Goal: Task Accomplishment & Management: Complete application form

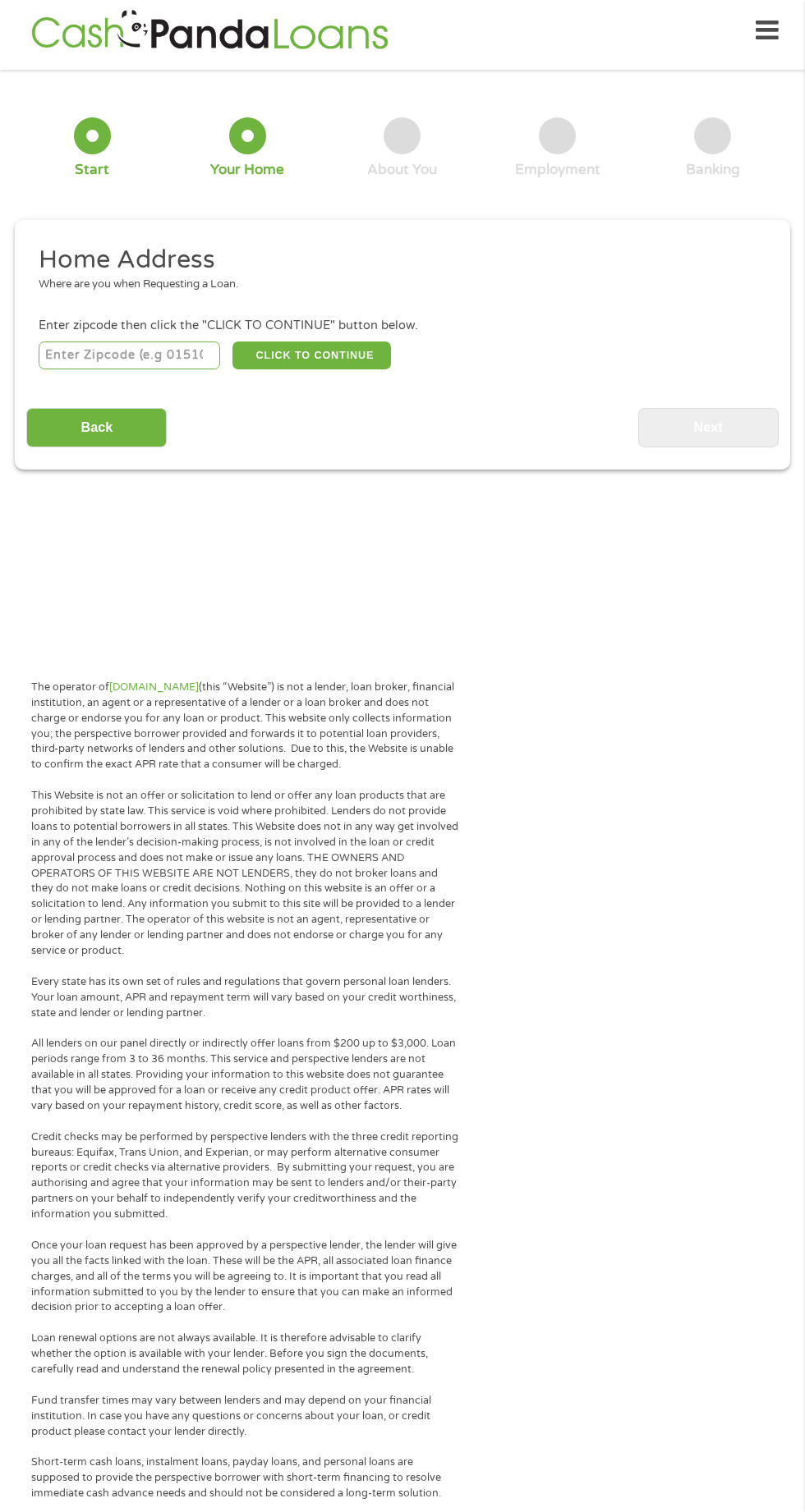
click at [150, 355] on input "number" at bounding box center [130, 355] width 183 height 28
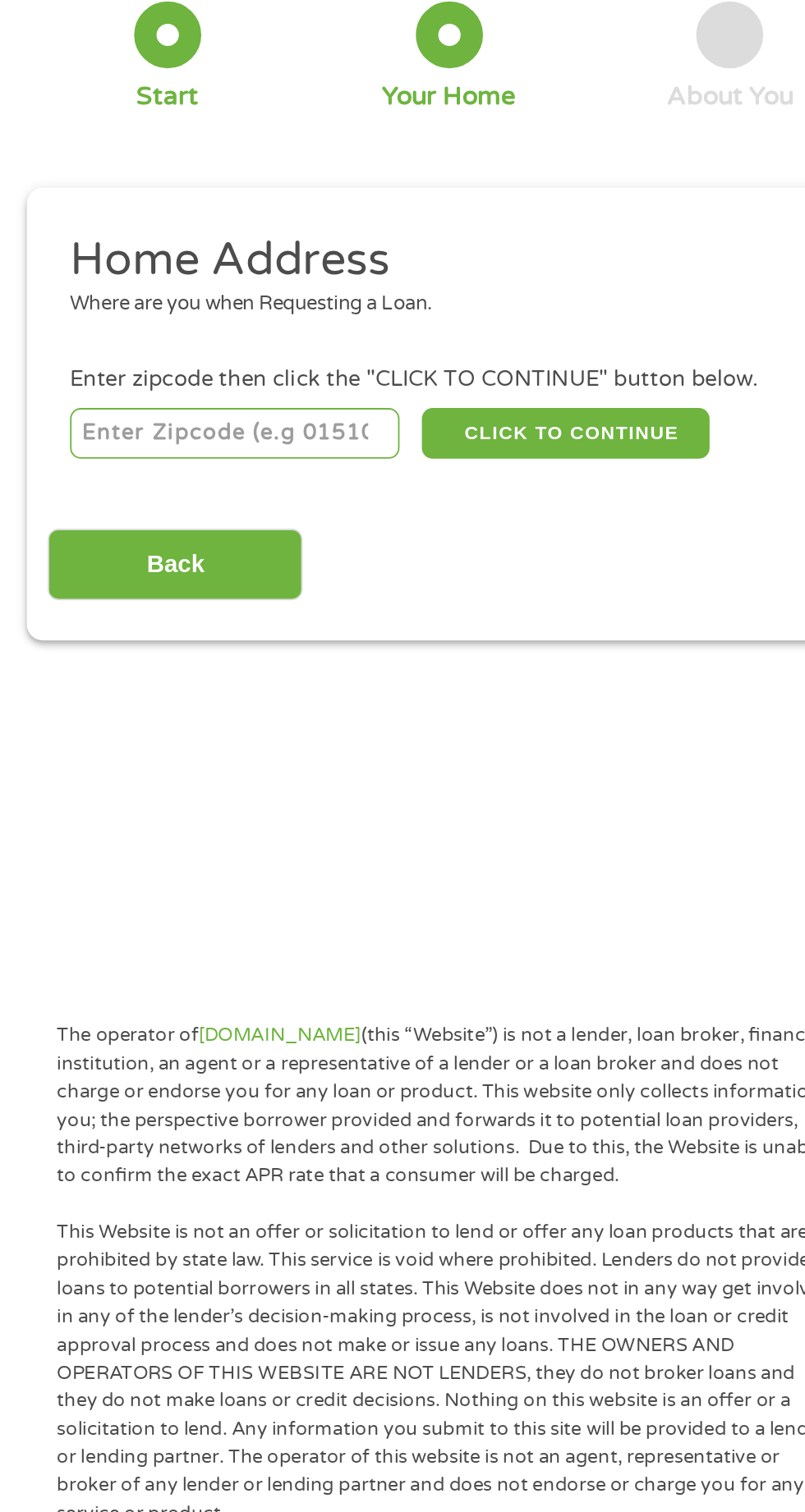
type input "33440"
select select "[US_STATE]"
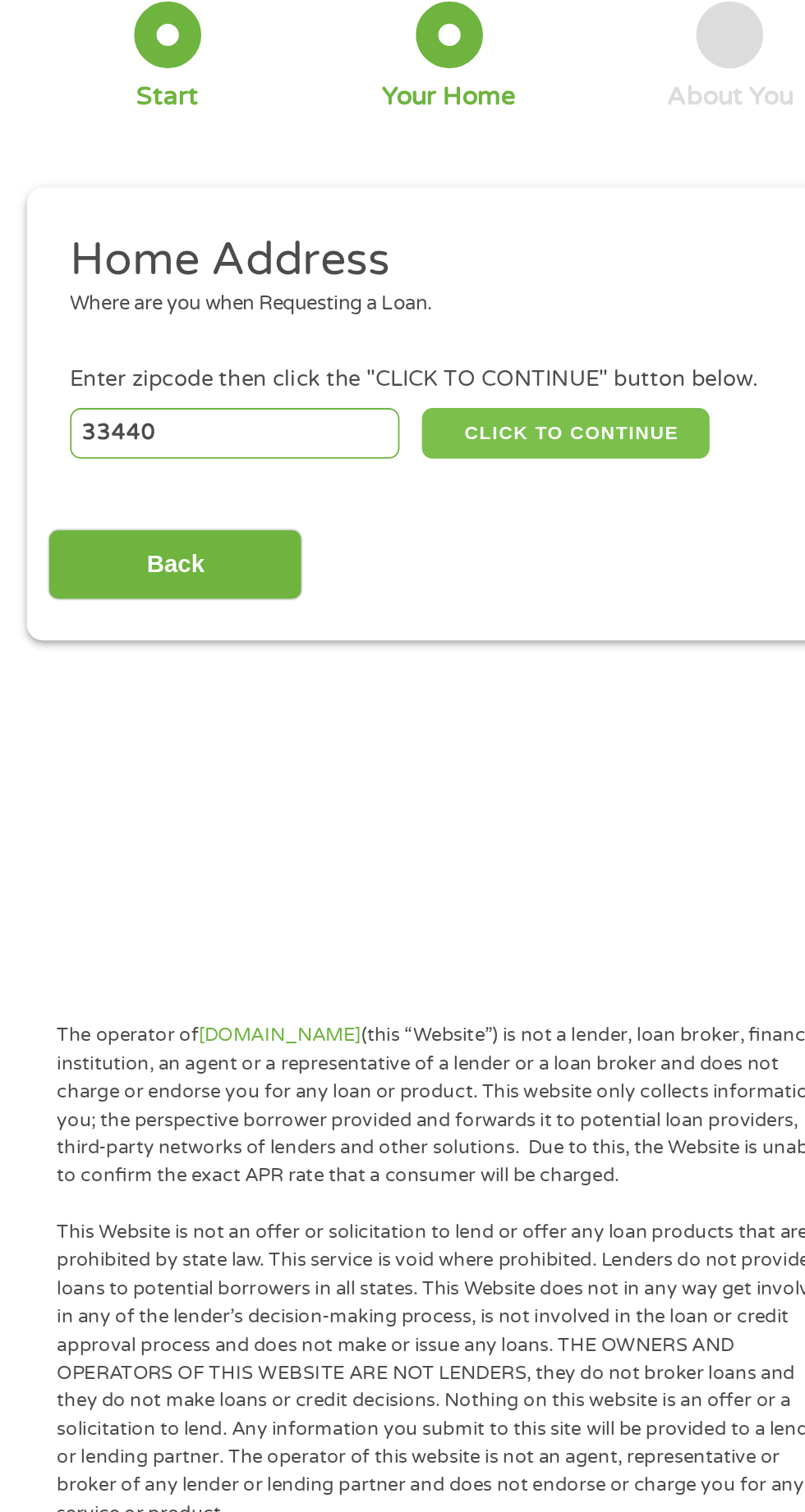
click at [322, 359] on button "CLICK TO CONTINUE" at bounding box center [312, 355] width 159 height 28
type input "33440"
type input "Clewiston"
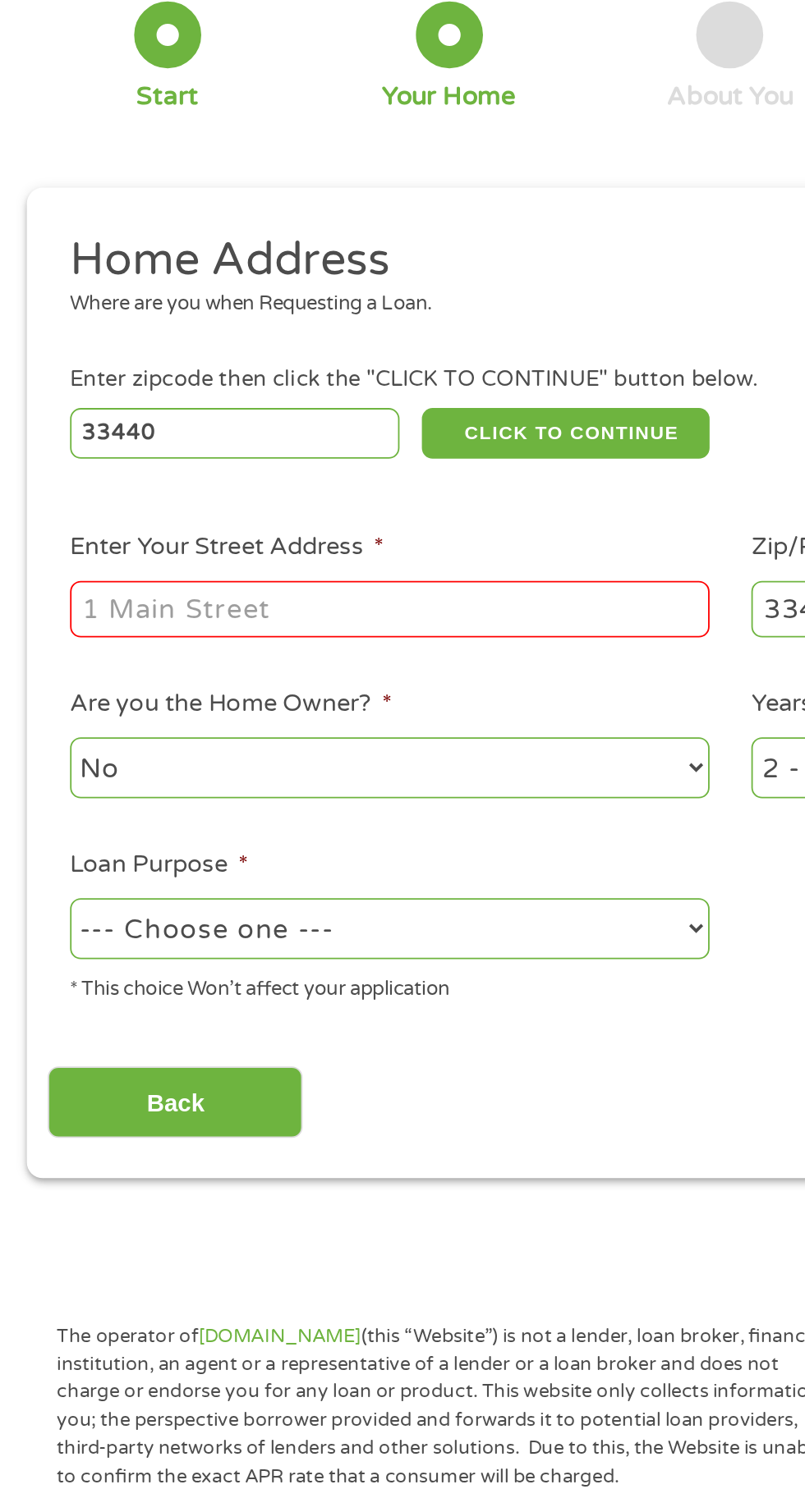
click at [252, 450] on input "Enter Your Street Address *" at bounding box center [214, 451] width 352 height 31
type input "[STREET_ADDRESS][US_STATE]"
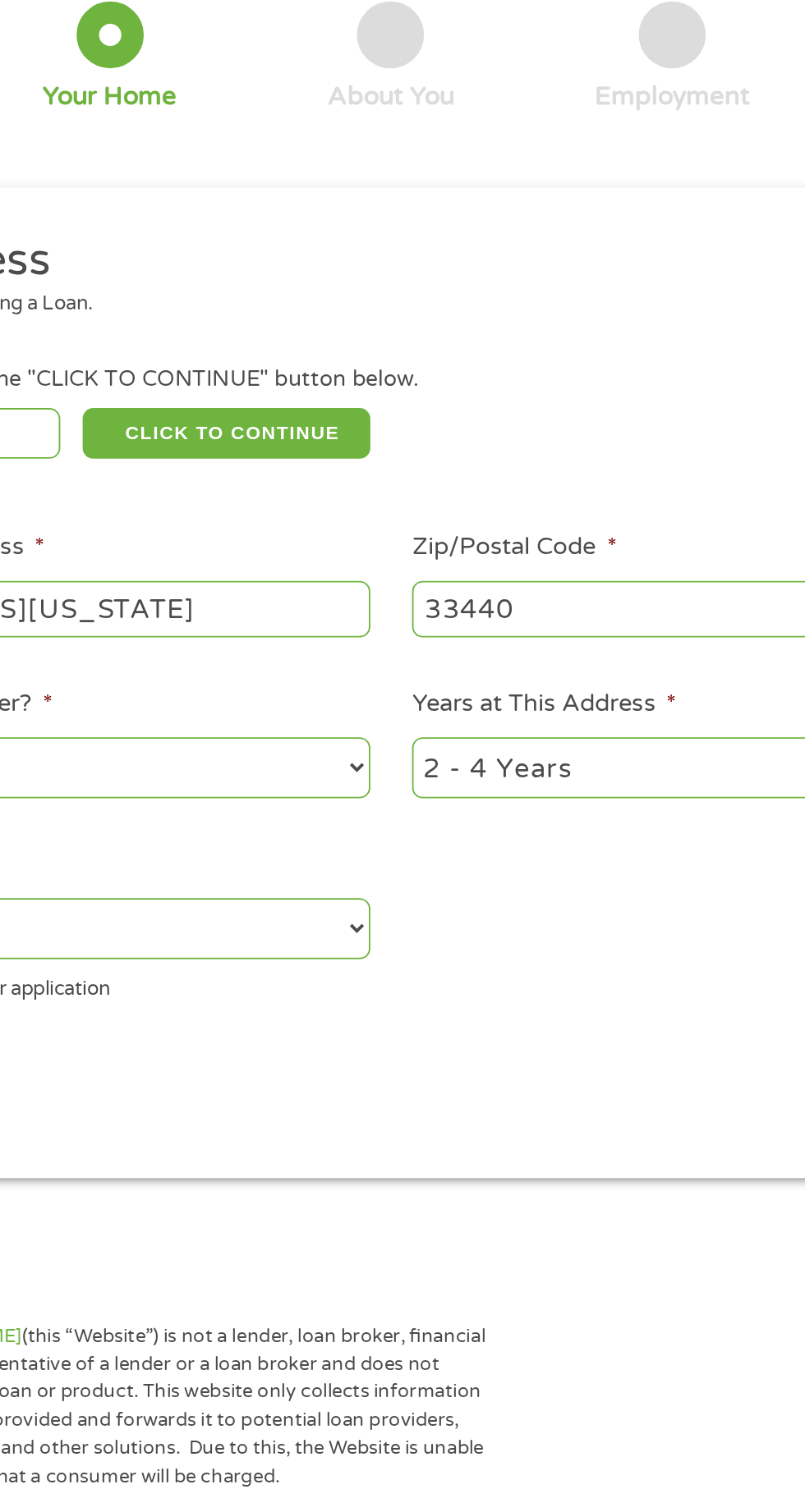
click at [510, 531] on select "1 Year or less 1 - 2 Years 2 - 4 Years Over 4 Years" at bounding box center [590, 540] width 352 height 34
select select "60months"
click at [414, 525] on select "1 Year or less 1 - 2 Years 2 - 4 Years Over 4 Years" at bounding box center [590, 540] width 352 height 34
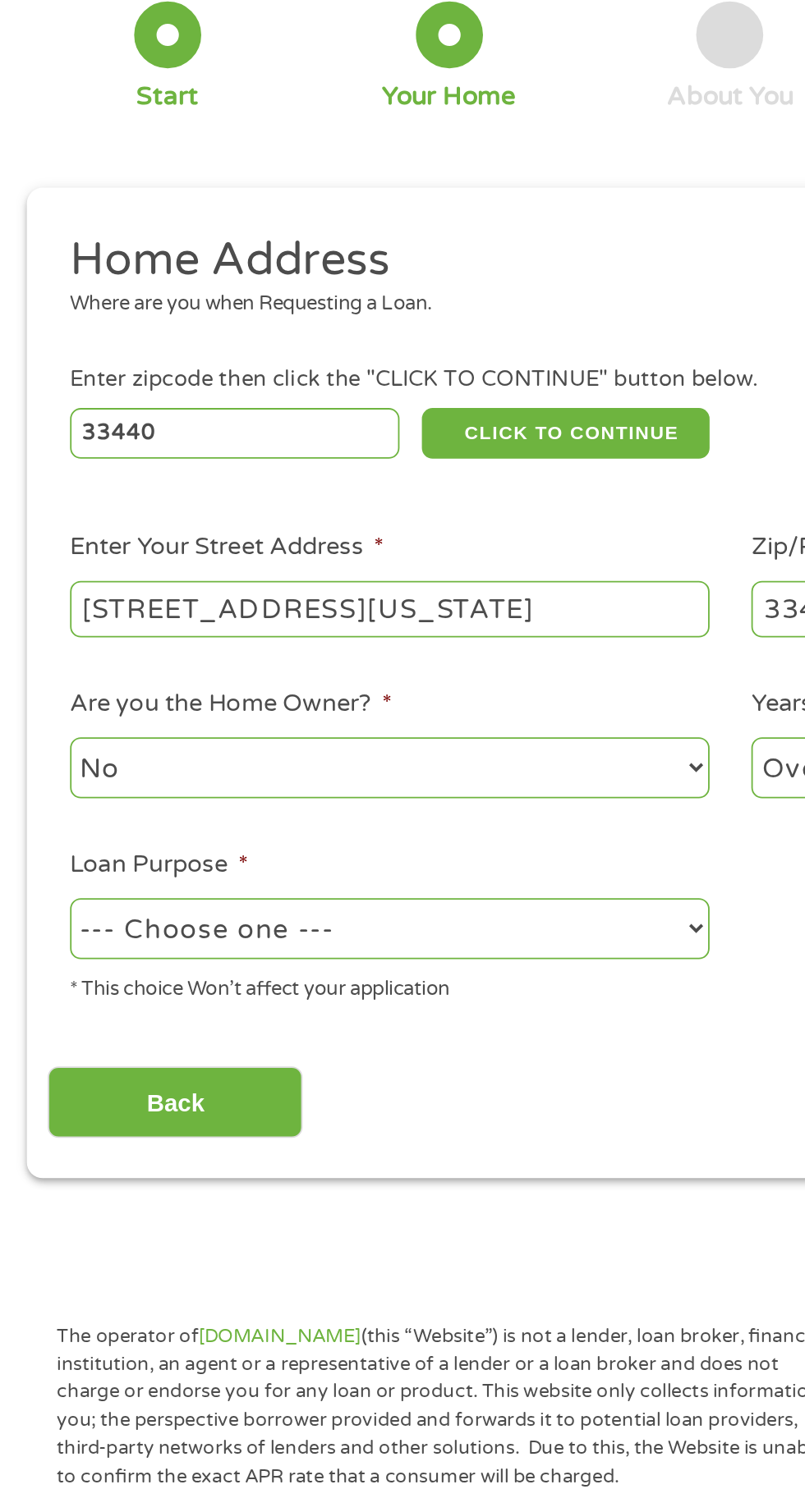
click at [298, 546] on select "No Yes" at bounding box center [214, 540] width 352 height 34
select select "yes"
click at [39, 525] on select "No Yes" at bounding box center [214, 540] width 352 height 34
click at [288, 614] on select "--- Choose one --- Pay Bills Debt Consolidation Home Improvement Major Purchase…" at bounding box center [214, 629] width 352 height 34
select select "paybills"
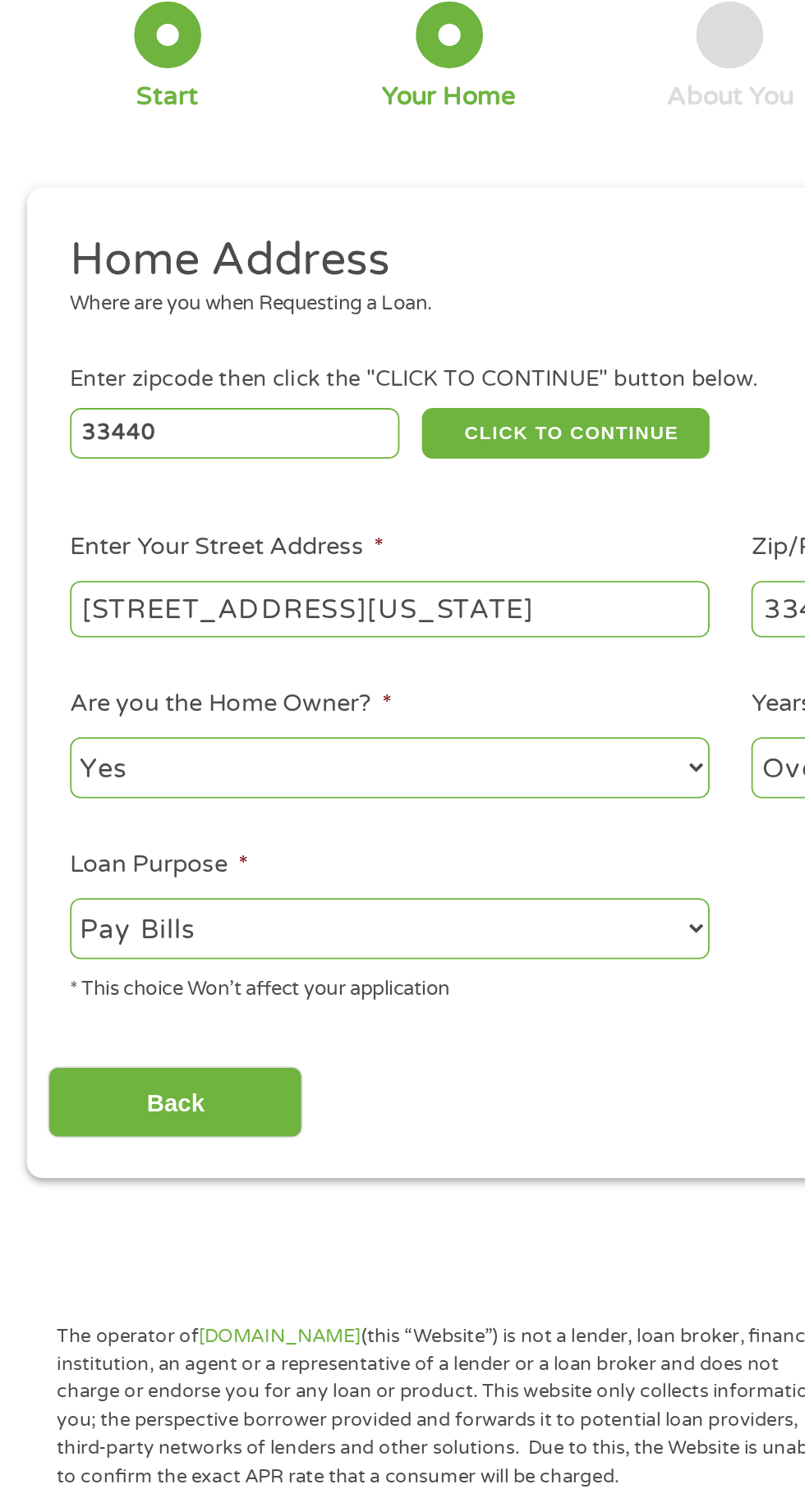
click at [39, 613] on select "--- Choose one --- Pay Bills Debt Consolidation Home Improvement Major Purchase…" at bounding box center [214, 629] width 352 height 34
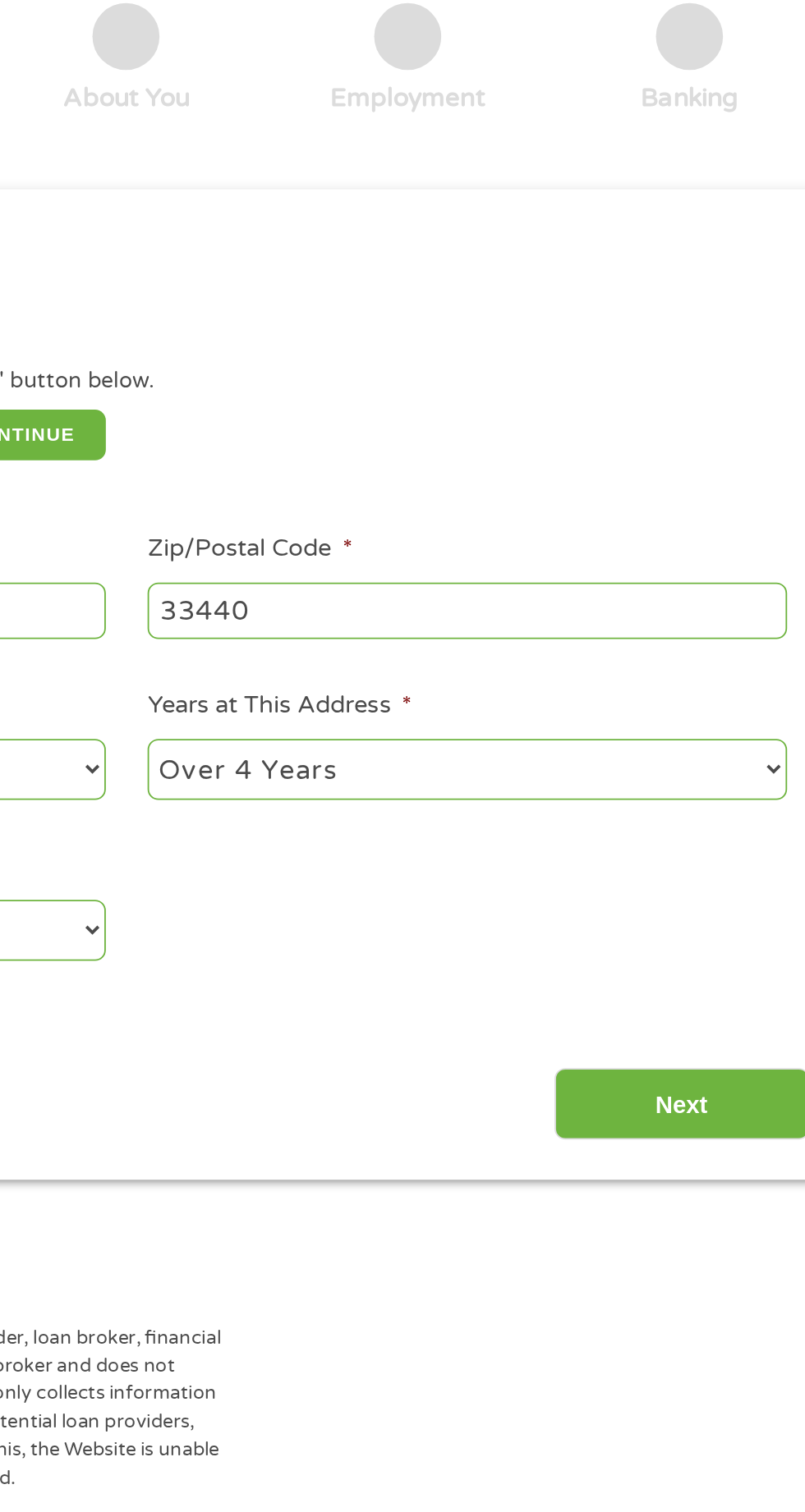
click at [705, 719] on input "Next" at bounding box center [709, 724] width 141 height 41
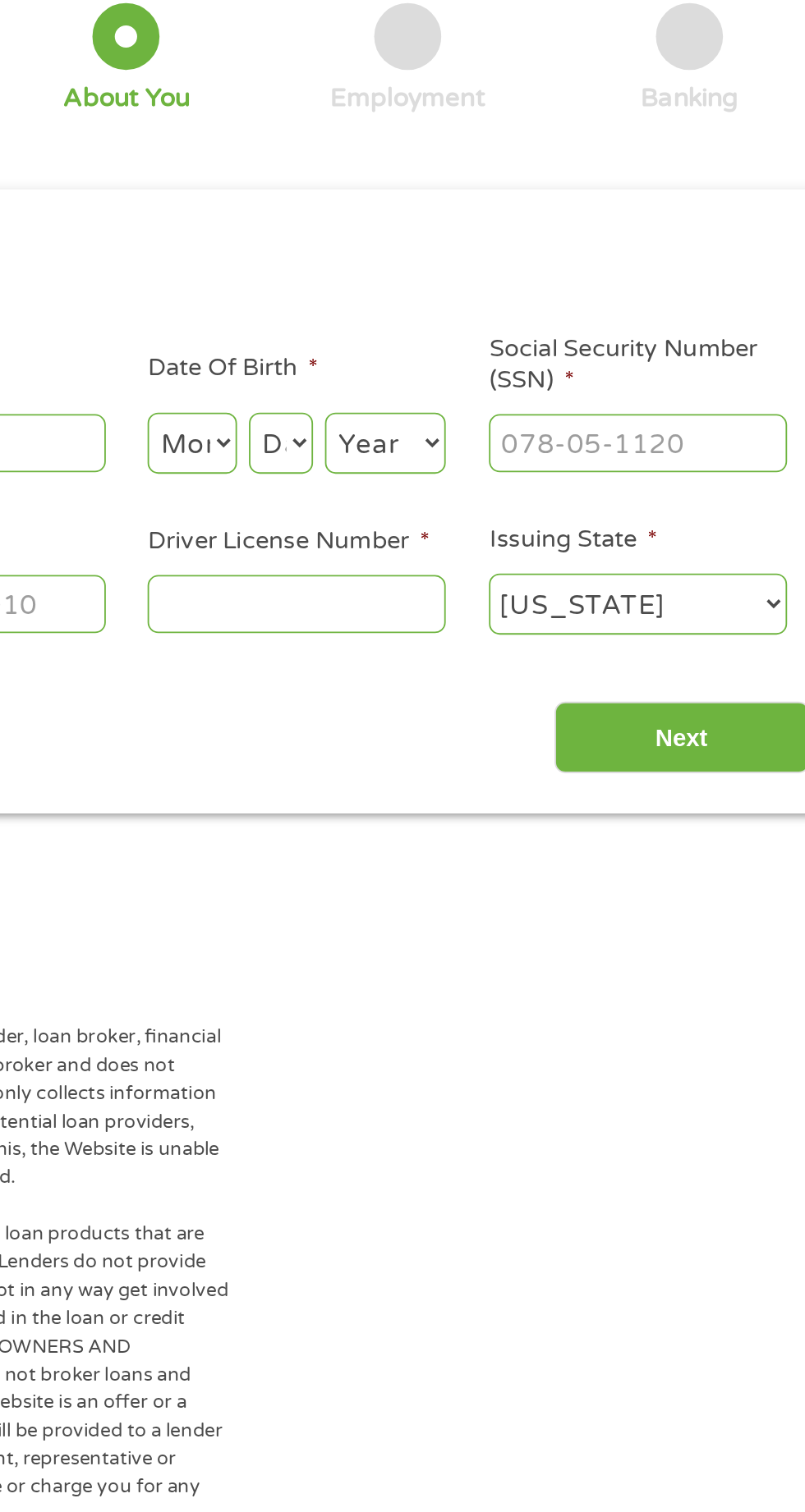
scroll to position [7, 7]
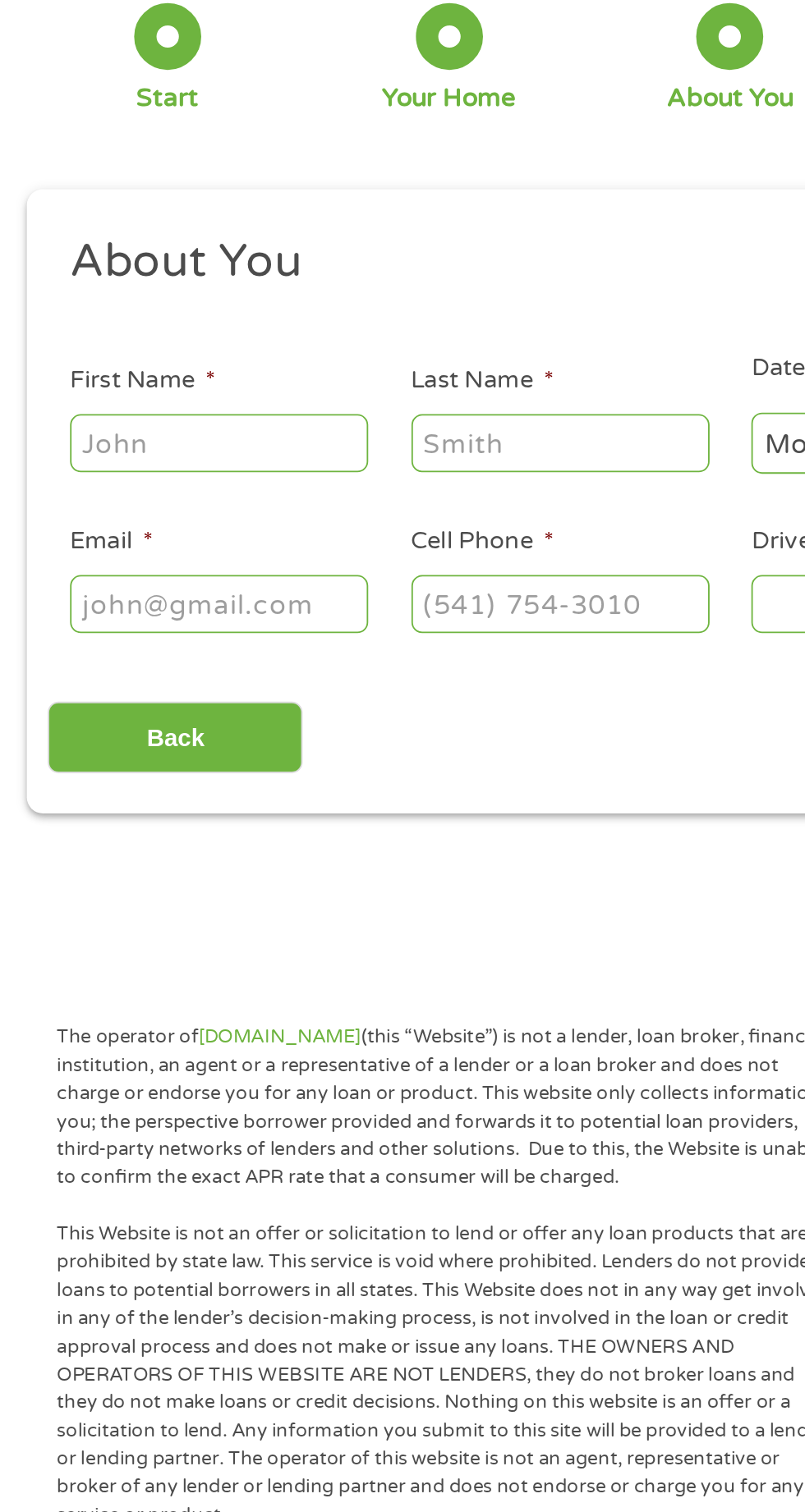
click at [125, 355] on input "First Name *" at bounding box center [121, 359] width 165 height 31
type input "[PERSON_NAME]"
type input "Exilhomme"
type input "[EMAIL_ADDRESS][DOMAIN_NAME]"
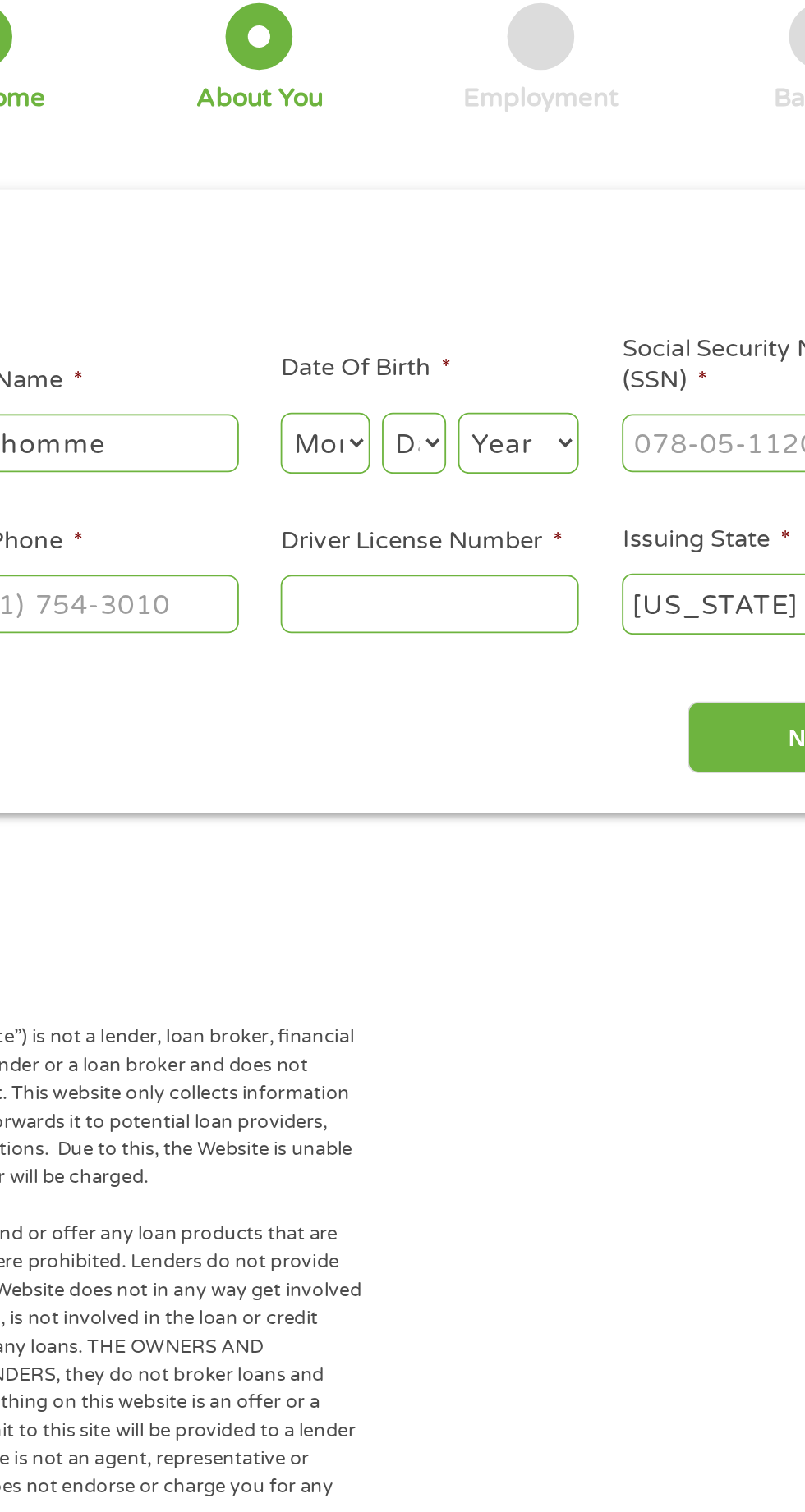
click at [451, 359] on select "Month 1 2 3 4 5 6 7 8 9 10 11 12" at bounding box center [439, 360] width 50 height 34
select select "9"
click at [414, 344] on select "Month 1 2 3 4 5 6 7 8 9 10 11 12" at bounding box center [439, 360] width 50 height 34
click at [493, 366] on select "Day 1 2 3 4 5 6 7 8 9 10 11 12 13 14 15 16 17 18 19 20 21 22 23 24 25 26 27 28 …" at bounding box center [487, 360] width 36 height 34
select select "5"
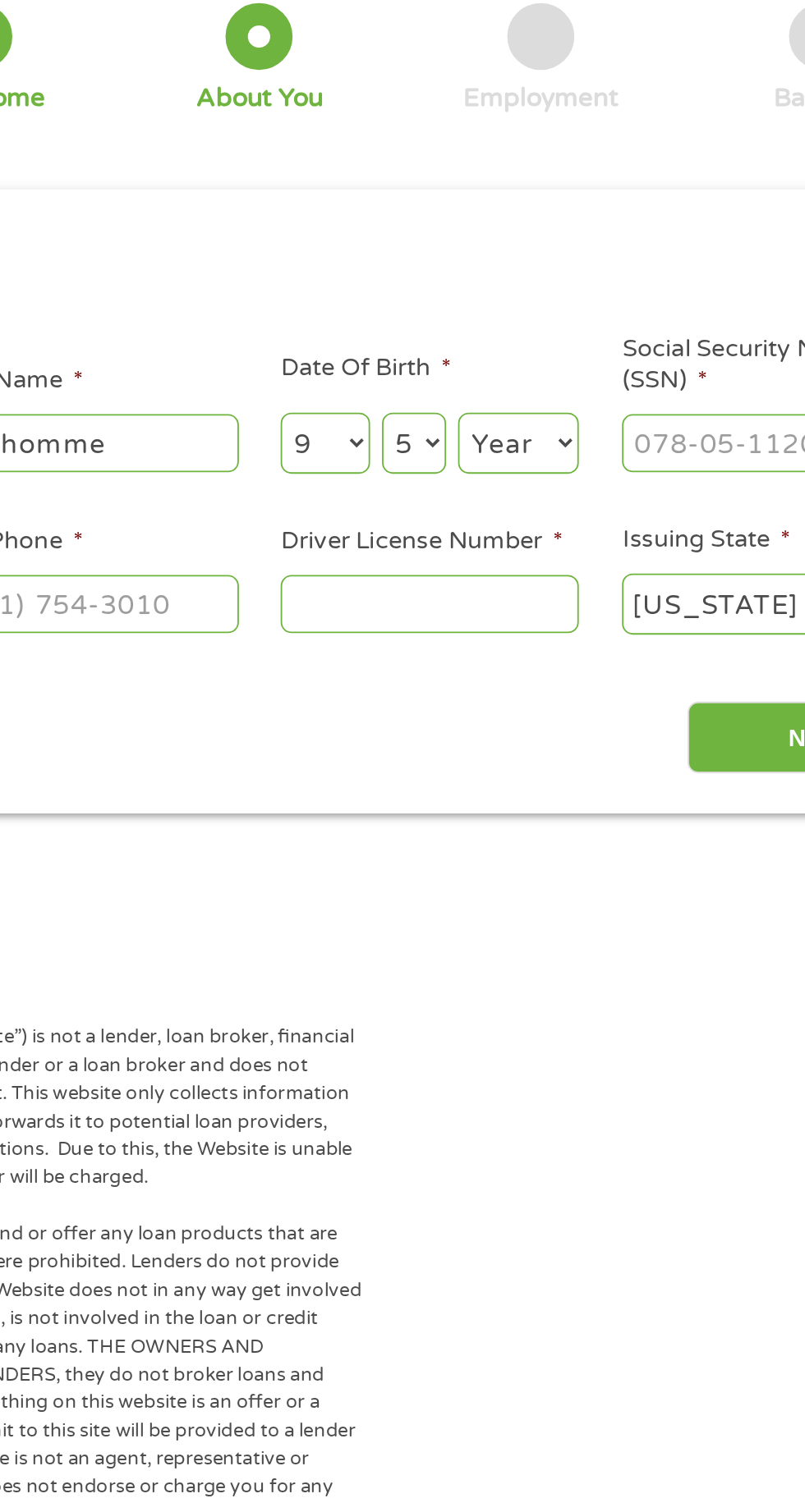
click at [470, 344] on select "Day 1 2 3 4 5 6 7 8 9 10 11 12 13 14 15 16 17 18 19 20 21 22 23 24 25 26 27 28 …" at bounding box center [487, 360] width 36 height 34
click at [564, 356] on select "Year [DATE] 2006 2005 2004 2003 2002 2001 2000 1999 1998 1997 1996 1995 1994 19…" at bounding box center [545, 360] width 67 height 34
select select "1979"
click at [512, 344] on select "Year [DATE] 2006 2005 2004 2003 2002 2001 2000 1999 1998 1997 1996 1995 1994 19…" at bounding box center [545, 360] width 67 height 34
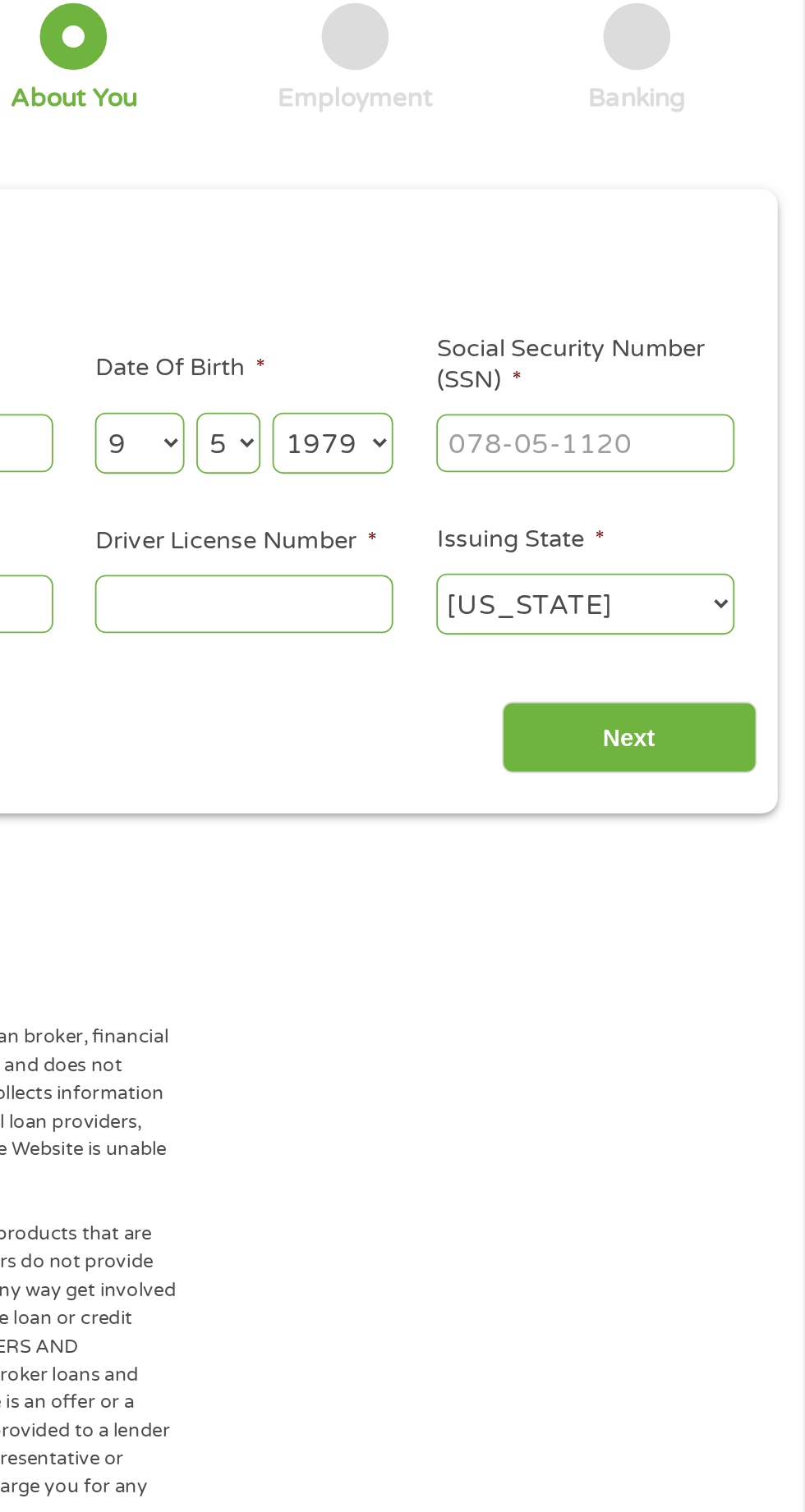
click at [682, 359] on input "Social Security Number (SSN) *" at bounding box center [685, 359] width 165 height 31
type input "589-16-9936"
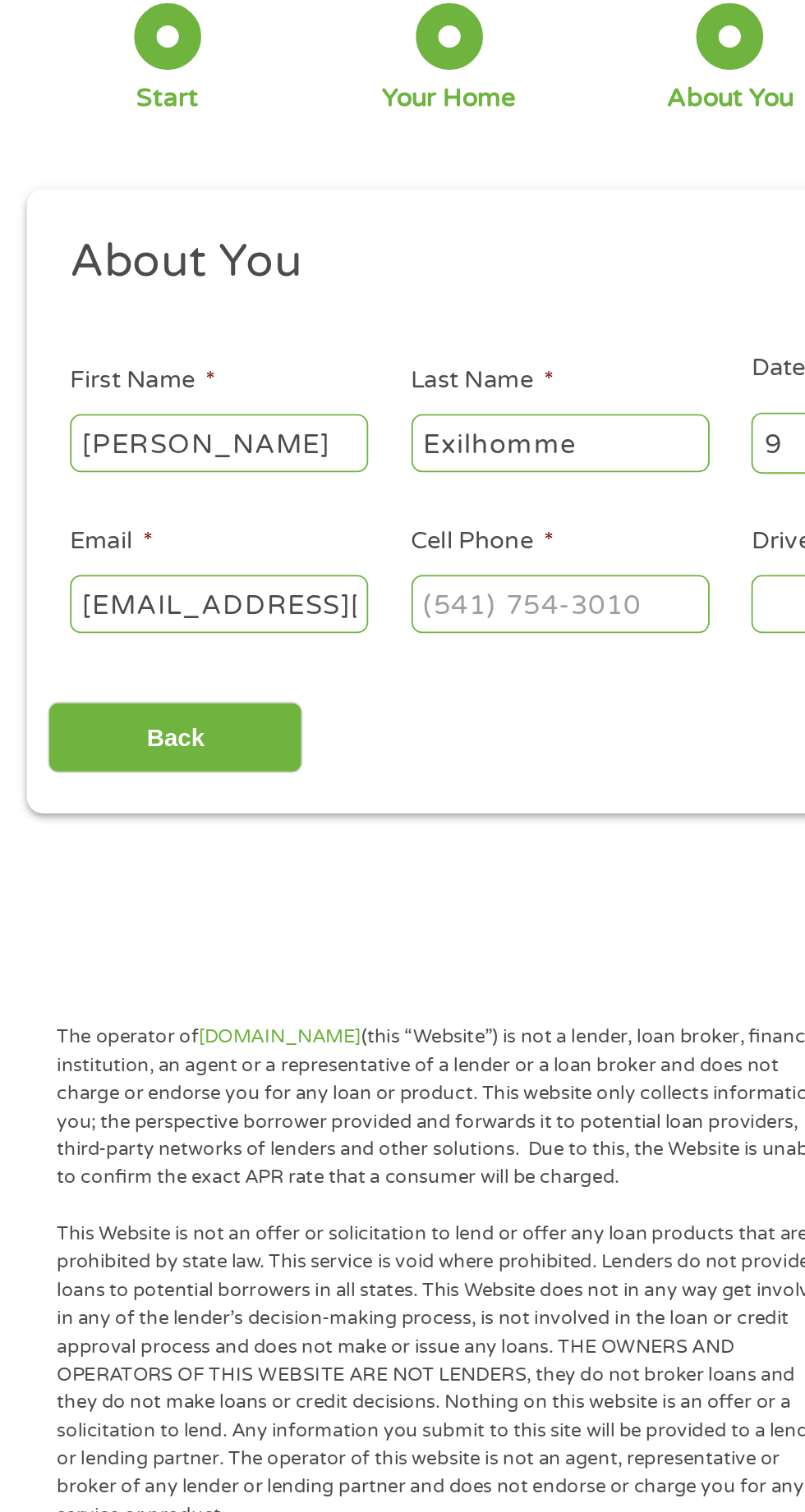
click at [264, 454] on input "Cell Phone *" at bounding box center [309, 447] width 165 height 31
type input "[PHONE_NUMBER]"
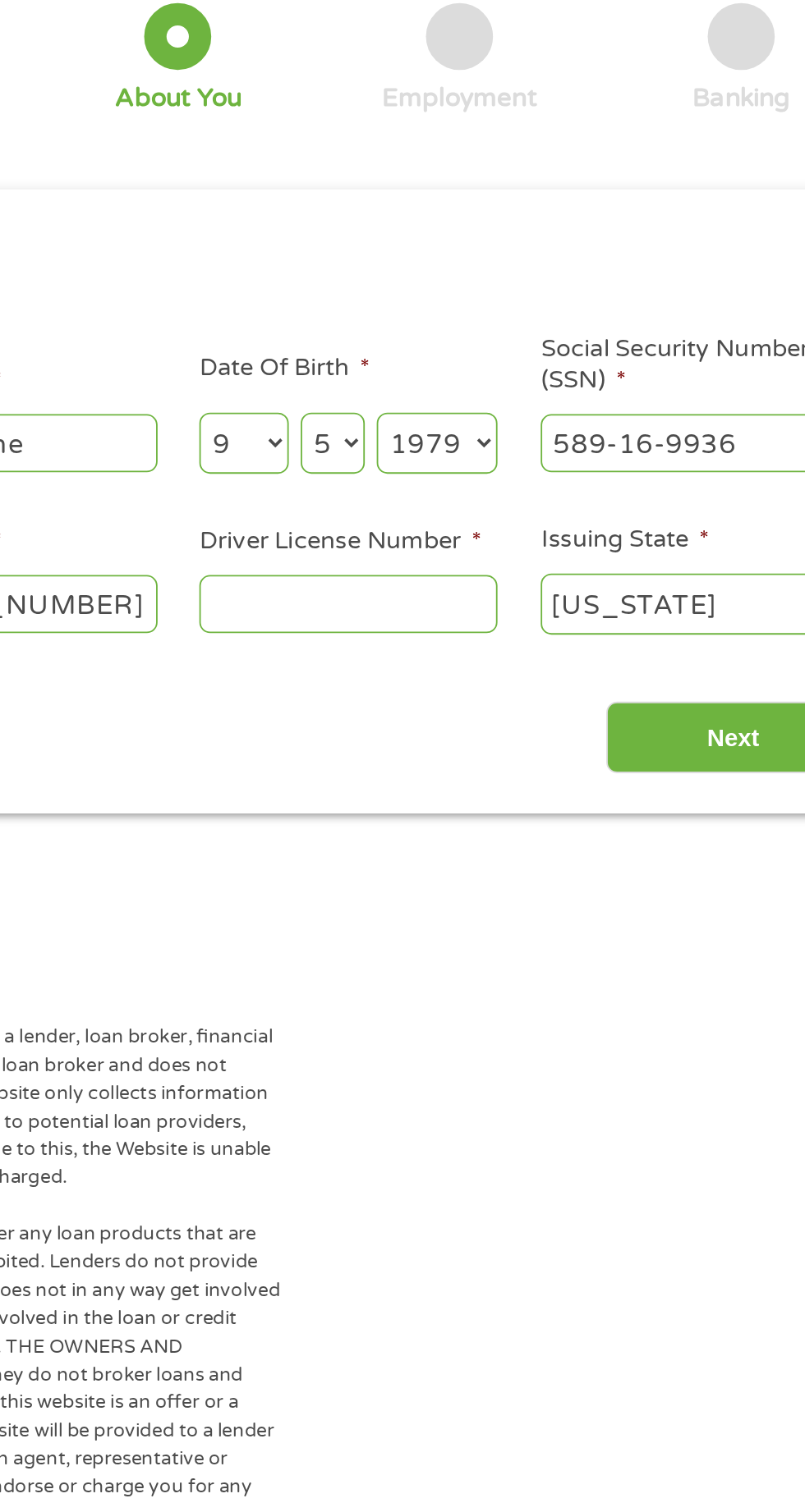
click at [532, 445] on input "Driver License Number *" at bounding box center [496, 447] width 165 height 31
type input "E245548798250"
click at [689, 517] on input "Next" at bounding box center [709, 522] width 141 height 41
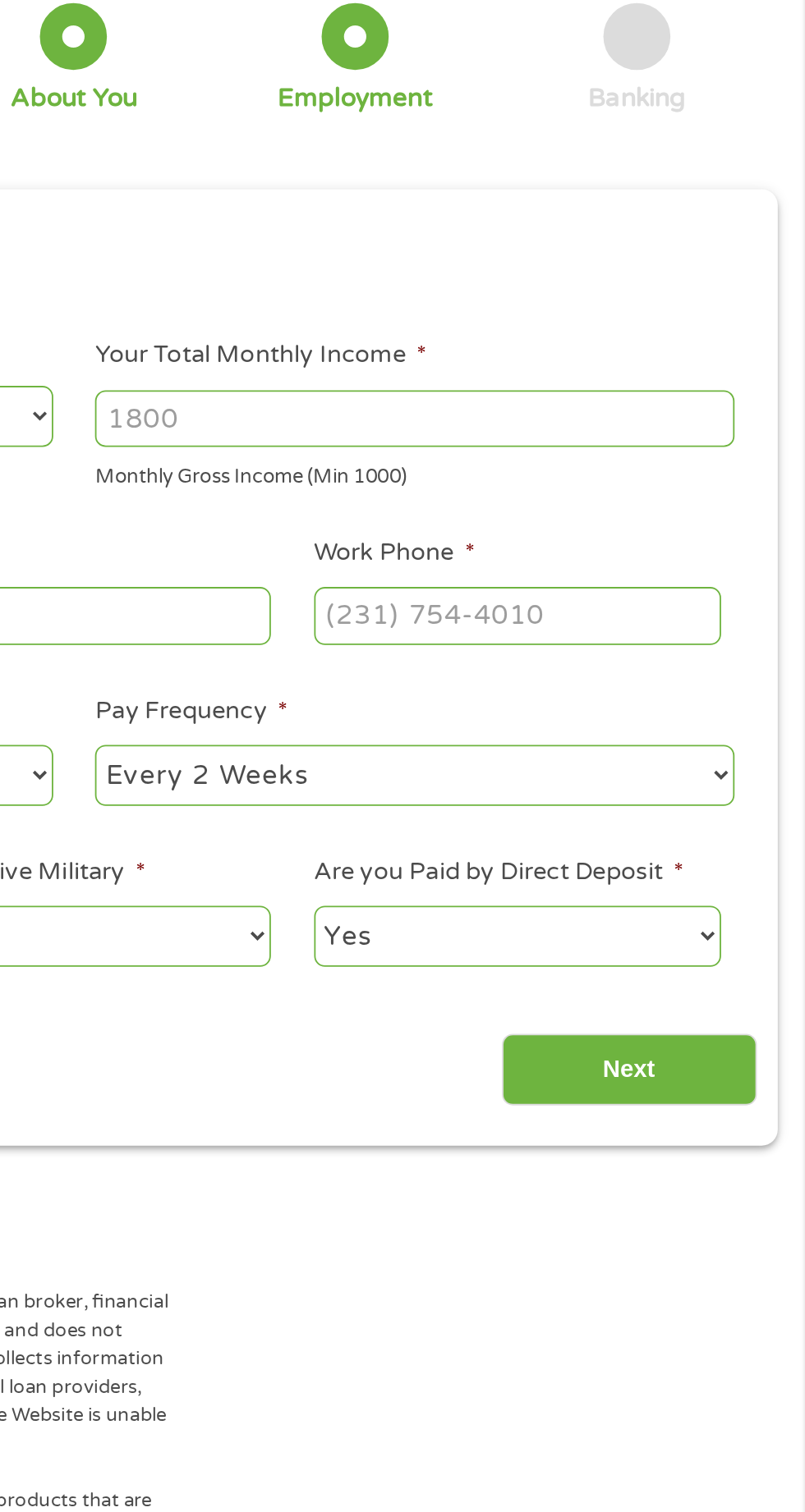
click at [633, 336] on input "Your Total Monthly Income *" at bounding box center [590, 346] width 352 height 31
type input "1"
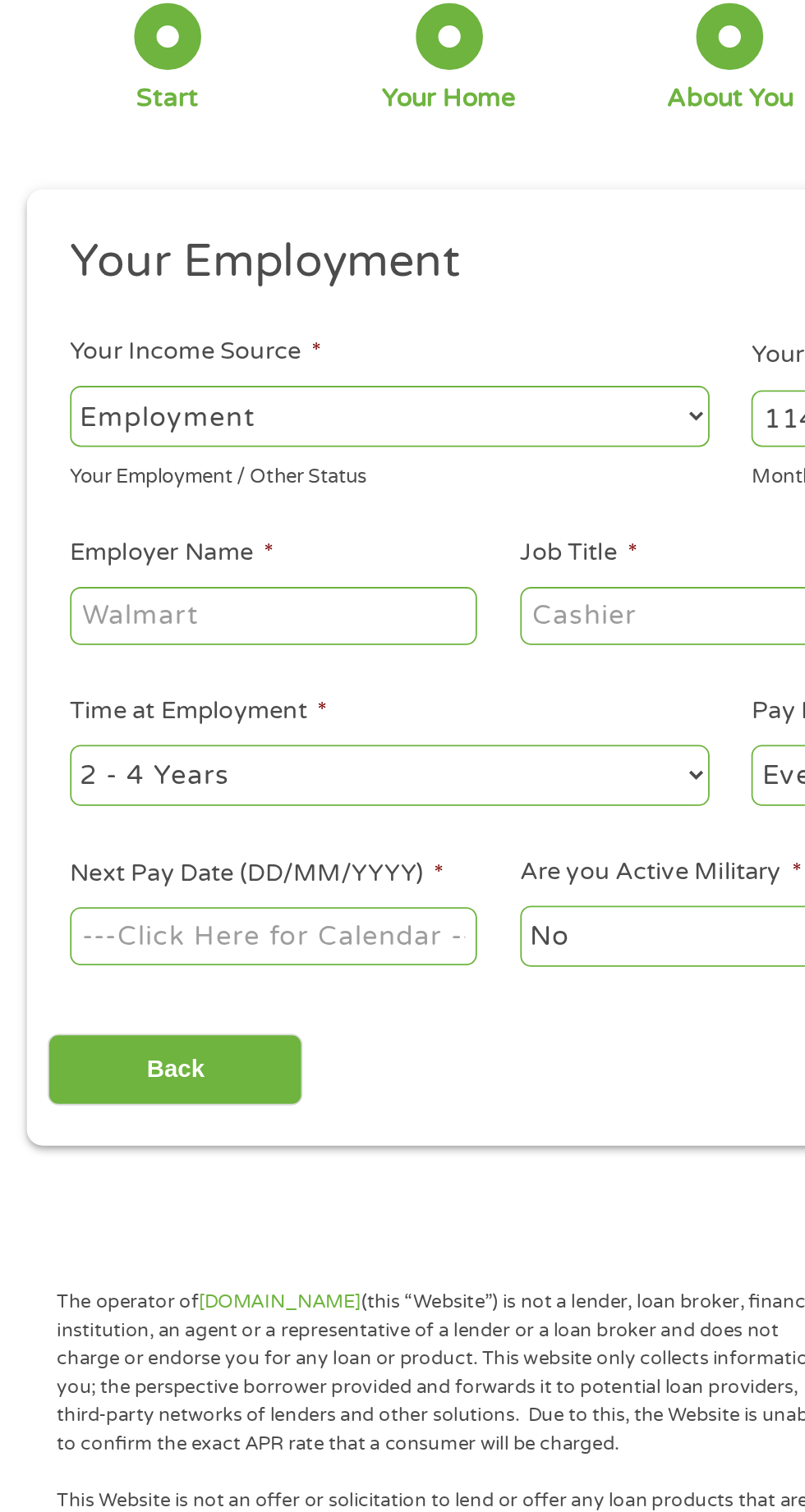
type input "1142"
click at [173, 453] on input "Employer Name *" at bounding box center [151, 454] width 224 height 31
type input "[GEOGRAPHIC_DATA]"
click at [361, 458] on input "Job Title *" at bounding box center [399, 454] width 224 height 31
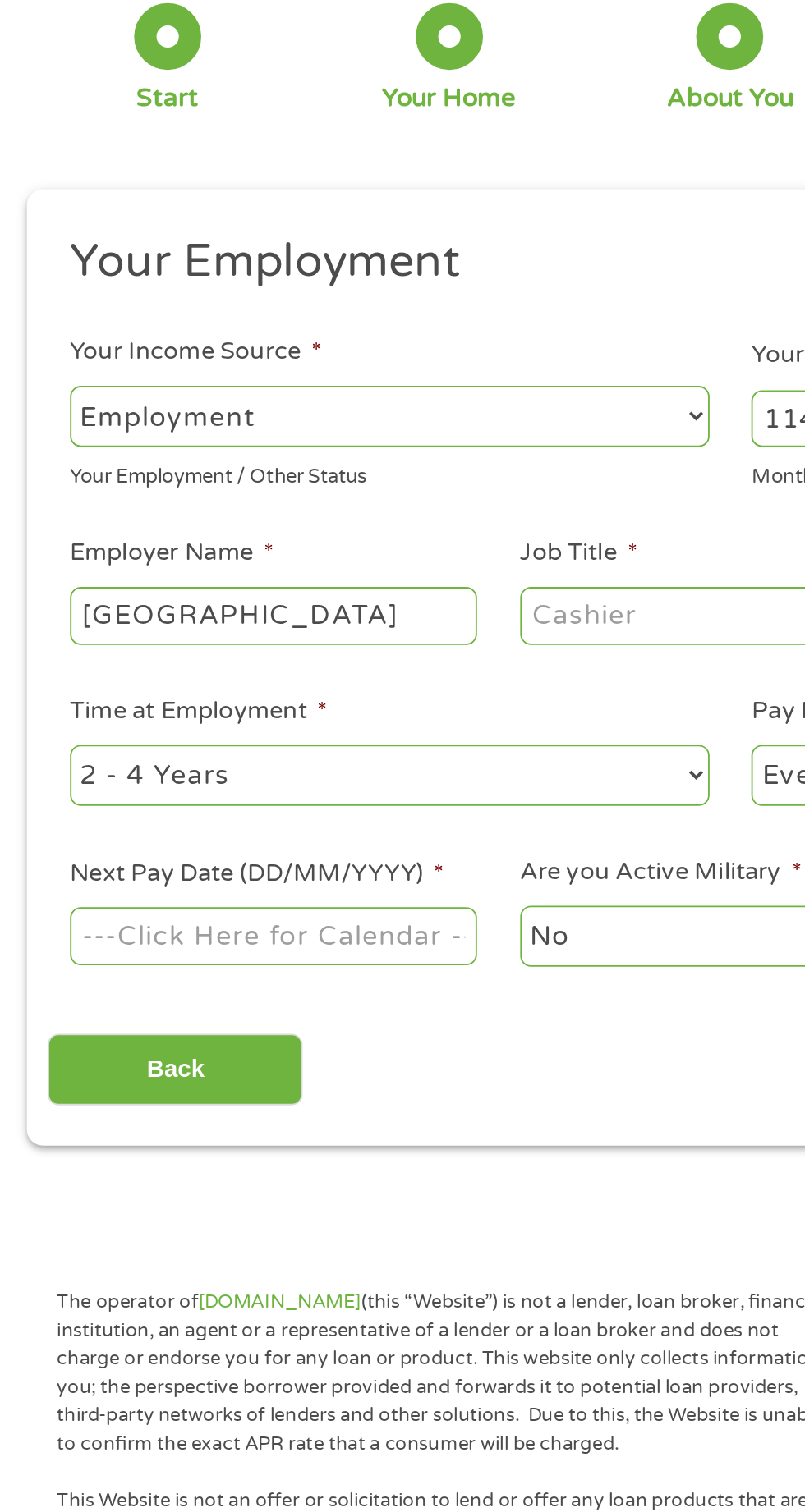
scroll to position [0, 0]
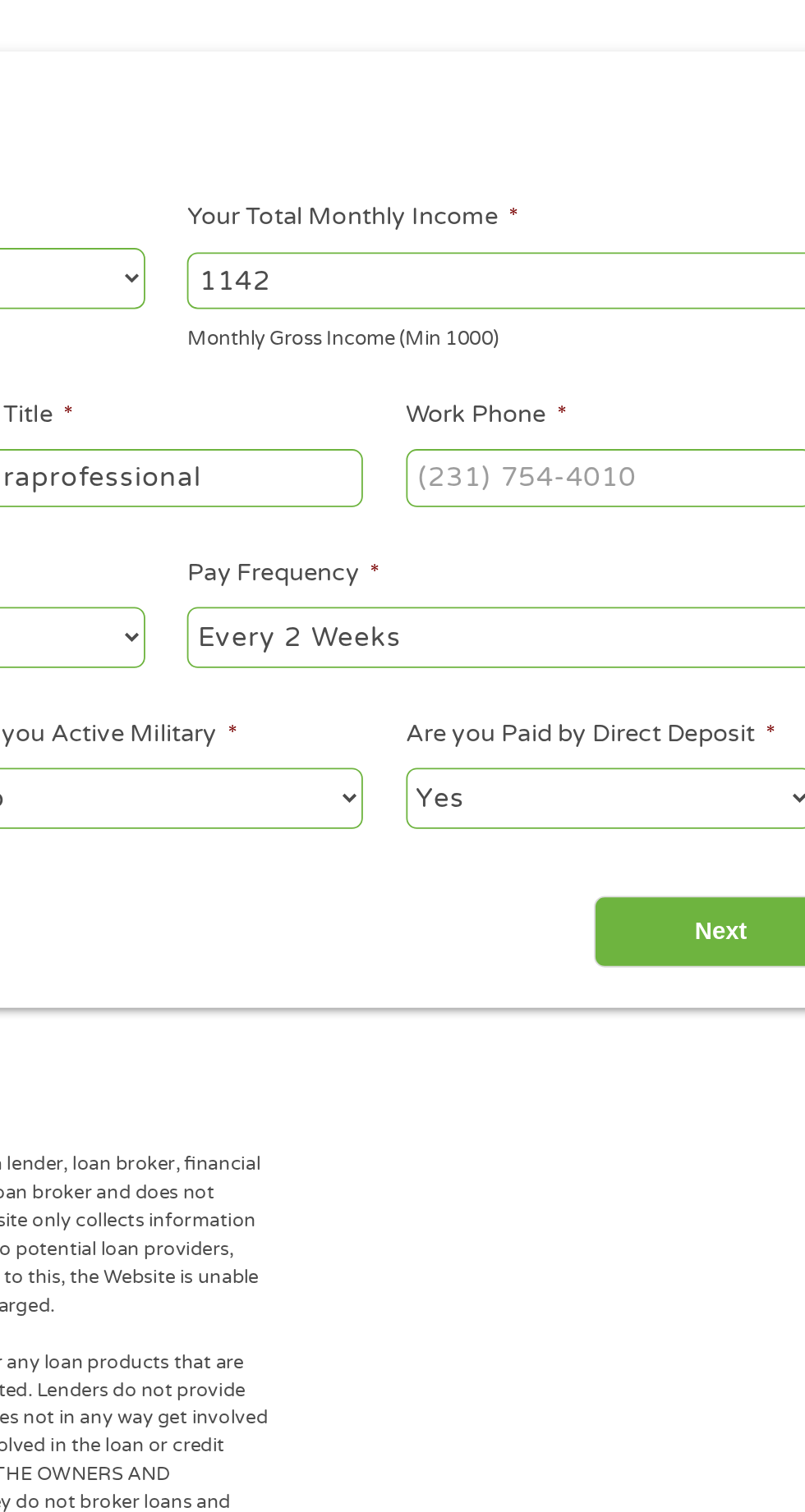
type input "Paraprofessional"
click at [624, 459] on input "Work Phone *" at bounding box center [647, 454] width 224 height 31
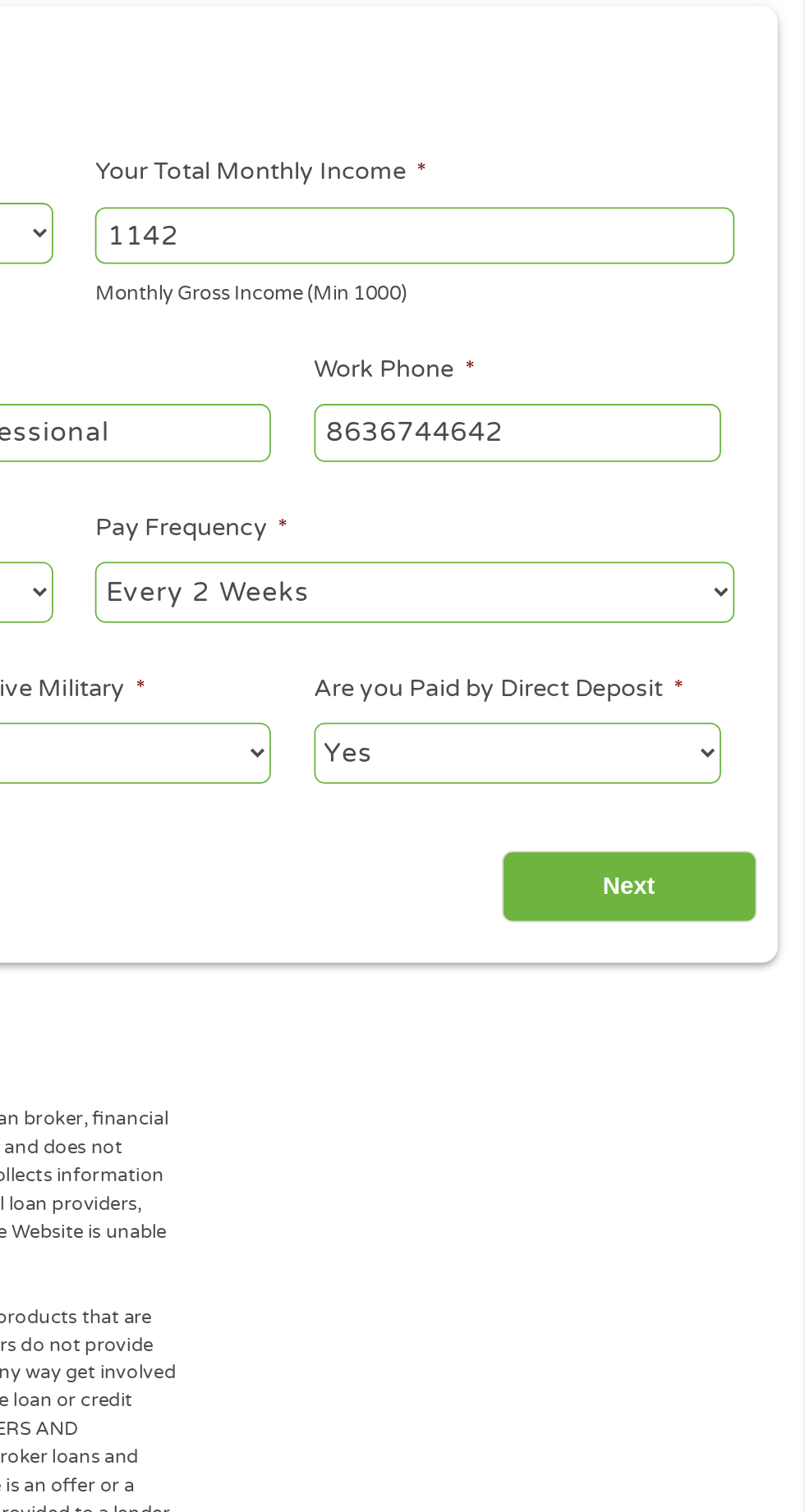
type input "[PHONE_NUMBER]"
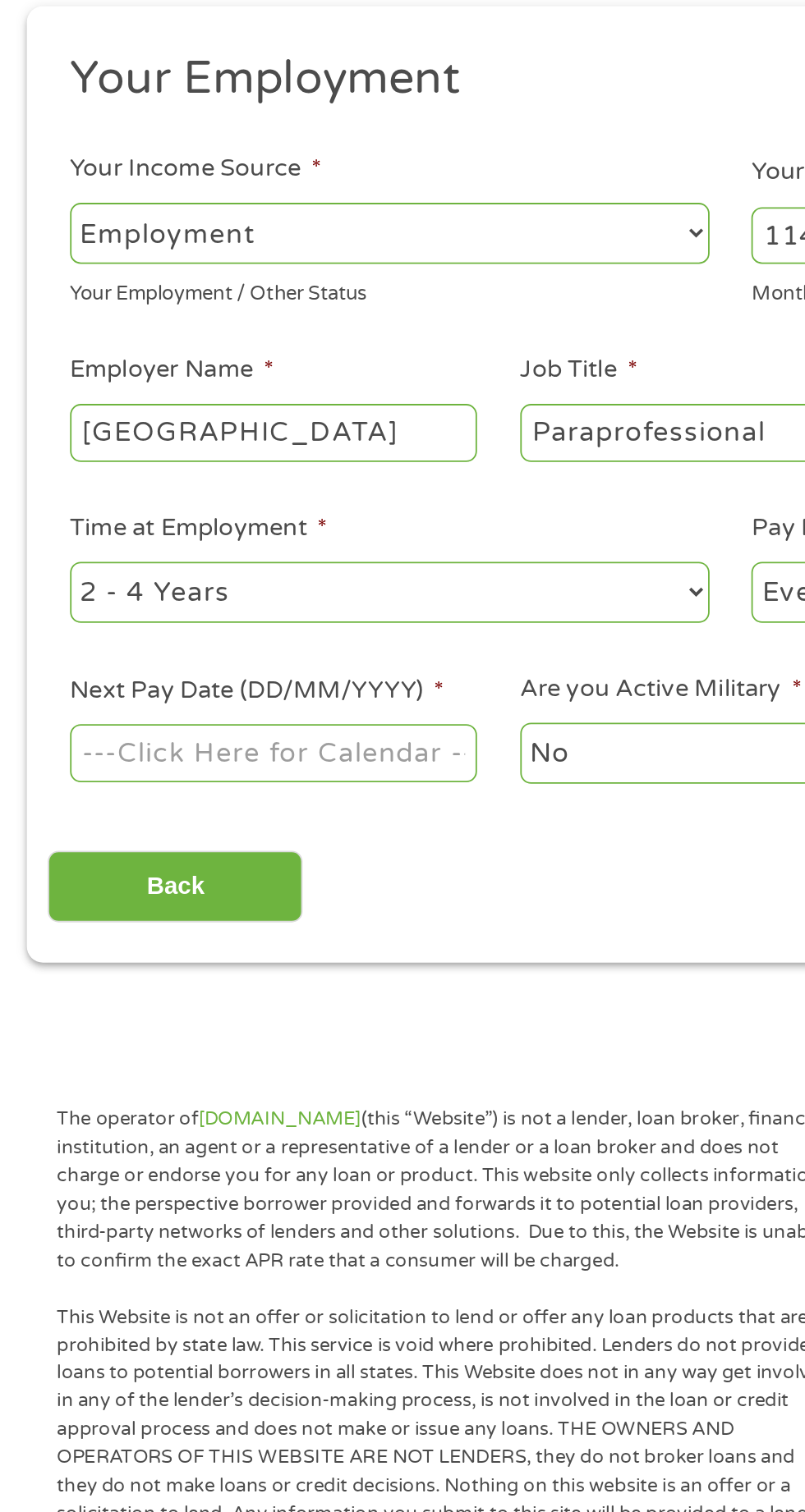
click at [265, 547] on select "--- Choose one --- 1 Year or less 1 - 2 Years 2 - 4 Years Over 4 Years" at bounding box center [214, 543] width 352 height 34
click at [39, 527] on select "--- Choose one --- 1 Year or less 1 - 2 Years 2 - 4 Years Over 4 Years" at bounding box center [214, 543] width 352 height 34
click at [343, 772] on section "1 Start 2 Your Home 3 About You 4 Employment 5 Banking 6 This field is hidden w…" at bounding box center [402, 433] width 805 height 701
click at [212, 631] on body "Home Get Loan Offer How it works FAQs Blog Cash Loans Quick Loans Online Loans …" at bounding box center [402, 1243] width 805 height 2502
click at [223, 638] on input "Next Pay Date (DD/MM/YYYY) *" at bounding box center [151, 631] width 224 height 31
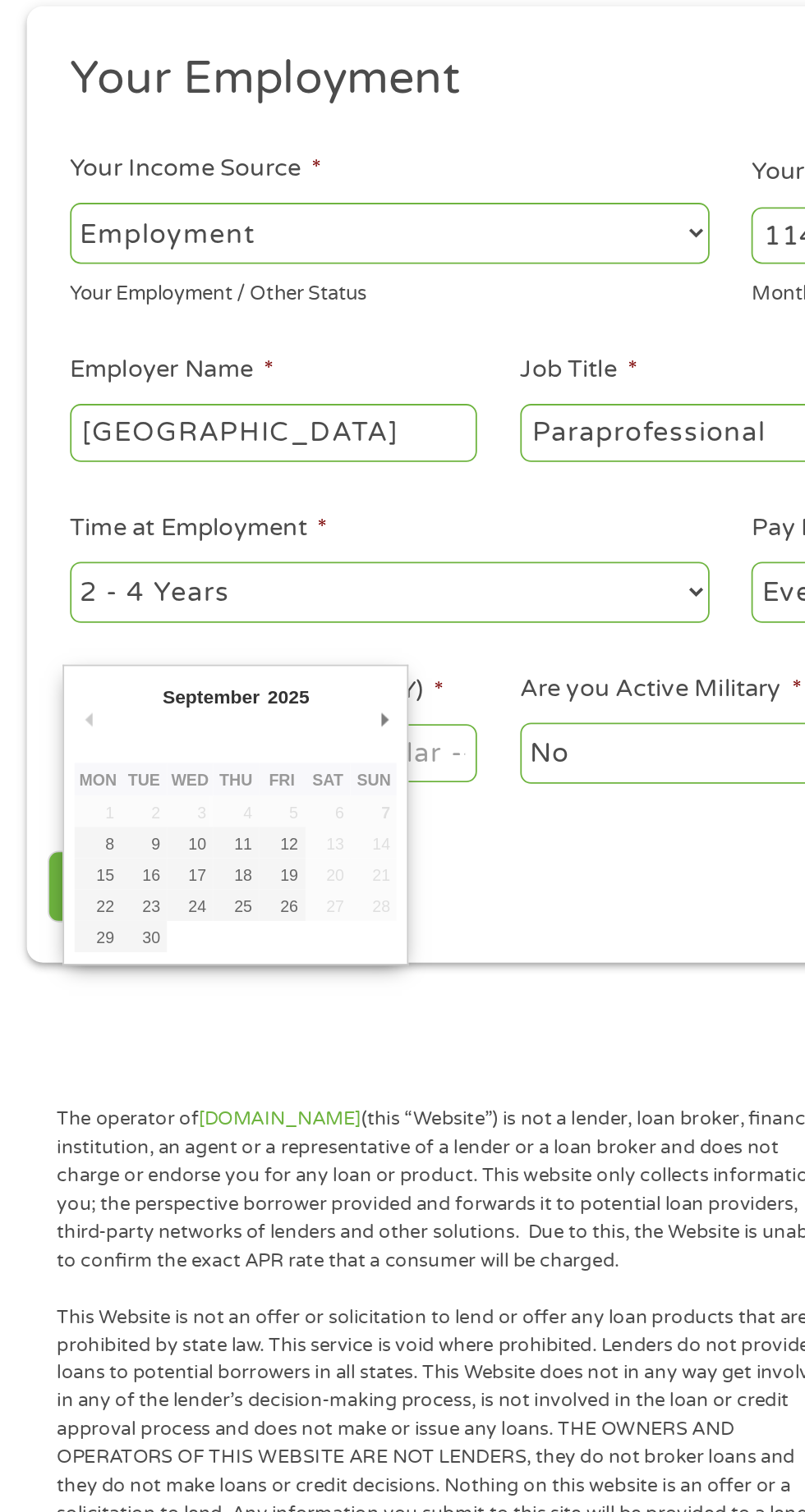
type input "[DATE]"
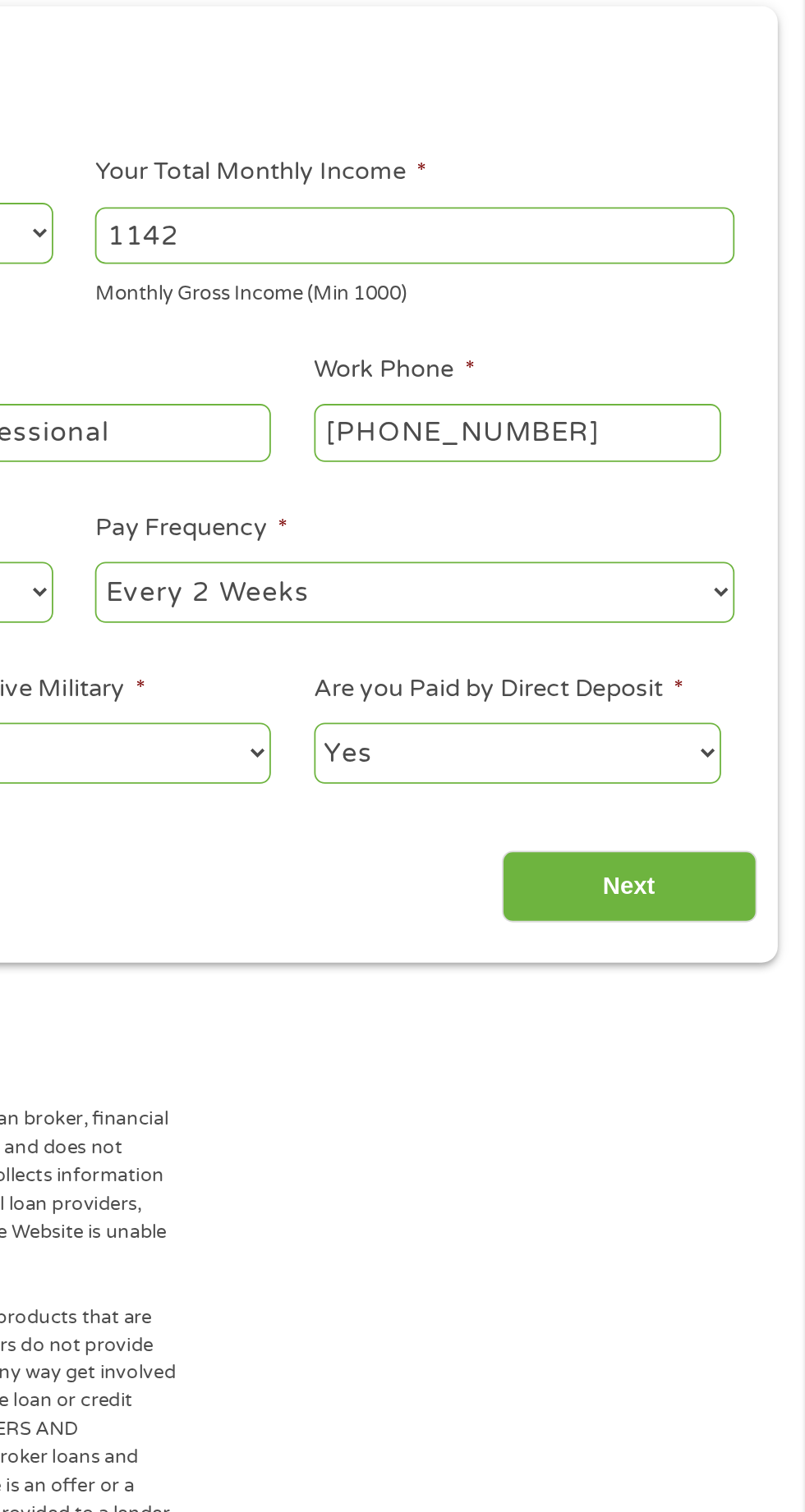
click at [713, 705] on input "Next" at bounding box center [709, 705] width 141 height 41
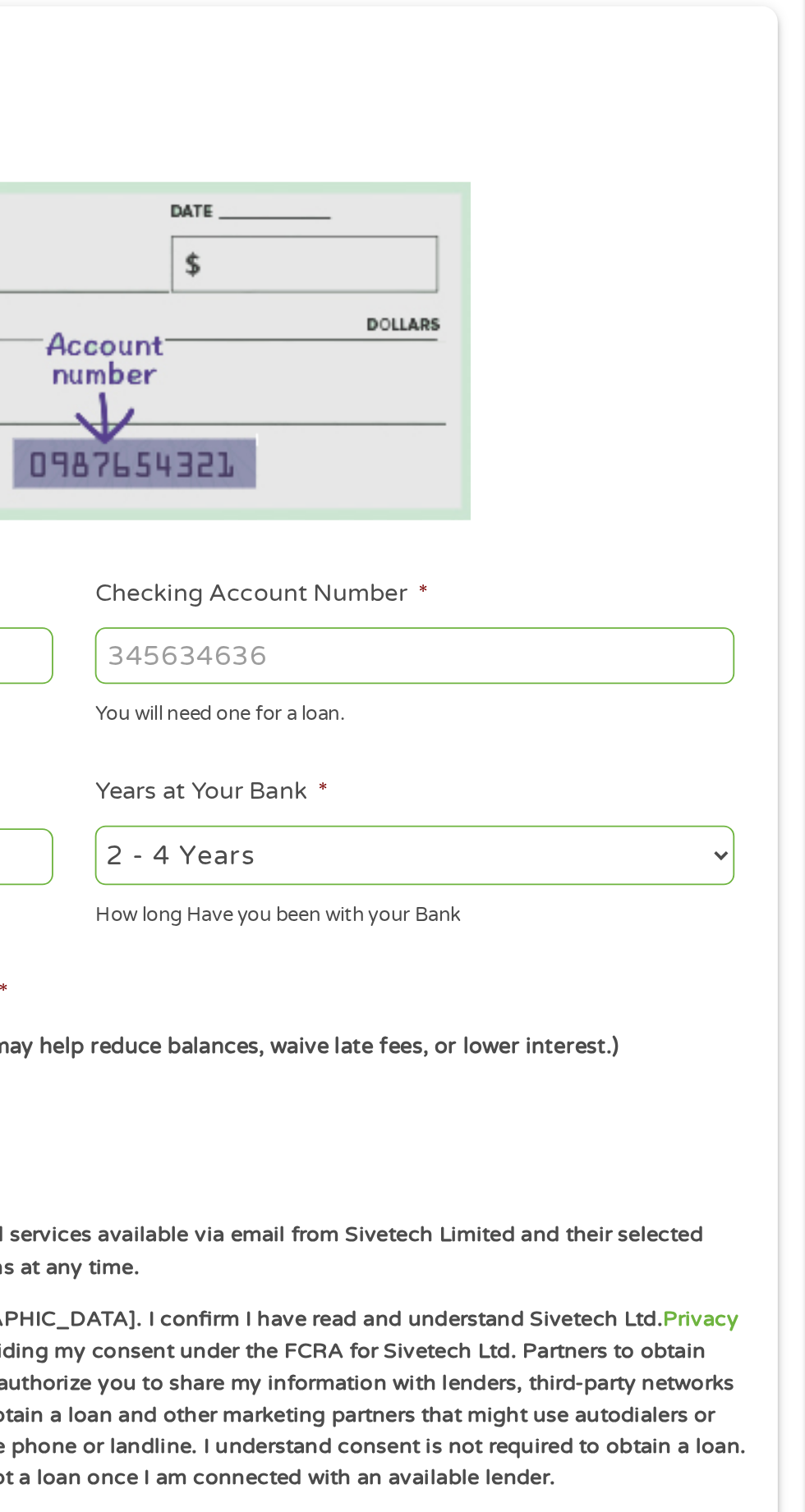
scroll to position [7, 7]
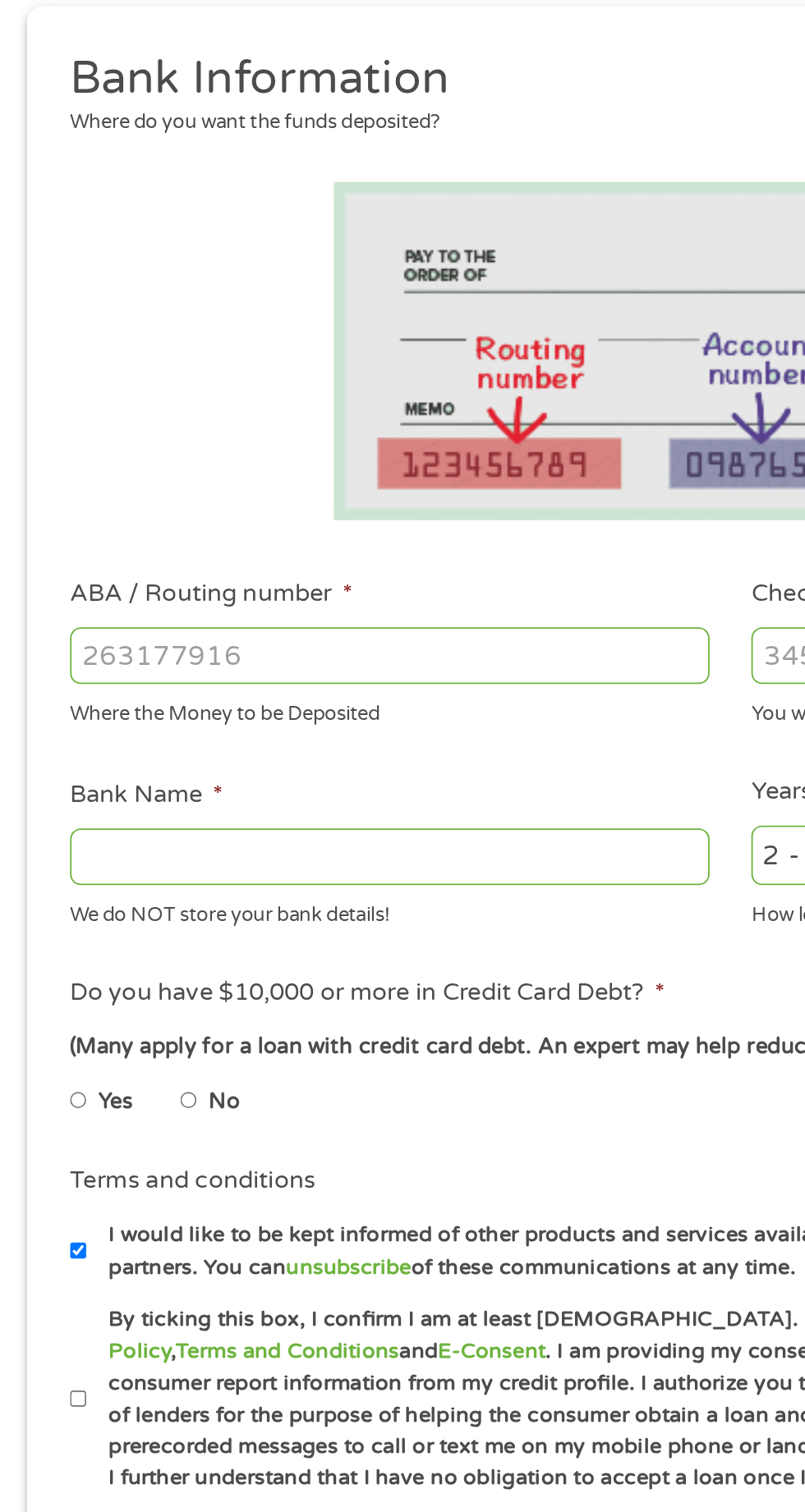
click at [243, 573] on input "ABA / Routing number *" at bounding box center [214, 577] width 352 height 31
type input "267077795"
type input "EVERGLADES CU"
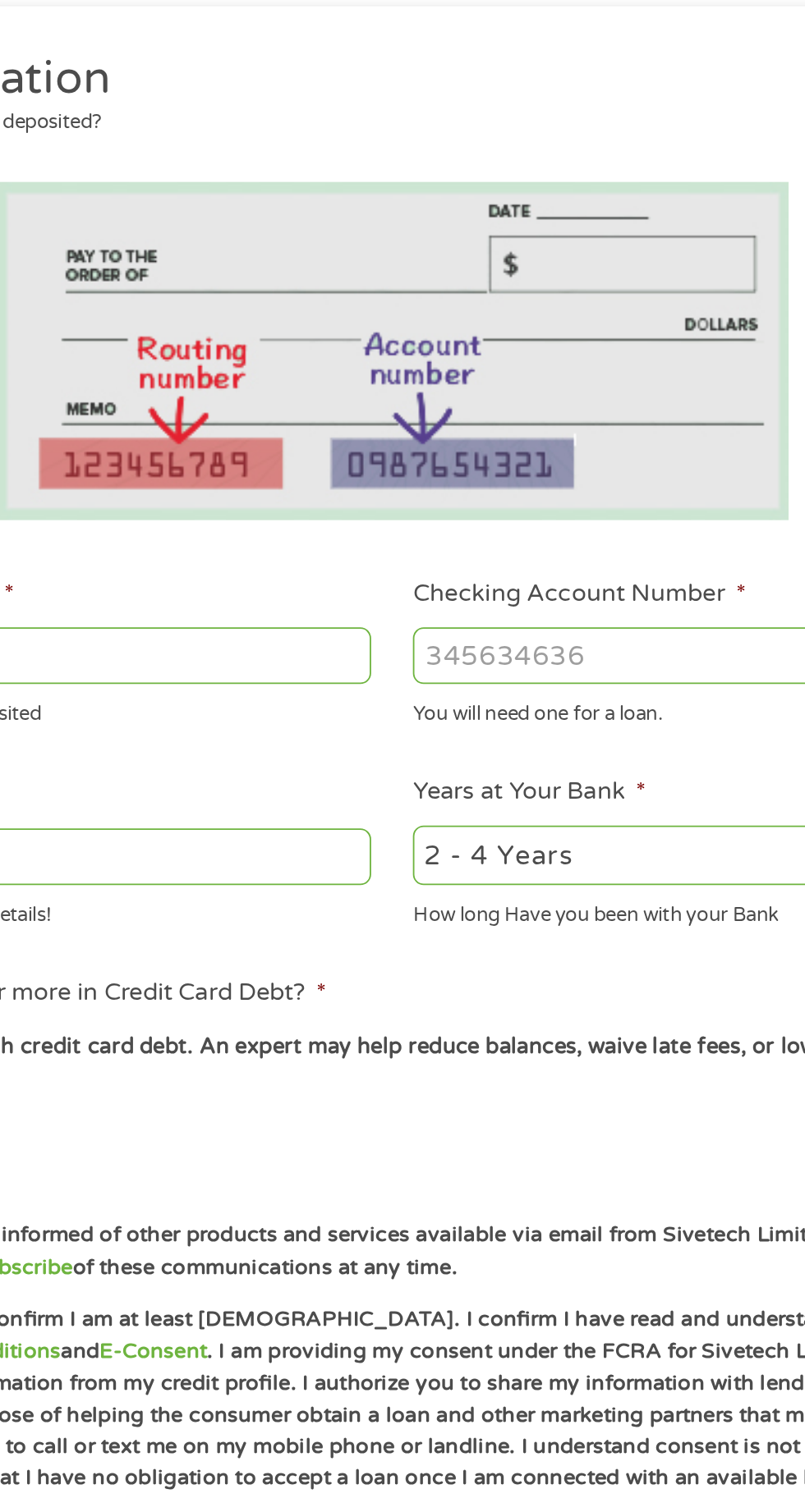
type input "267077795"
click at [544, 572] on input "Checking Account Number *" at bounding box center [590, 577] width 352 height 31
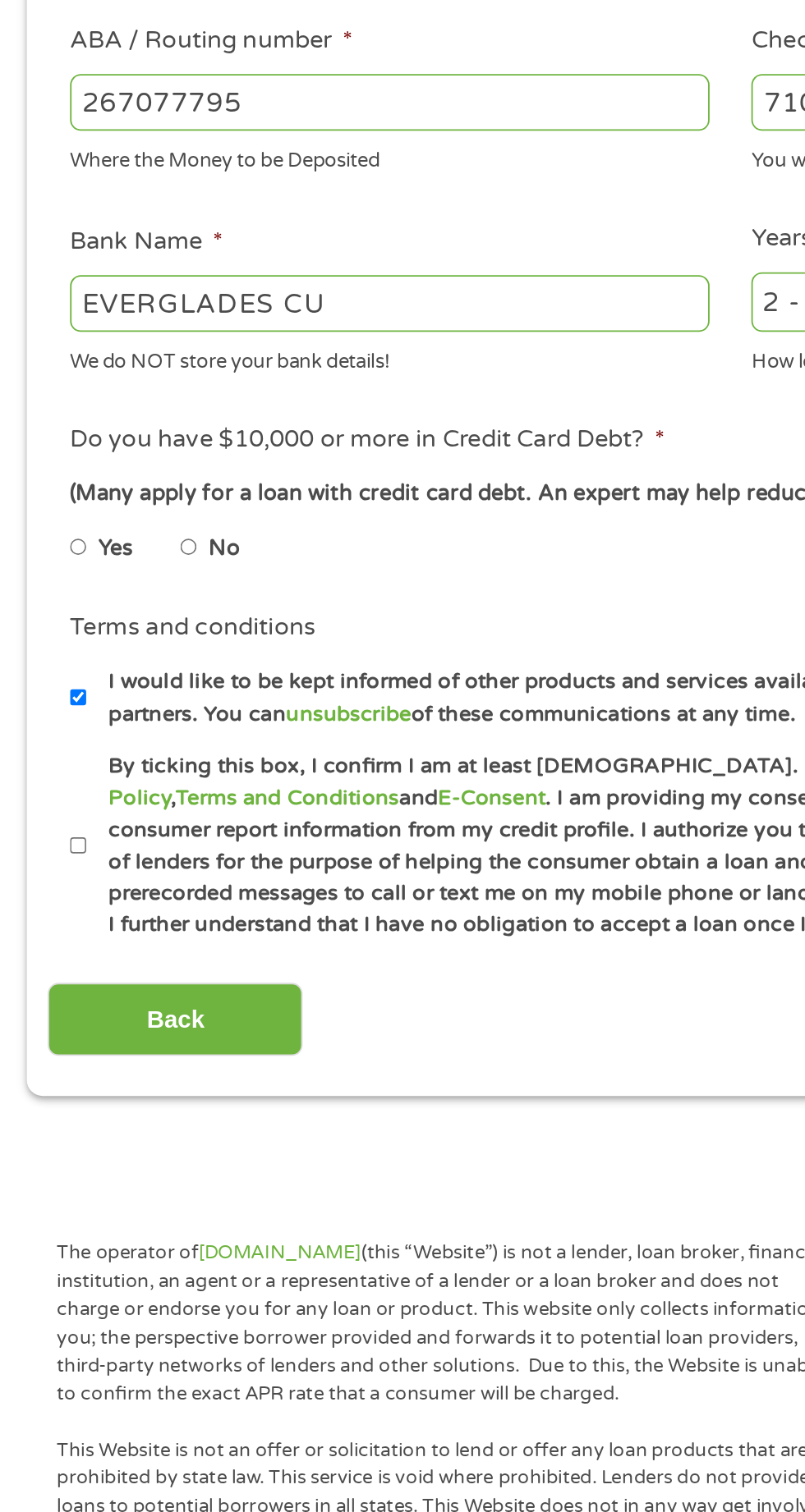
type input "7100047665"
click at [123, 822] on label "No" at bounding box center [123, 824] width 17 height 18
click at [109, 822] on input "No" at bounding box center [104, 823] width 10 height 26
radio input "true"
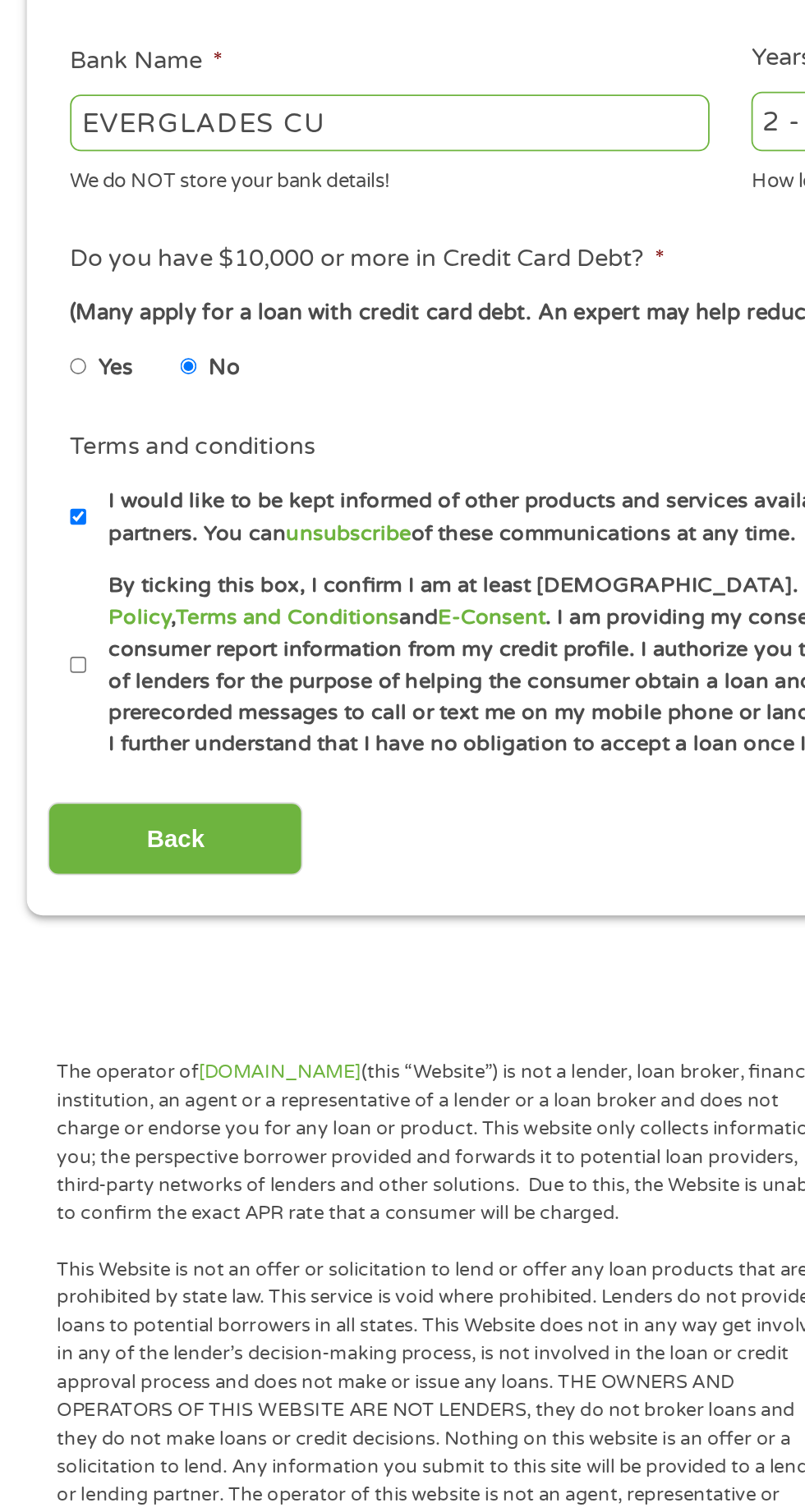
click at [43, 993] on input "By ticking this box, I confirm I am at least [DEMOGRAPHIC_DATA]. I confirm I ha…" at bounding box center [44, 987] width 10 height 26
checkbox input "true"
click at [41, 903] on input "I would like to be kept informed of other products and services available via e…" at bounding box center [44, 906] width 10 height 26
checkbox input "false"
click at [141, 1080] on input "Back" at bounding box center [96, 1083] width 141 height 41
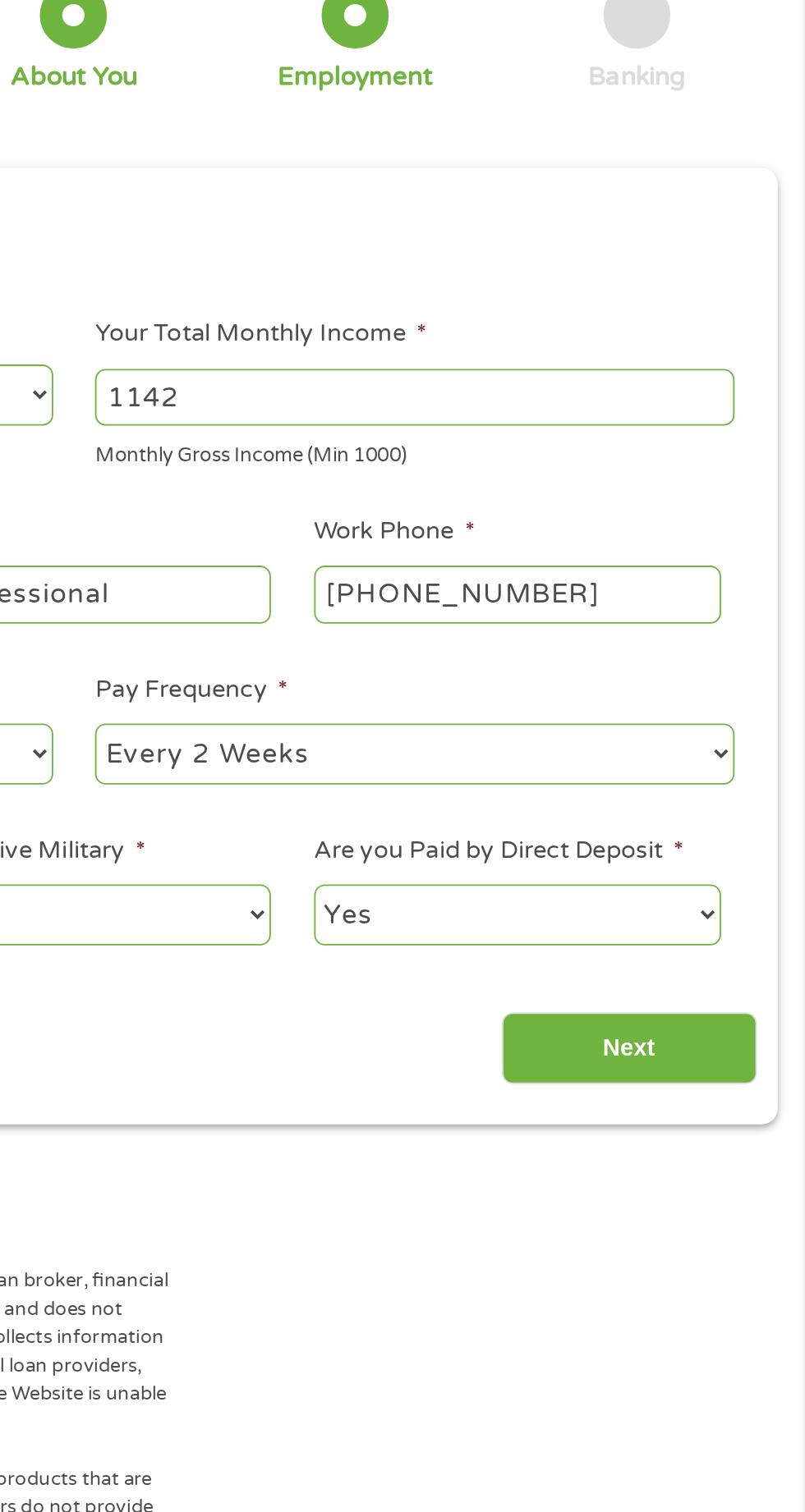
click at [699, 693] on input "Next" at bounding box center [709, 705] width 141 height 41
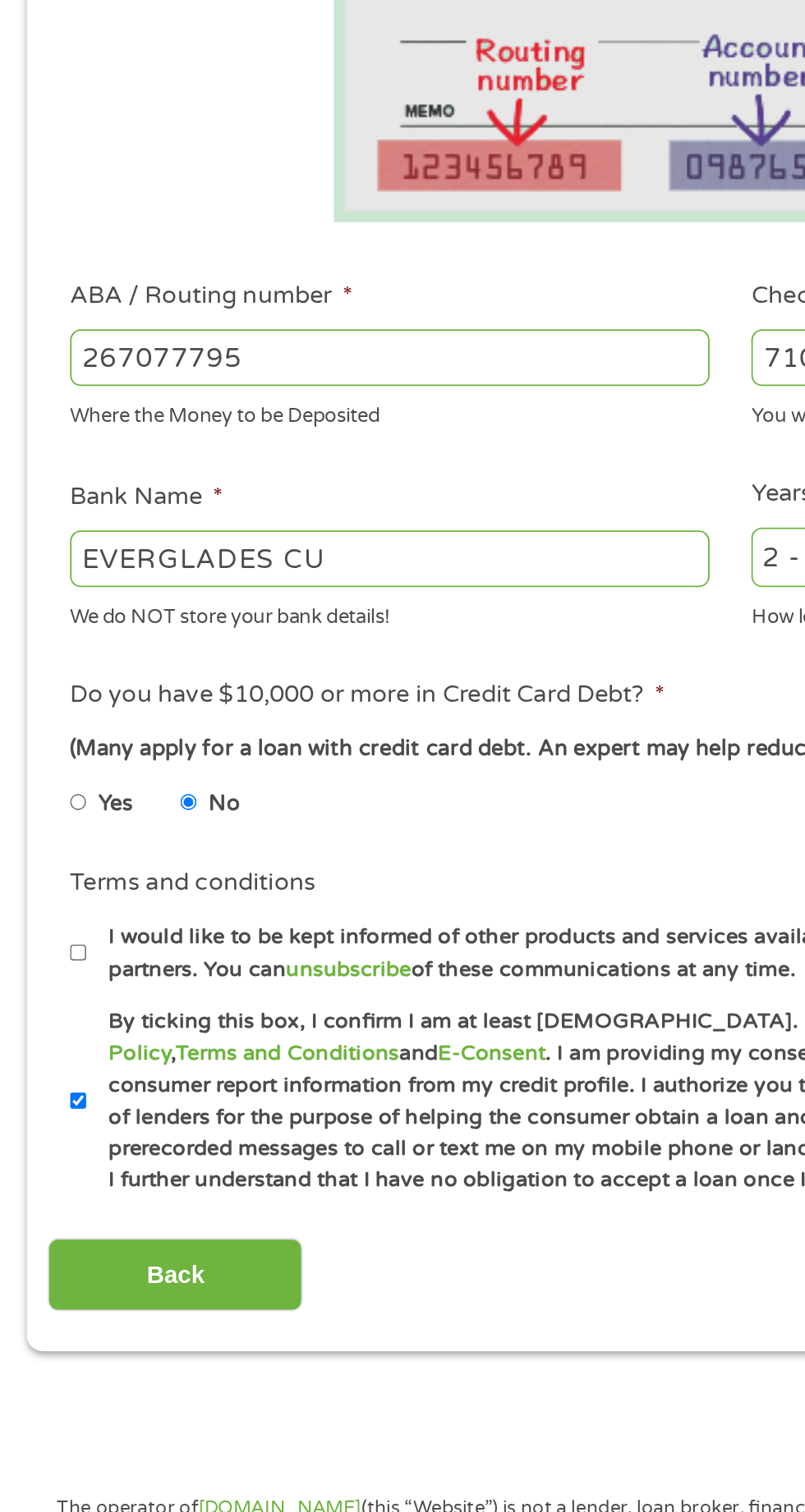
scroll to position [51, 0]
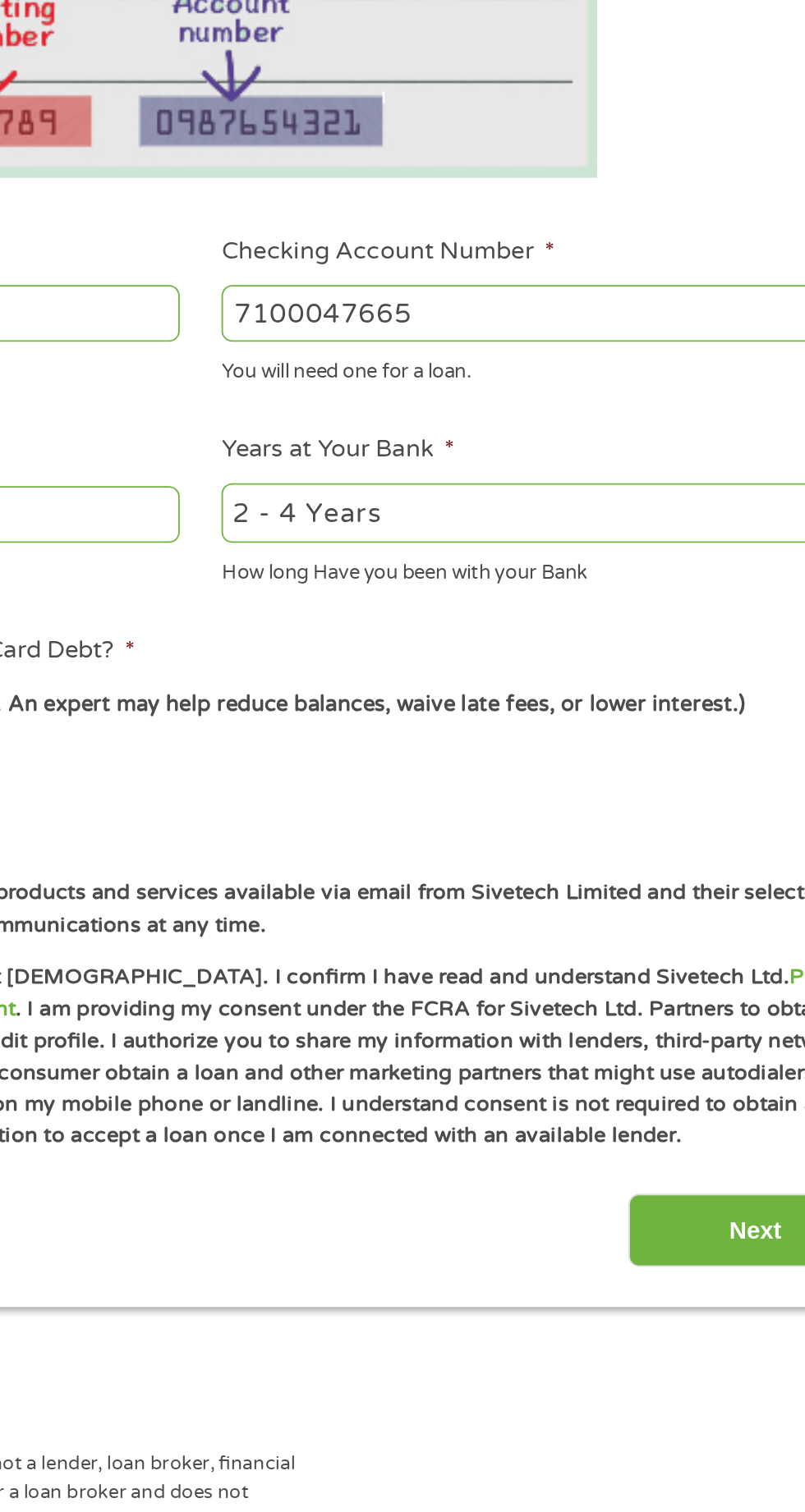
click at [657, 1031] on input "Next" at bounding box center [709, 1041] width 141 height 41
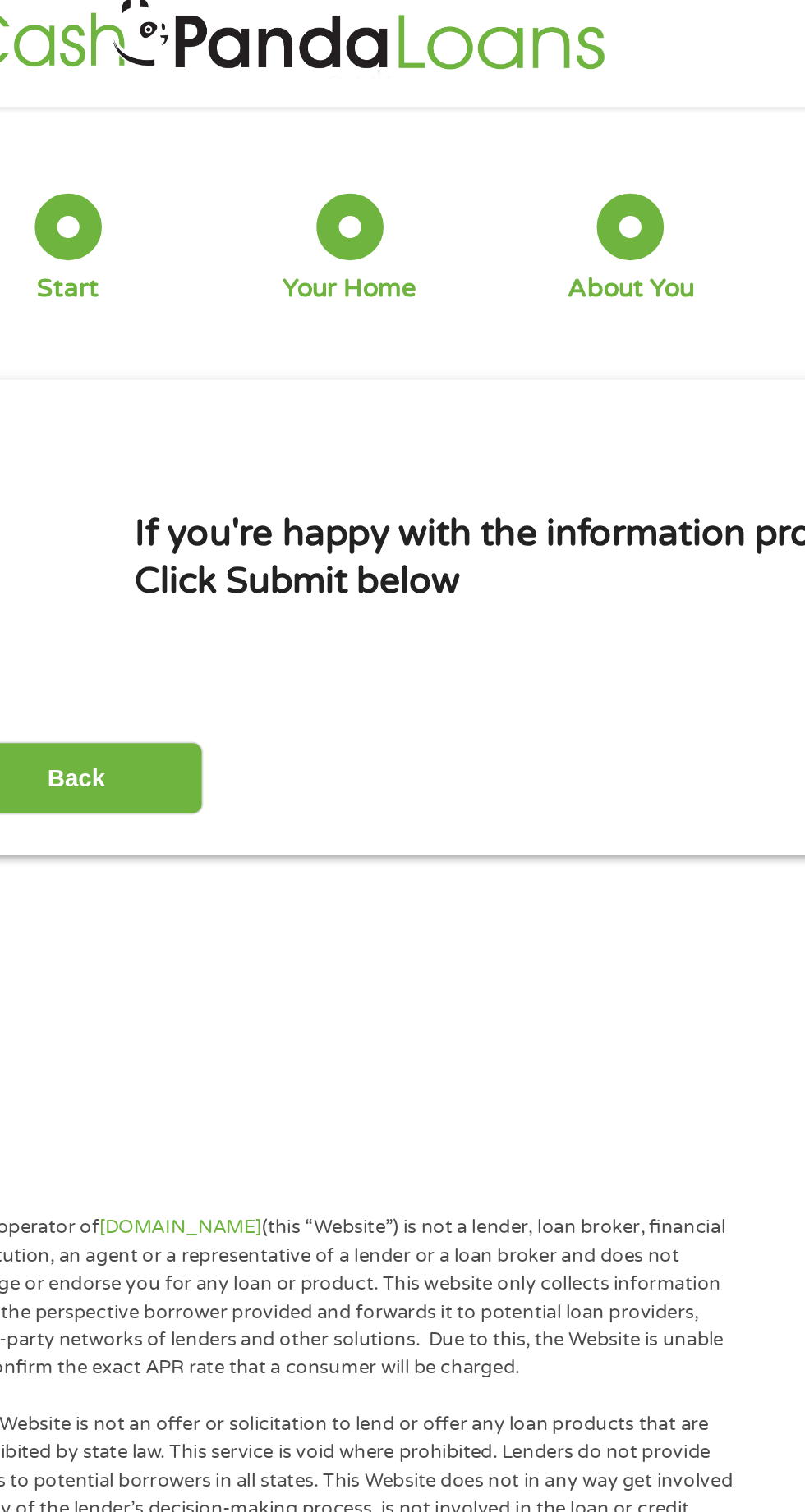
scroll to position [0, 0]
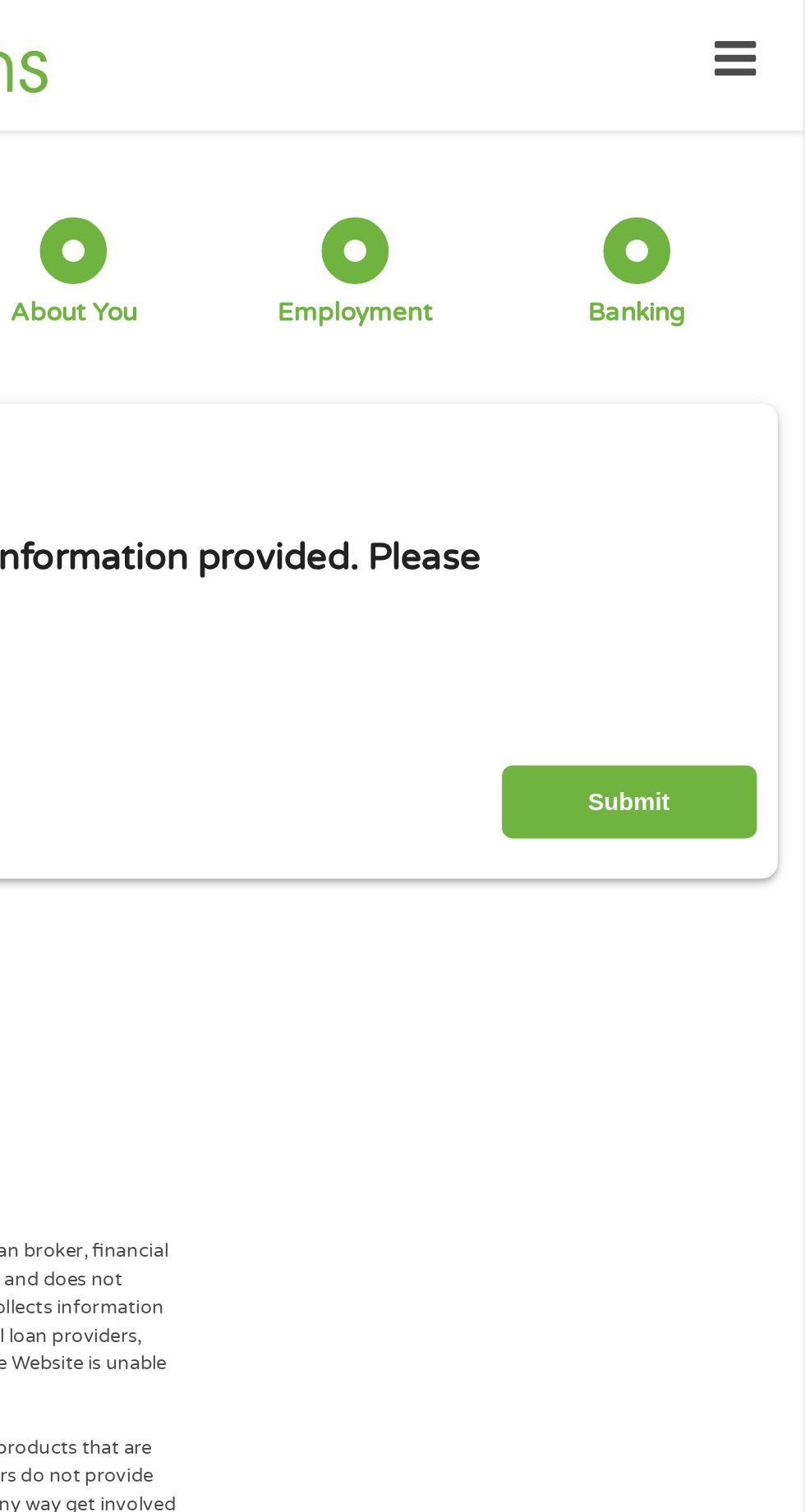
click at [708, 432] on input "Submit" at bounding box center [709, 447] width 141 height 41
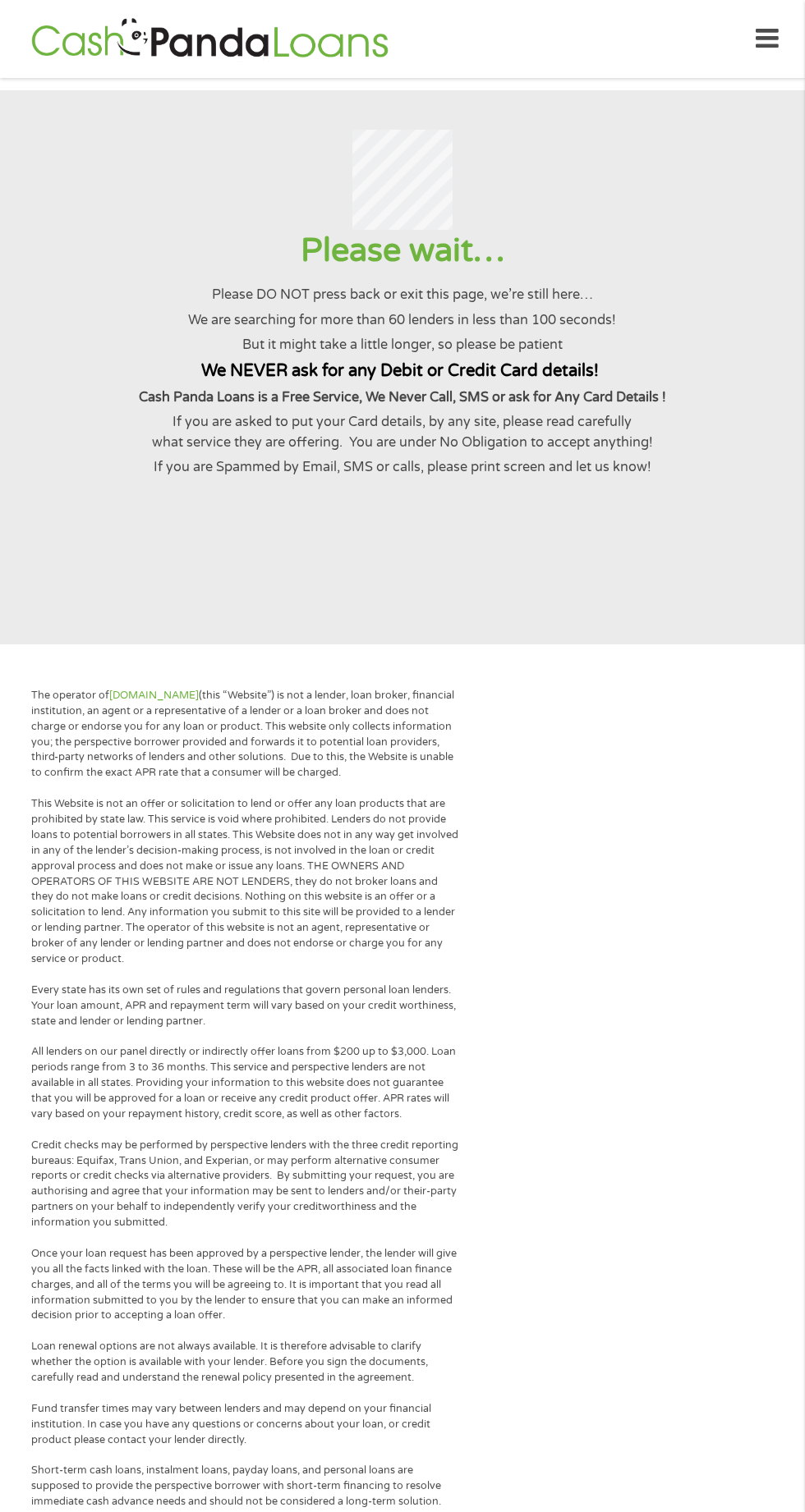
click at [571, 542] on section "Please wait… Please DO NOT press back or exit this page, we’re still here… We a…" at bounding box center [402, 367] width 805 height 555
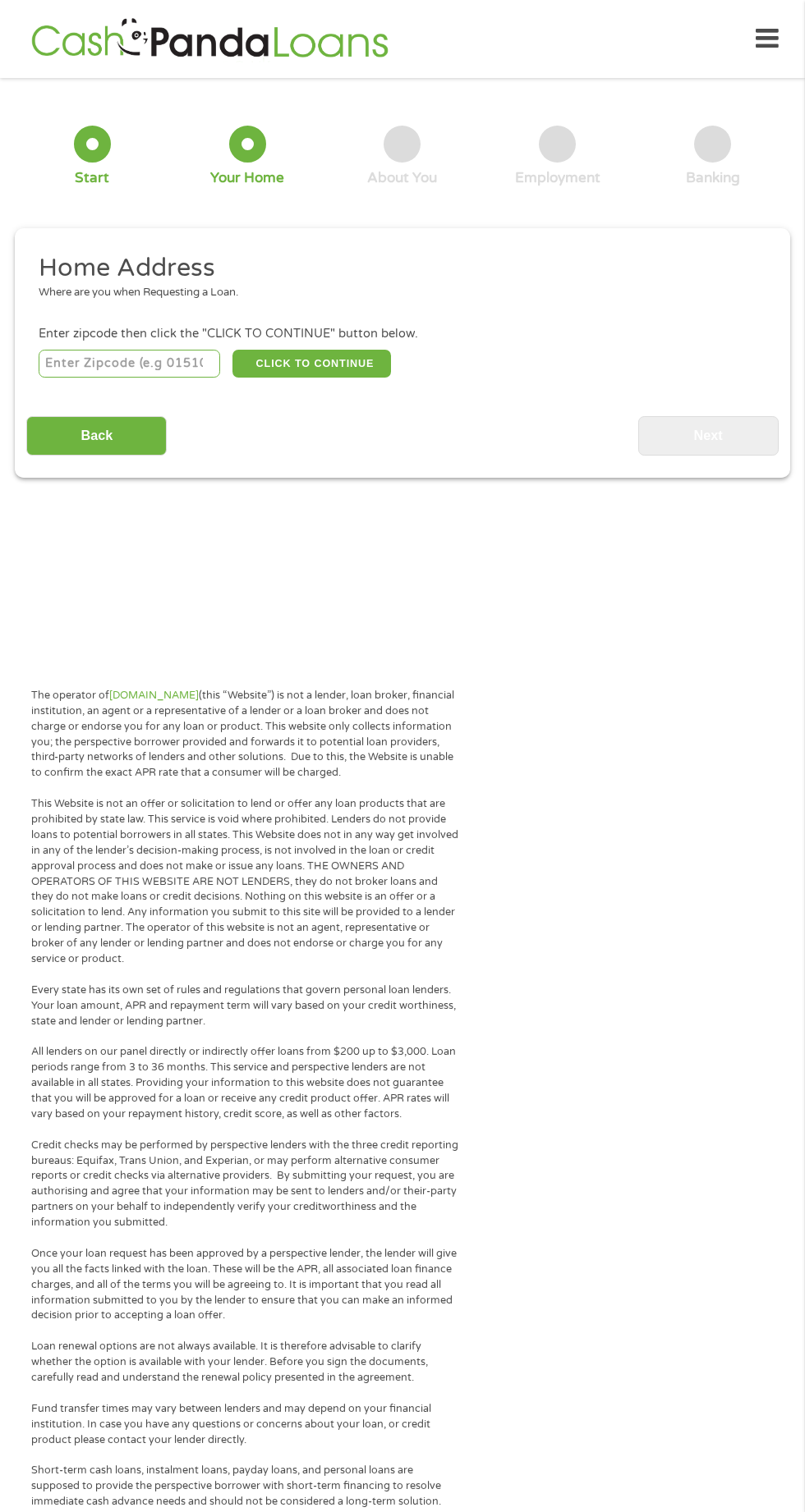
click at [155, 366] on input "number" at bounding box center [130, 364] width 183 height 28
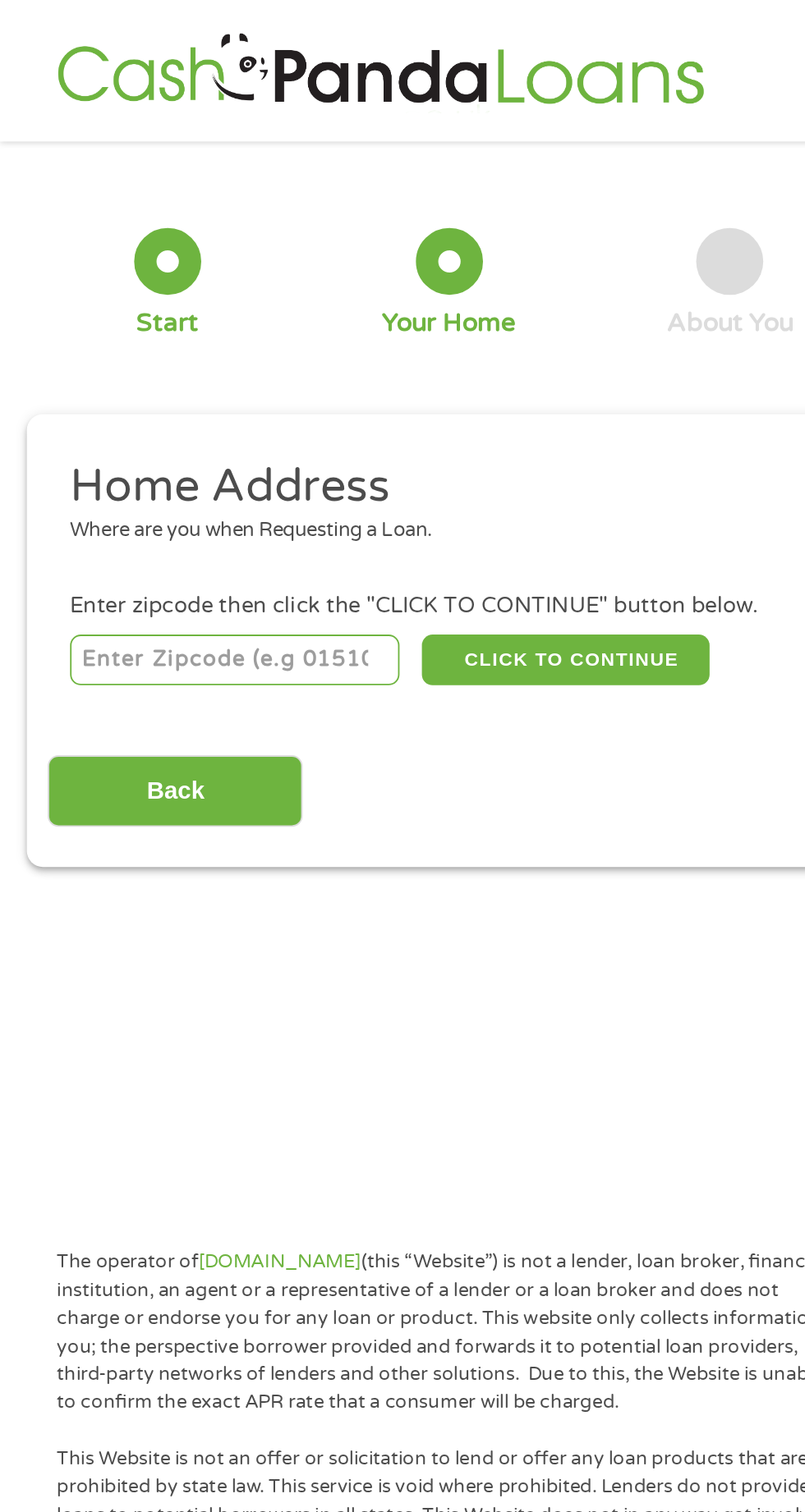
type input "33440"
select select "[US_STATE]"
click at [322, 369] on button "CLICK TO CONTINUE" at bounding box center [312, 364] width 159 height 28
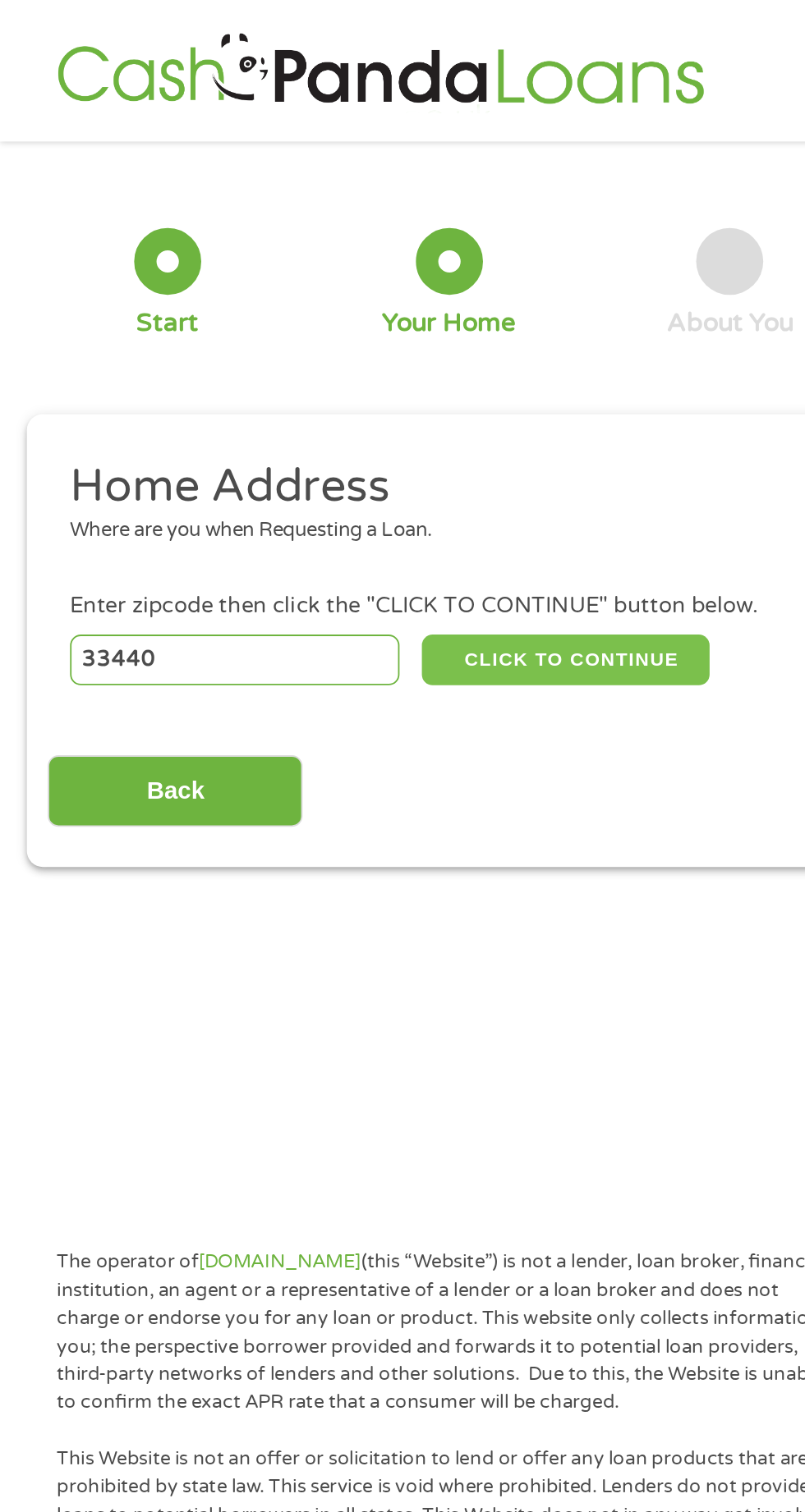
type input "33440"
type input "Clewiston"
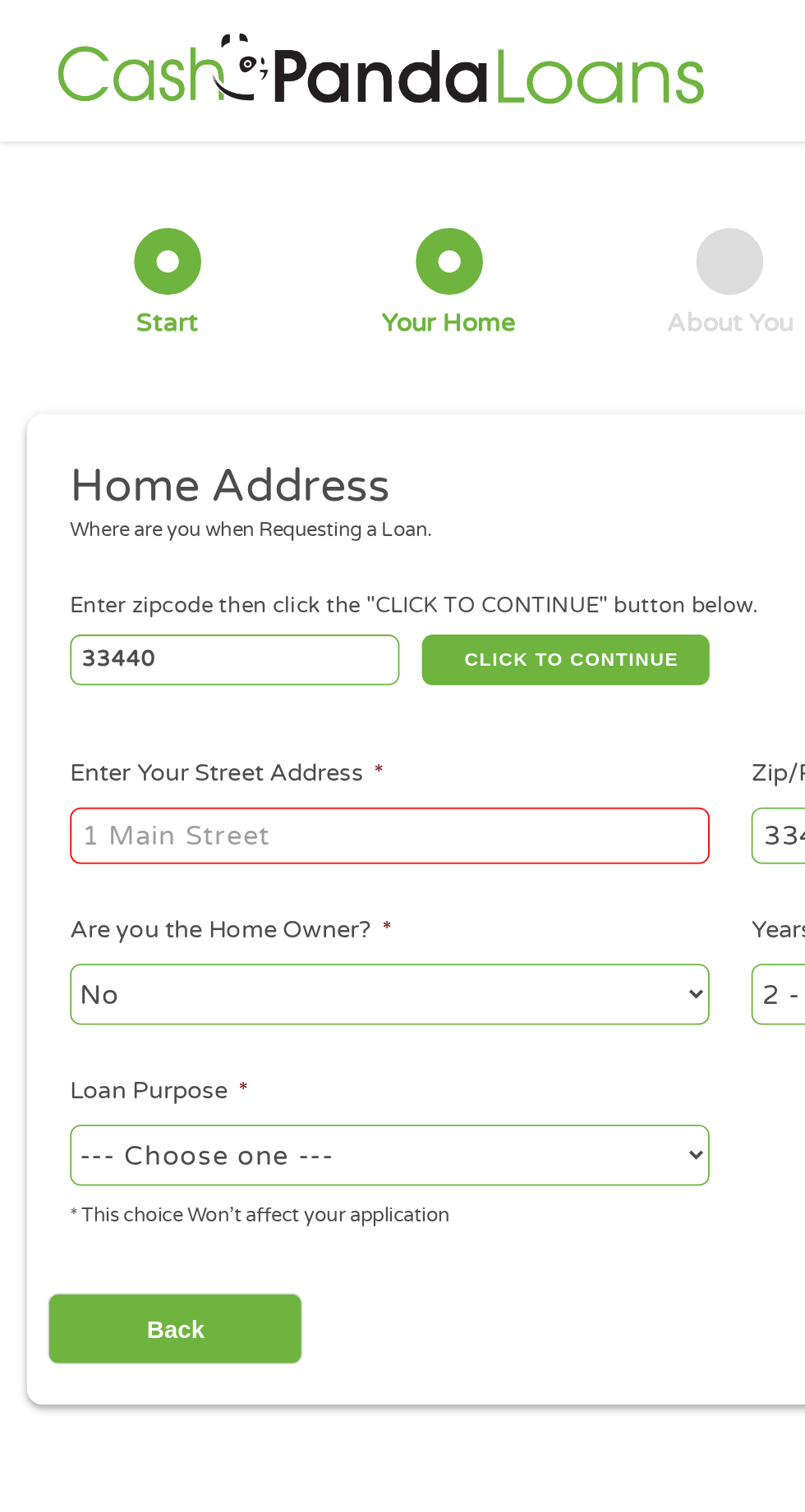
click at [203, 465] on input "Enter Your Street Address *" at bounding box center [214, 460] width 352 height 31
type input "[STREET_ADDRESS][US_STATE]"
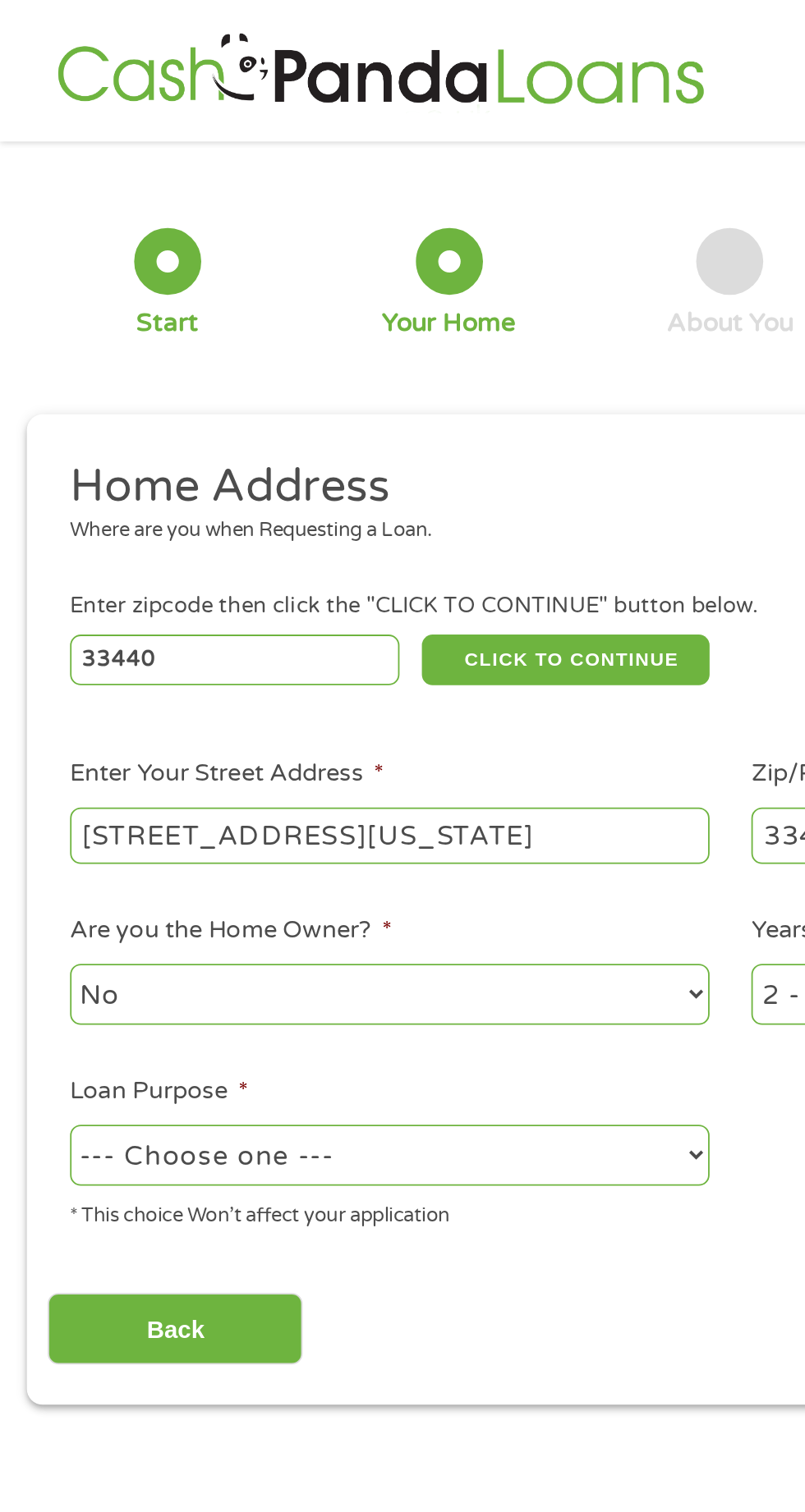
click at [231, 537] on select "No Yes" at bounding box center [214, 548] width 352 height 34
select select "yes"
click at [39, 533] on select "No Yes" at bounding box center [214, 548] width 352 height 34
click at [203, 648] on select "--- Choose one --- Pay Bills Debt Consolidation Home Improvement Major Purchase…" at bounding box center [214, 637] width 352 height 34
click at [39, 621] on select "--- Choose one --- Pay Bills Debt Consolidation Home Improvement Major Purchase…" at bounding box center [214, 637] width 352 height 34
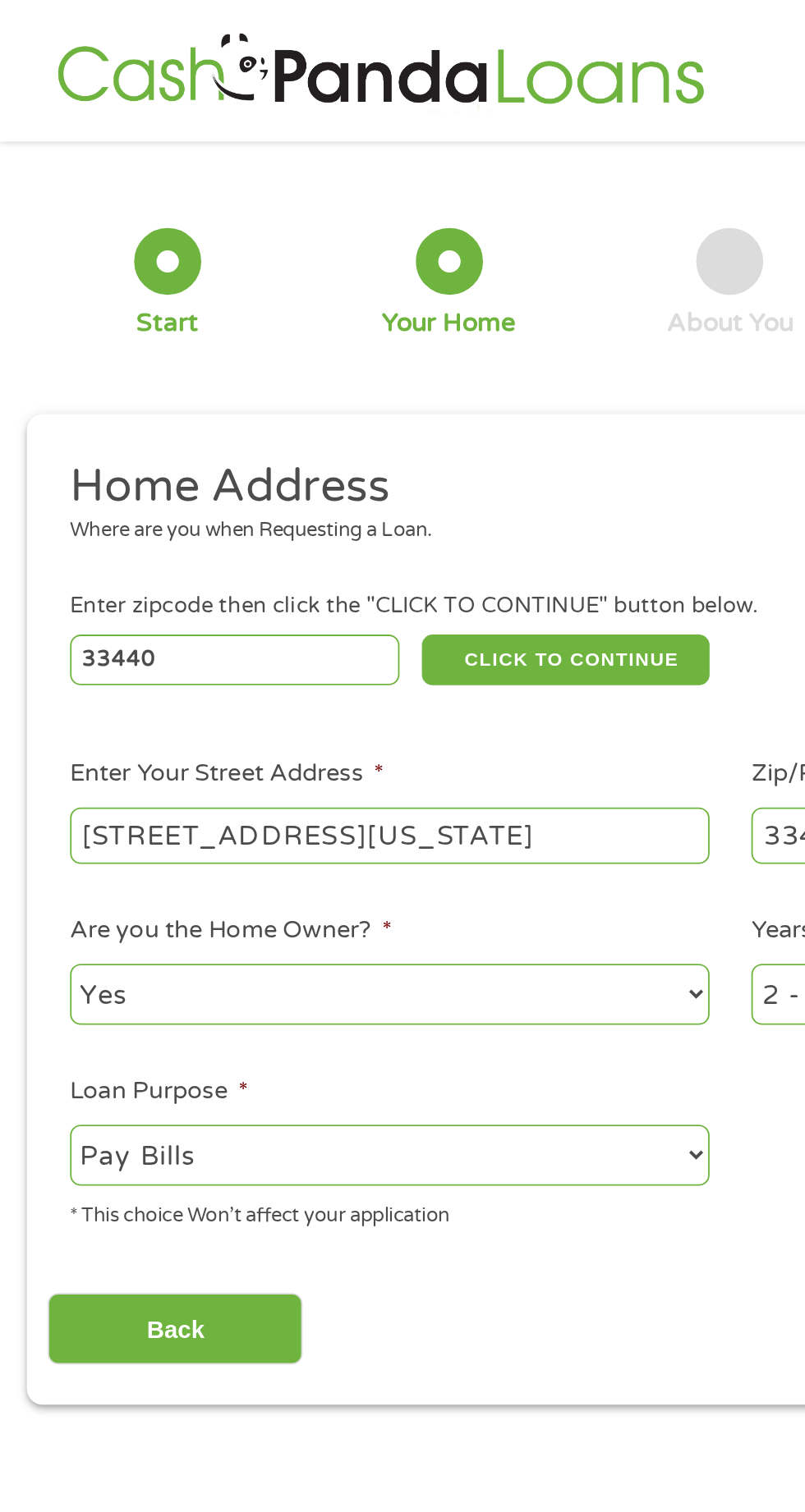
click at [276, 636] on select "--- Choose one --- Pay Bills Debt Consolidation Home Improvement Major Purchase…" at bounding box center [214, 637] width 352 height 34
select select "debtconsolidation"
click at [39, 621] on select "--- Choose one --- Pay Bills Debt Consolidation Home Improvement Major Purchase…" at bounding box center [214, 637] width 352 height 34
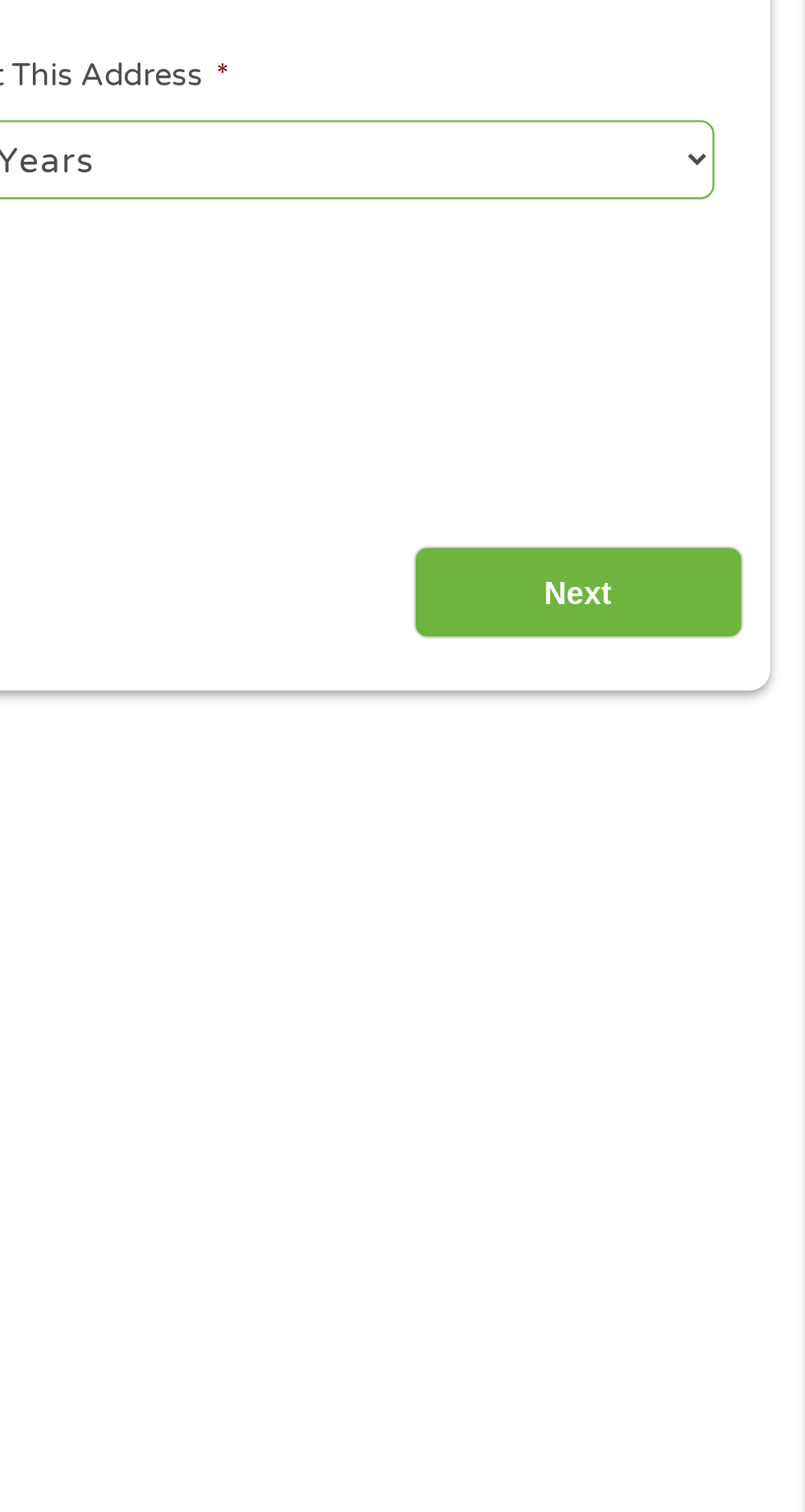
click at [710, 731] on input "Next" at bounding box center [709, 732] width 141 height 41
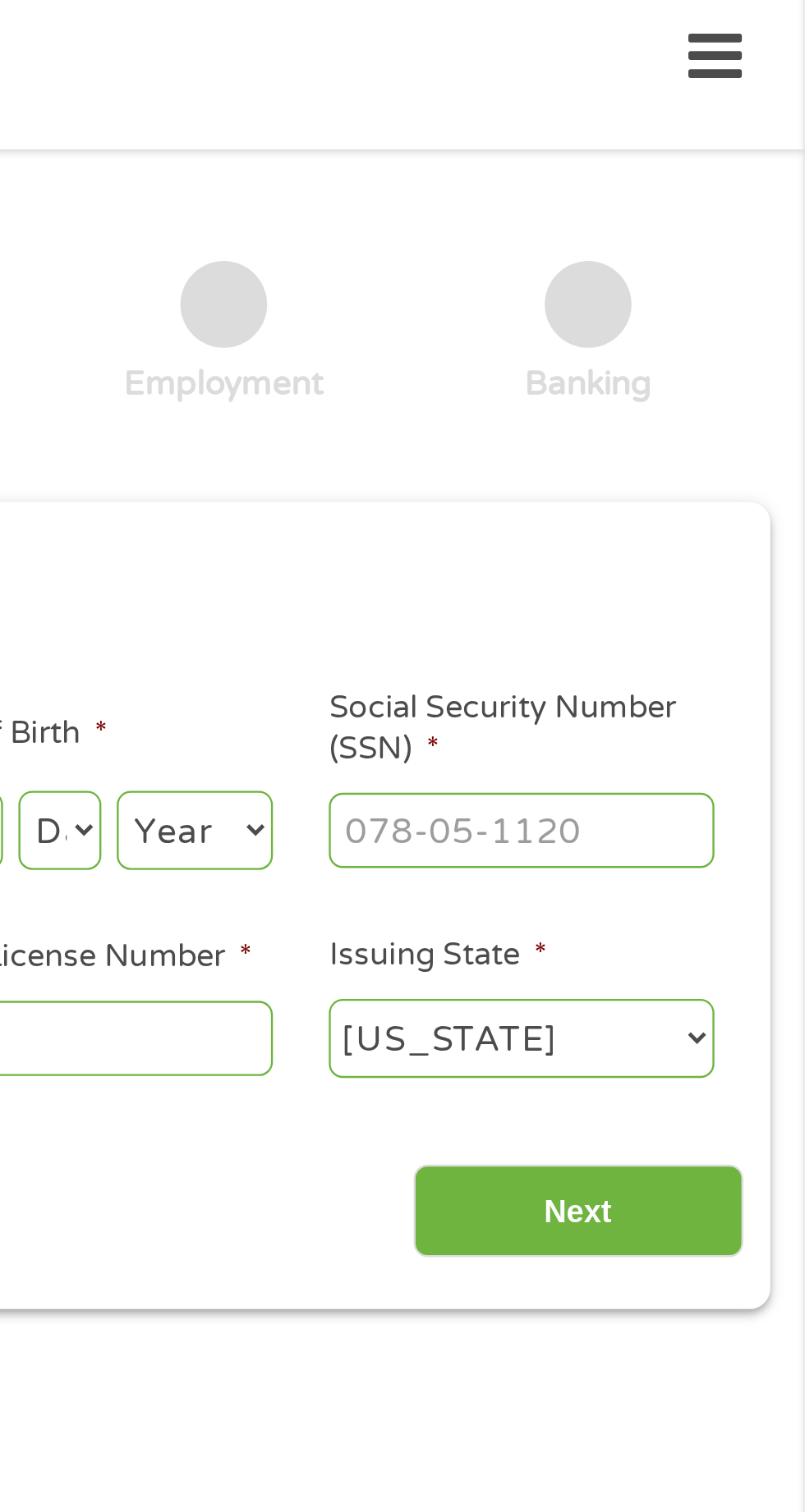
scroll to position [8, 0]
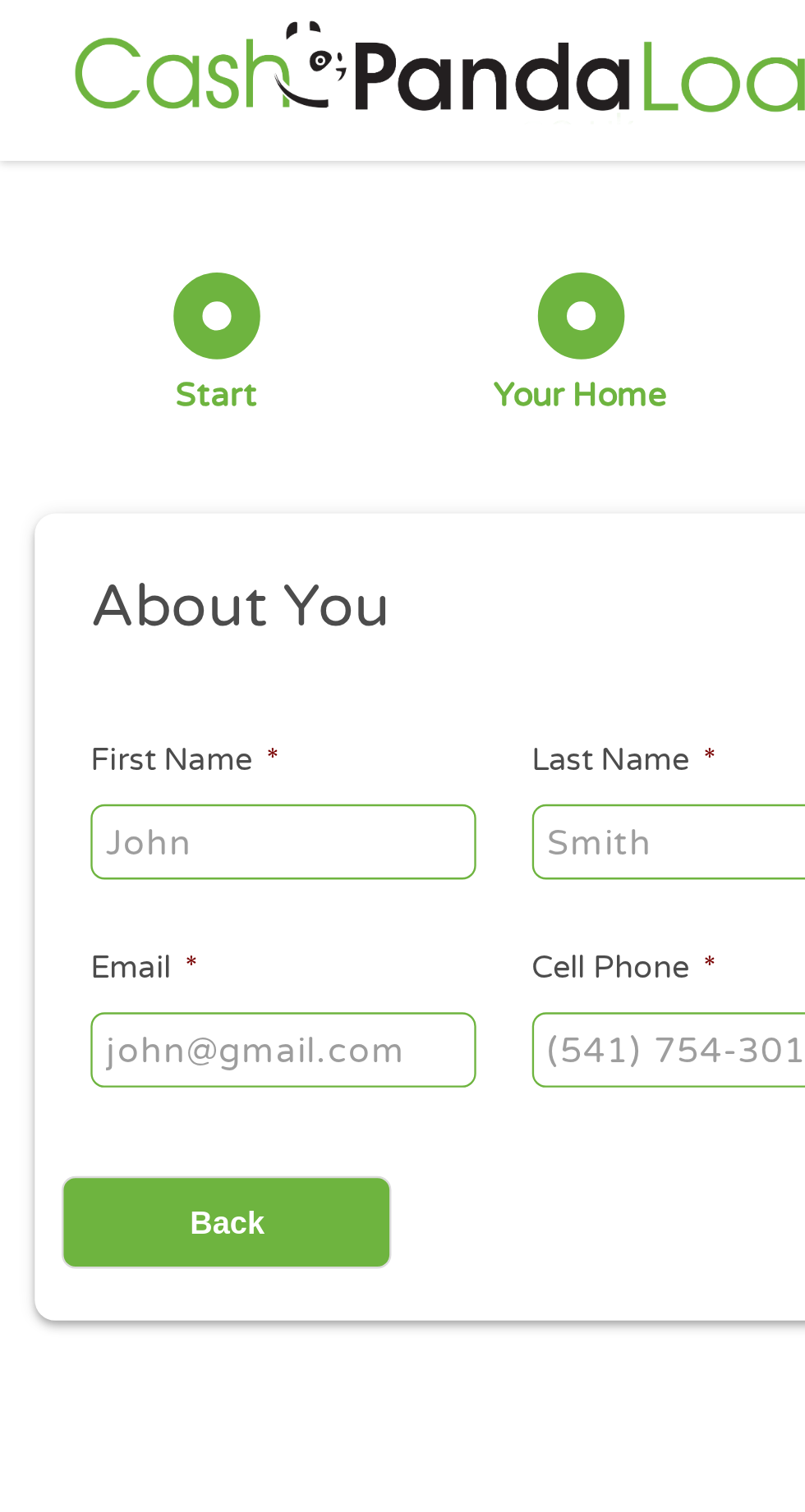
click at [136, 356] on input "First Name *" at bounding box center [121, 359] width 165 height 31
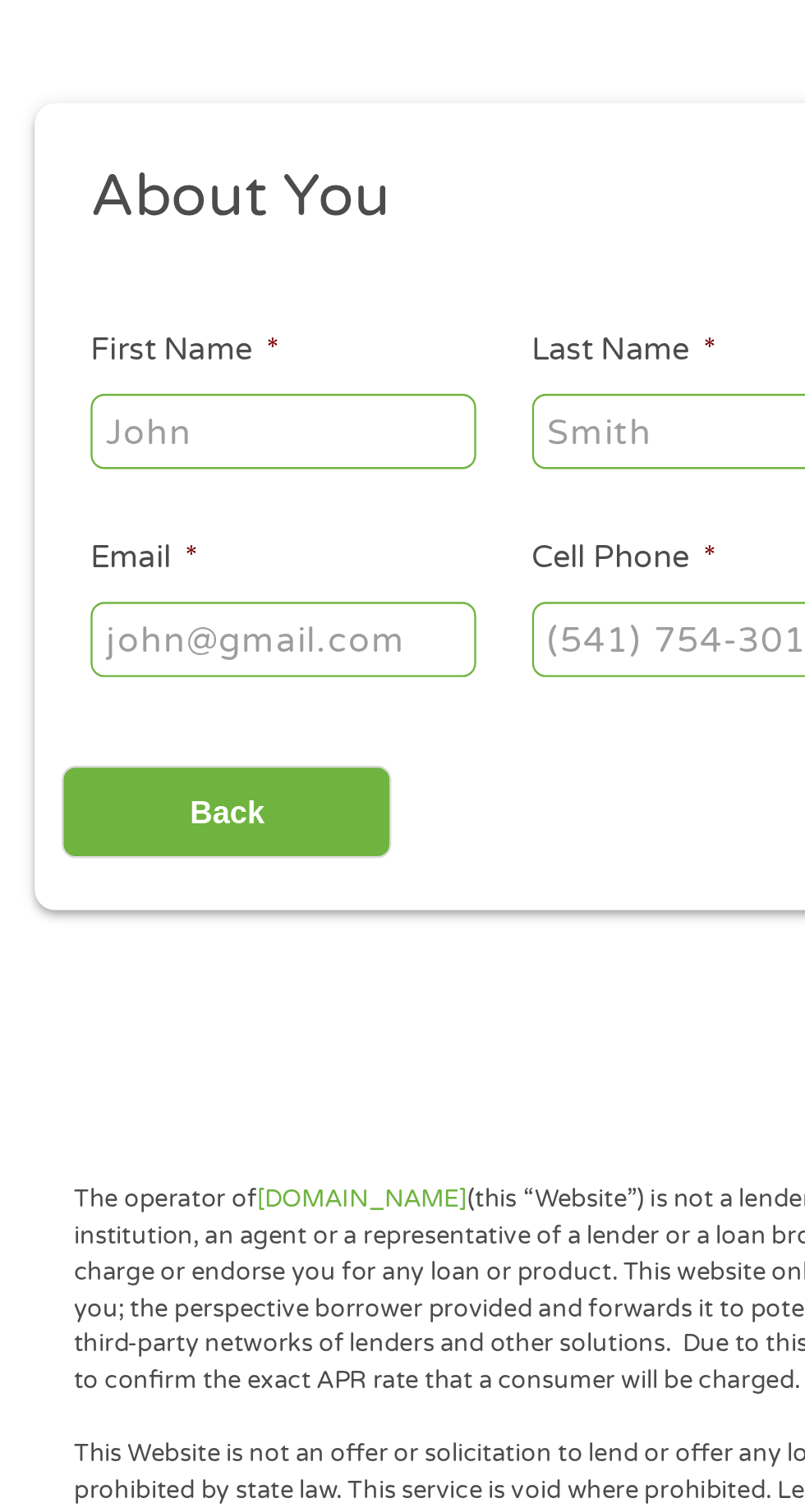
type input "[PERSON_NAME]"
type input "Exilhomme"
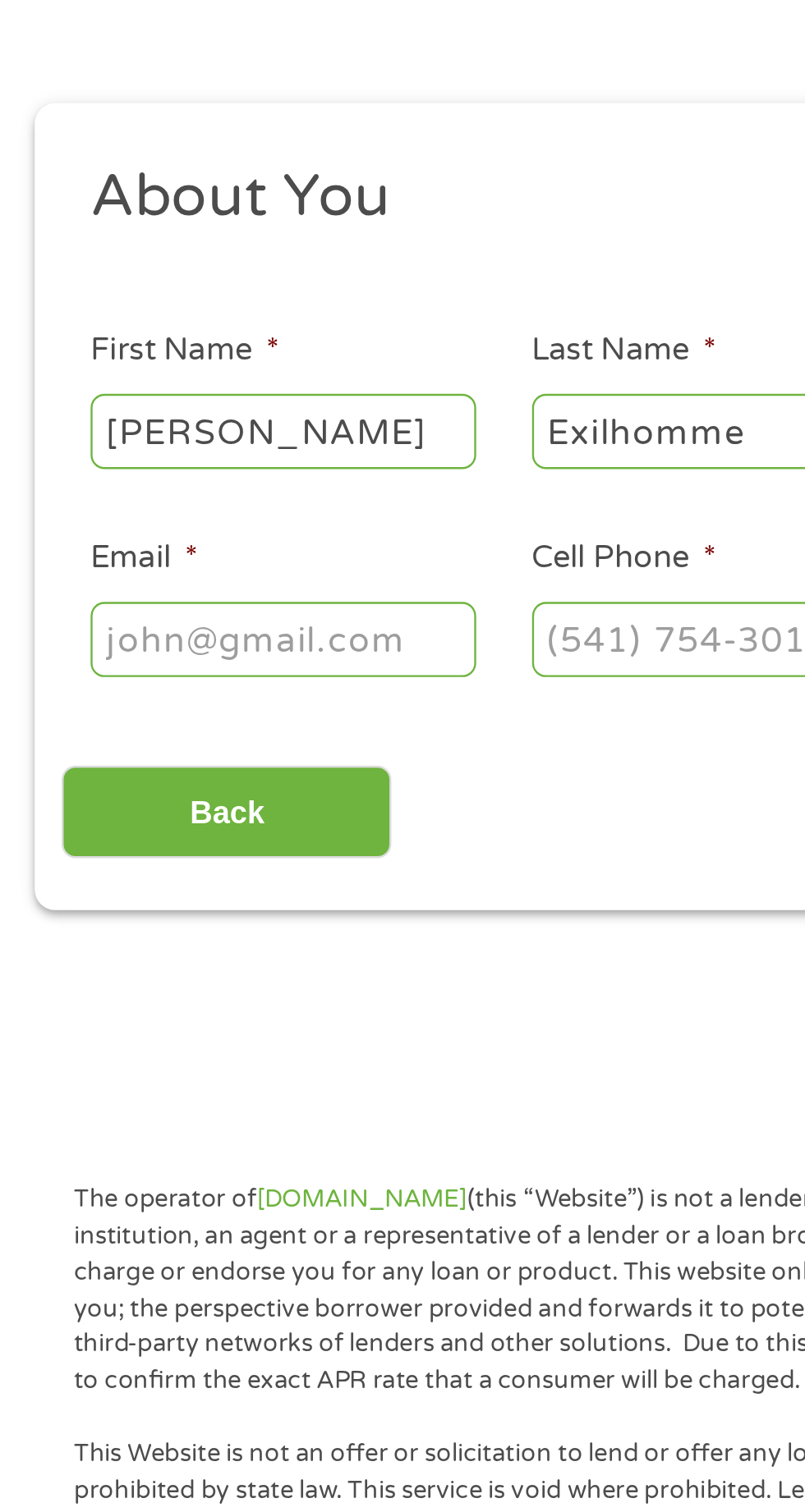
type input "[EMAIL_ADDRESS][DOMAIN_NAME]"
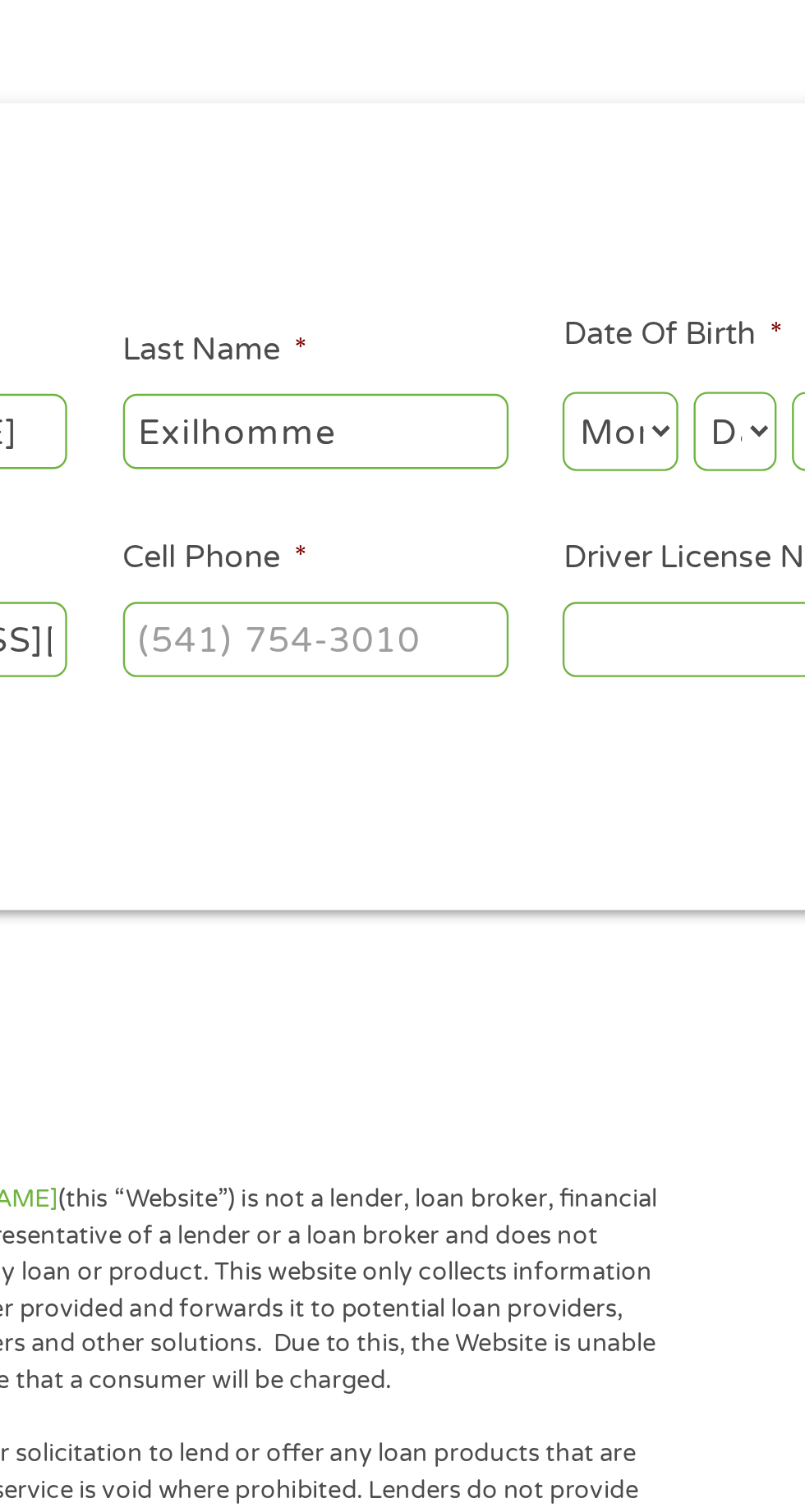
click at [322, 441] on input "Cell Phone *" at bounding box center [309, 447] width 165 height 31
type input "[PHONE_NUMBER]"
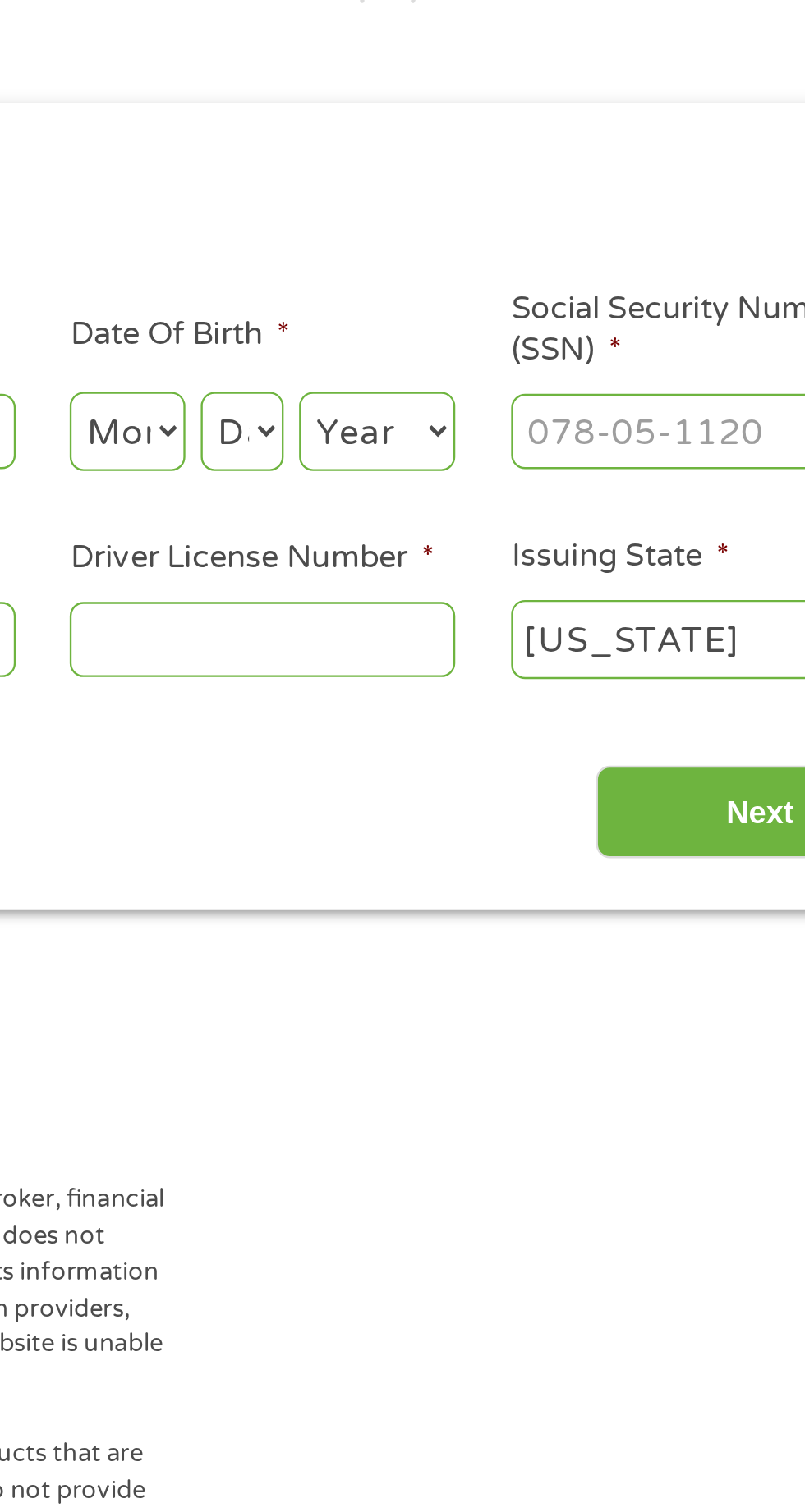
click at [441, 350] on select "Month 1 2 3 4 5 6 7 8 9 10 11 12" at bounding box center [439, 360] width 50 height 34
select select "9"
click at [414, 344] on select "Month 1 2 3 4 5 6 7 8 9 10 11 12" at bounding box center [439, 360] width 50 height 34
click at [481, 345] on select "Day 1 2 3 4 5 6 7 8 9 10 11 12 13 14 15 16 17 18 19 20 21 22 23 24 25 26 27 28 …" at bounding box center [487, 360] width 36 height 34
select select "5"
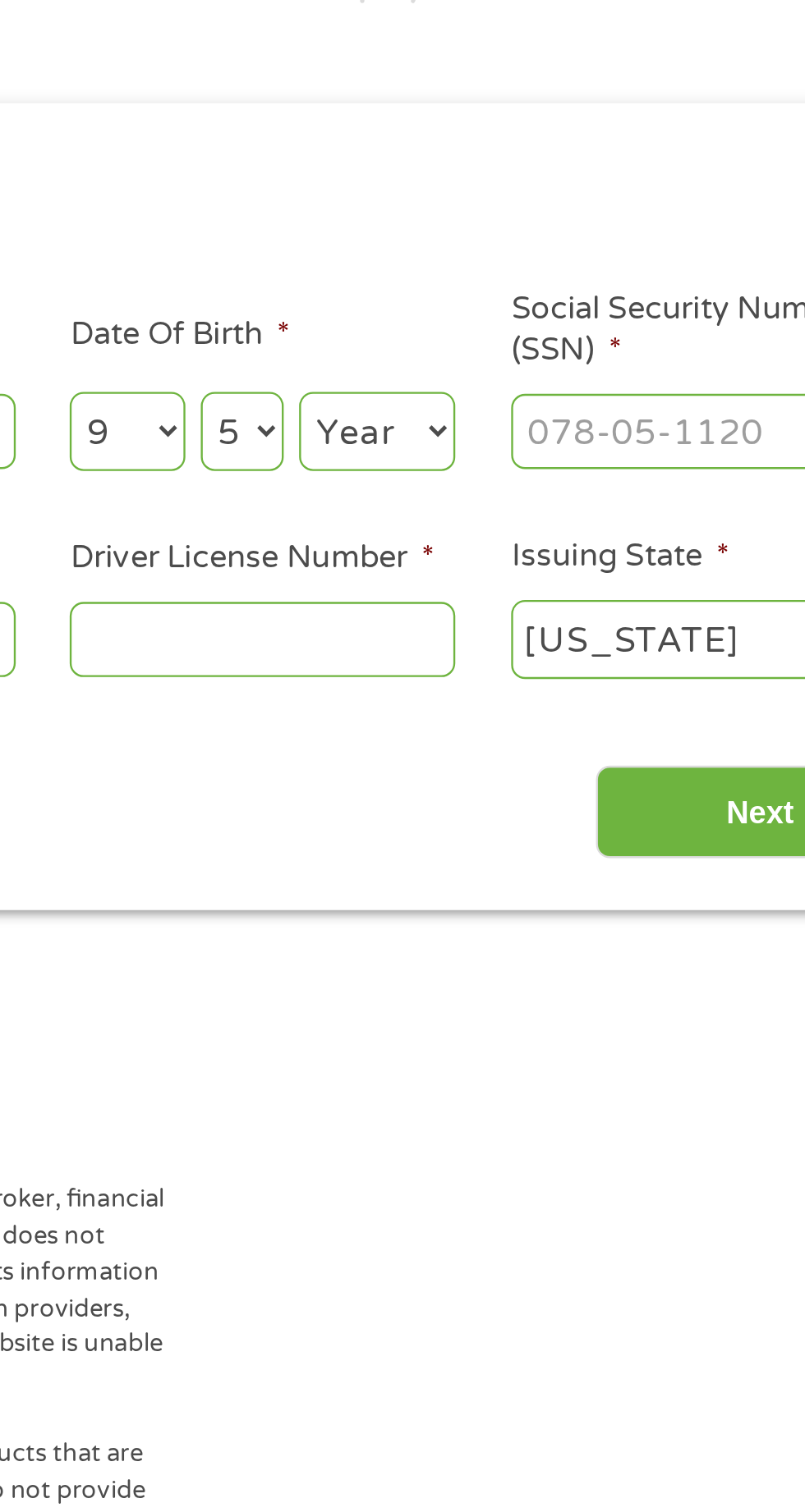
click at [470, 344] on select "Day 1 2 3 4 5 6 7 8 9 10 11 12 13 14 15 16 17 18 19 20 21 22 23 24 25 26 27 28 …" at bounding box center [487, 360] width 36 height 34
click at [564, 355] on select "Year [DATE] 2006 2005 2004 2003 2002 2001 2000 1999 1998 1997 1996 1995 1994 19…" at bounding box center [545, 360] width 67 height 34
select select "1979"
click at [512, 344] on select "Year [DATE] 2006 2005 2004 2003 2002 2001 2000 1999 1998 1997 1996 1995 1994 19…" at bounding box center [545, 360] width 67 height 34
click at [665, 352] on input "Social Security Number (SSN) *" at bounding box center [685, 359] width 165 height 31
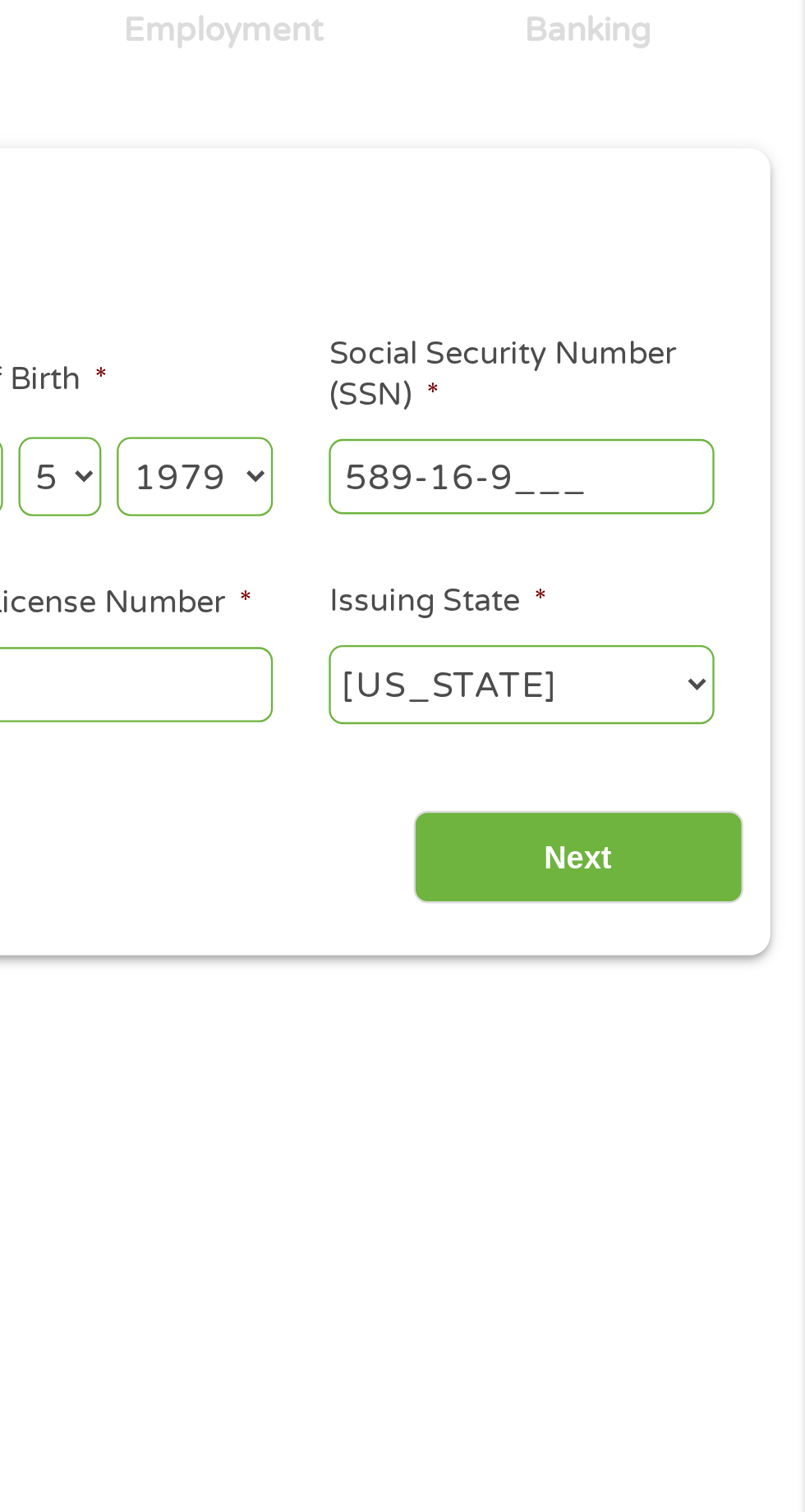
type input "[PHONE_NUMBER]__"
type input "589-16-9936"
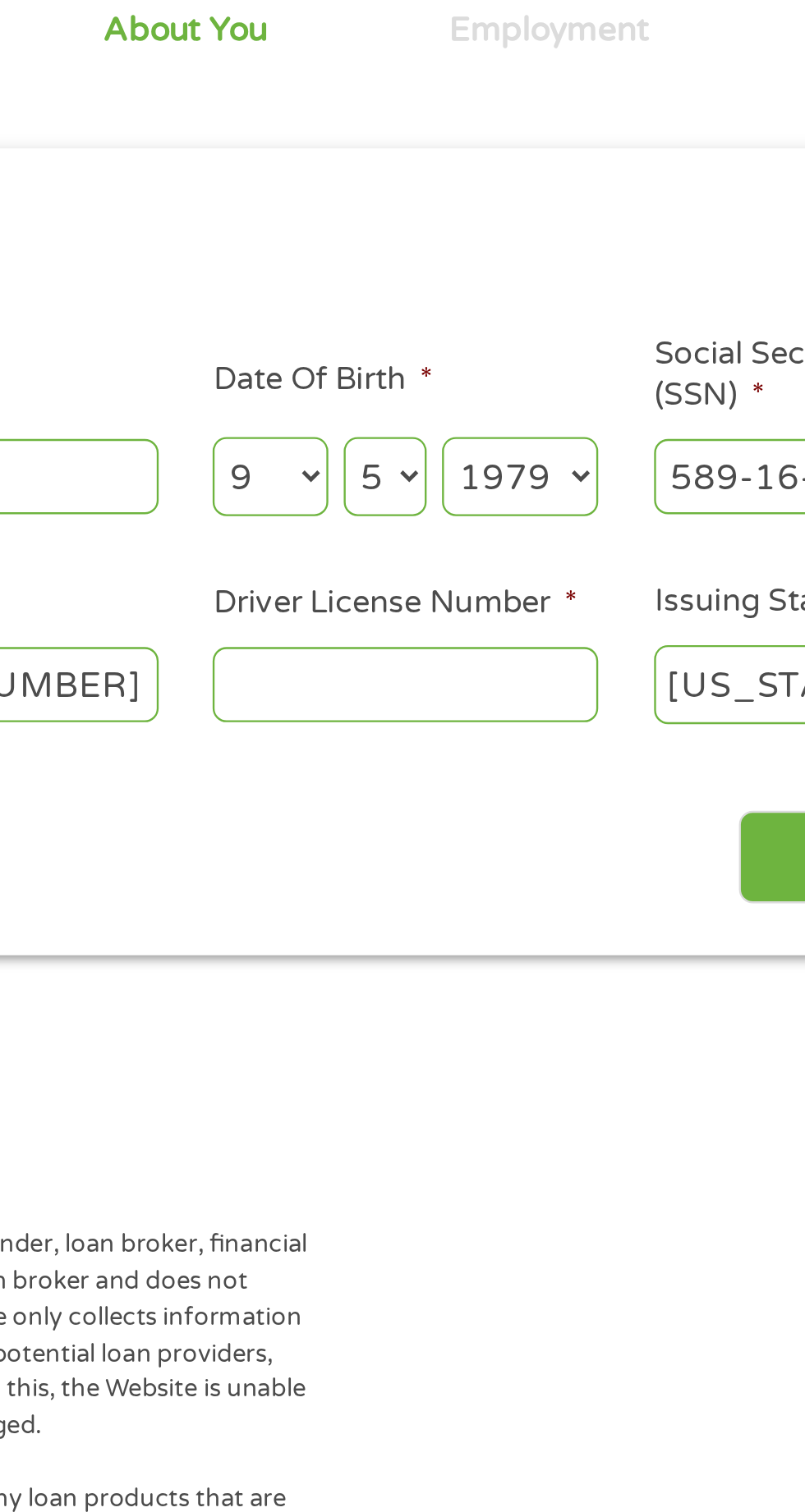
click at [459, 450] on input "Driver License Number *" at bounding box center [496, 447] width 165 height 31
type input "E245548798250"
click at [541, 501] on div "Back Next" at bounding box center [401, 516] width 751 height 52
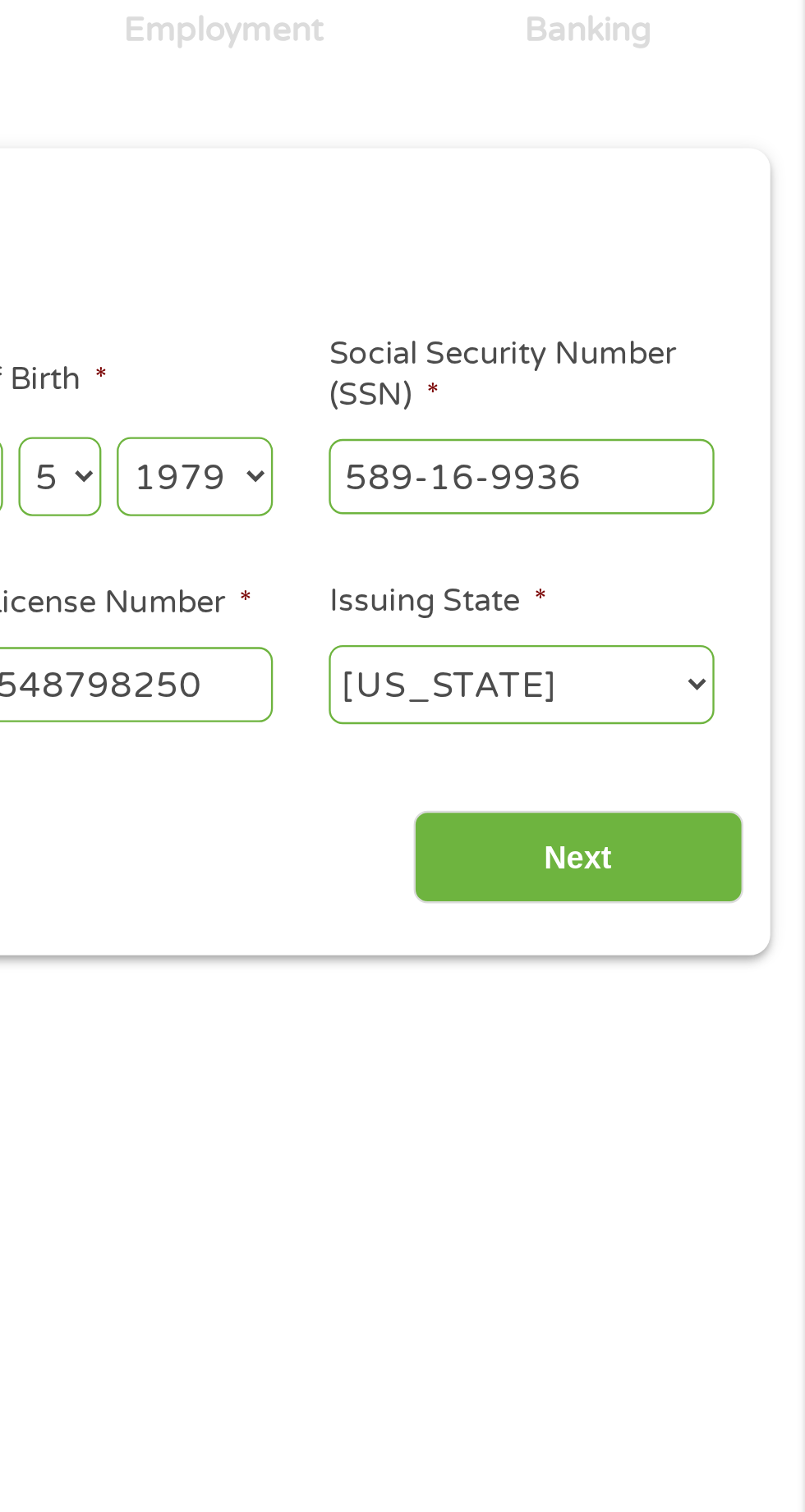
click at [703, 527] on input "Next" at bounding box center [709, 522] width 141 height 41
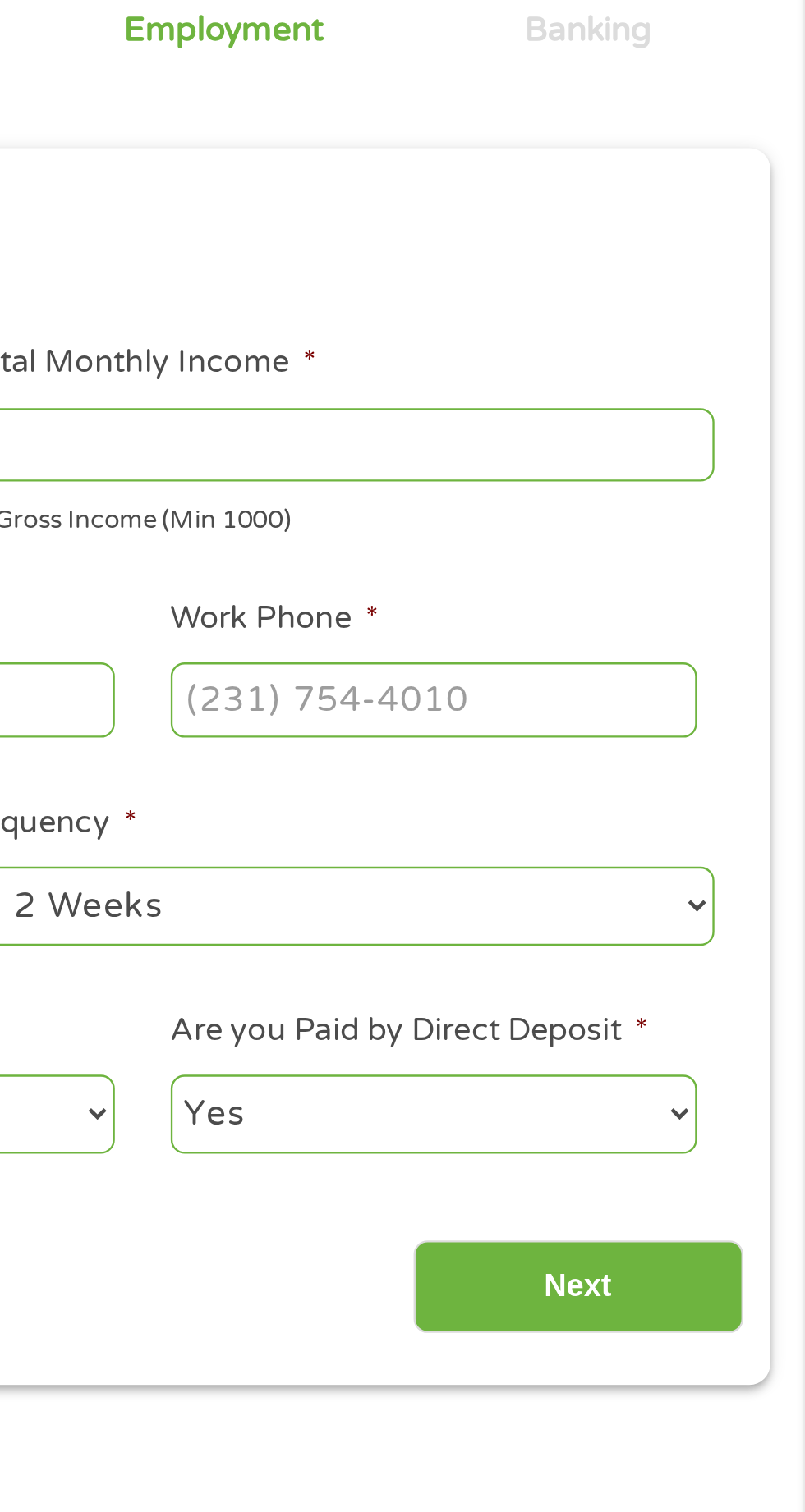
scroll to position [7, 7]
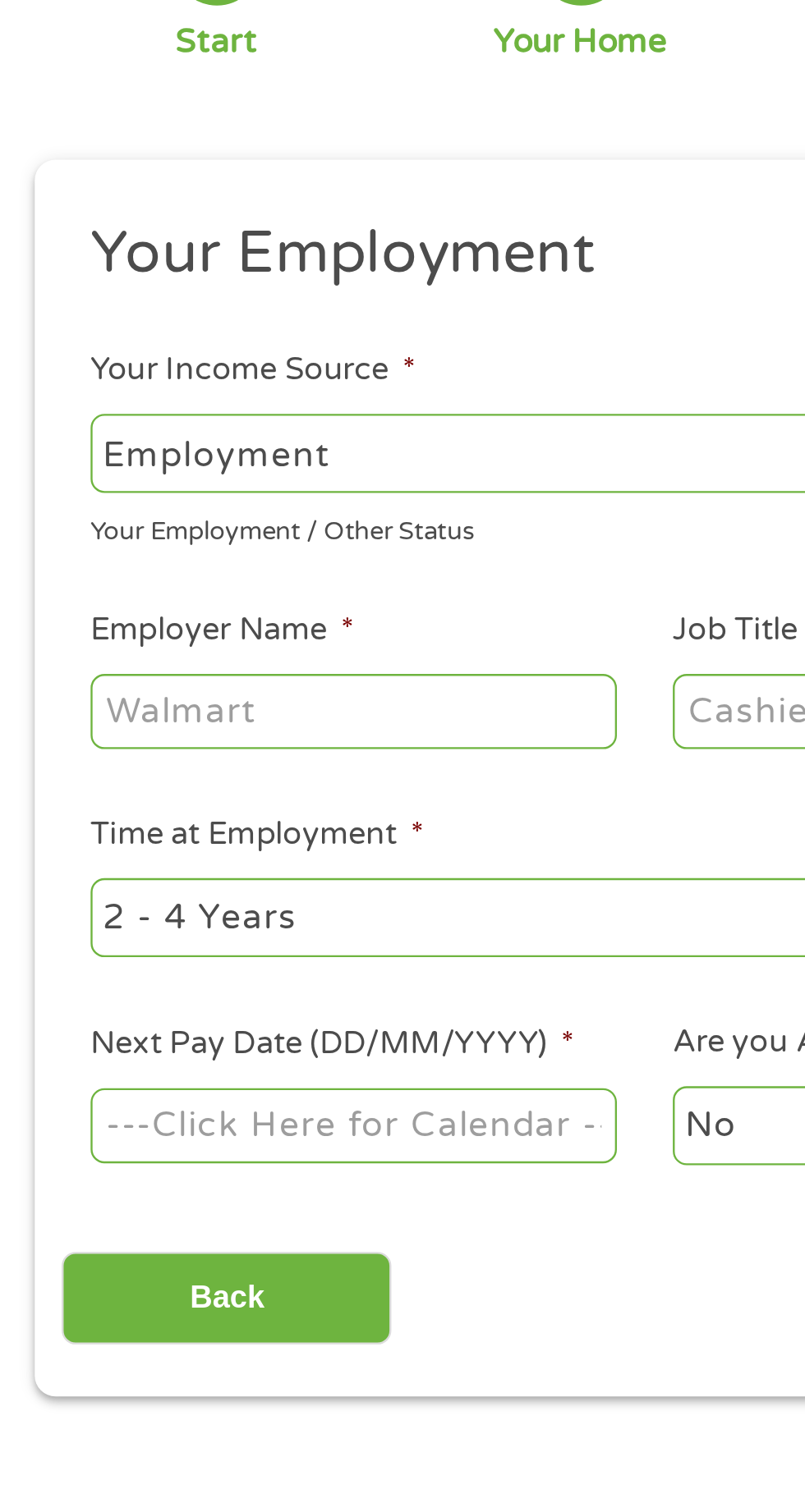
click at [198, 459] on input "Employer Name *" at bounding box center [151, 454] width 224 height 31
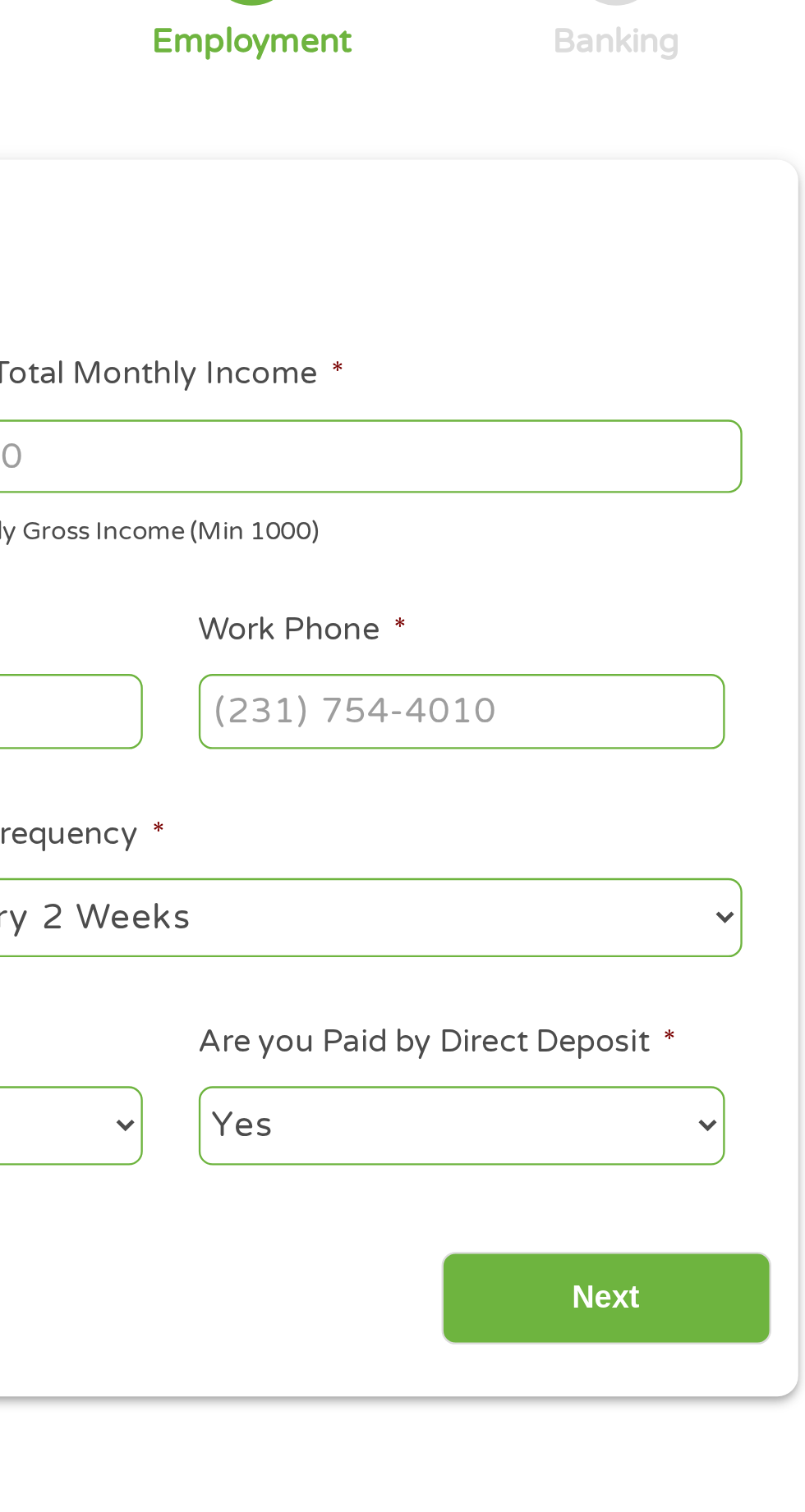
click at [640, 341] on input "Your Total Monthly Income *" at bounding box center [590, 346] width 352 height 31
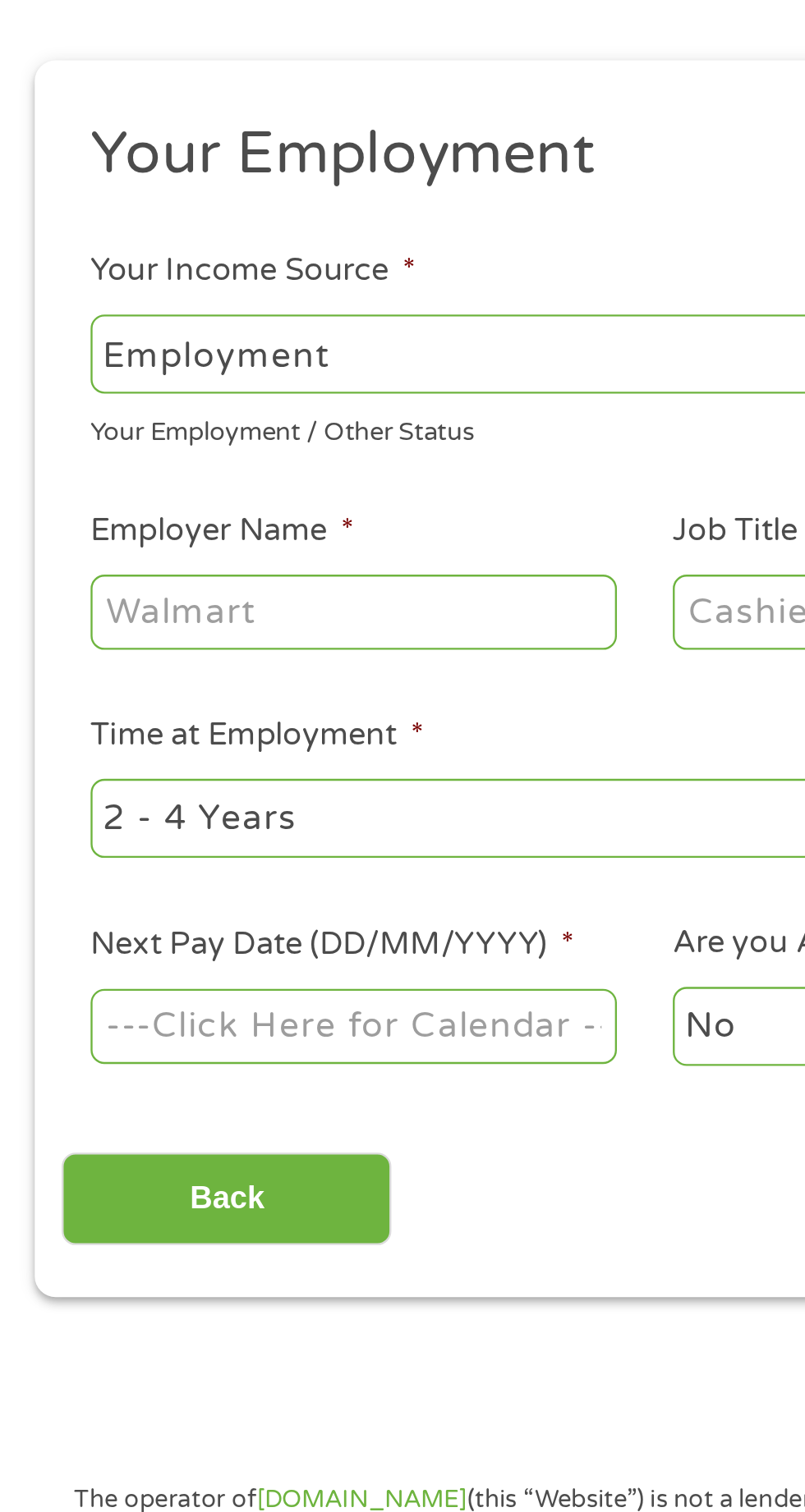
type input "1142"
click at [155, 456] on input "Employer Name *" at bounding box center [151, 454] width 224 height 31
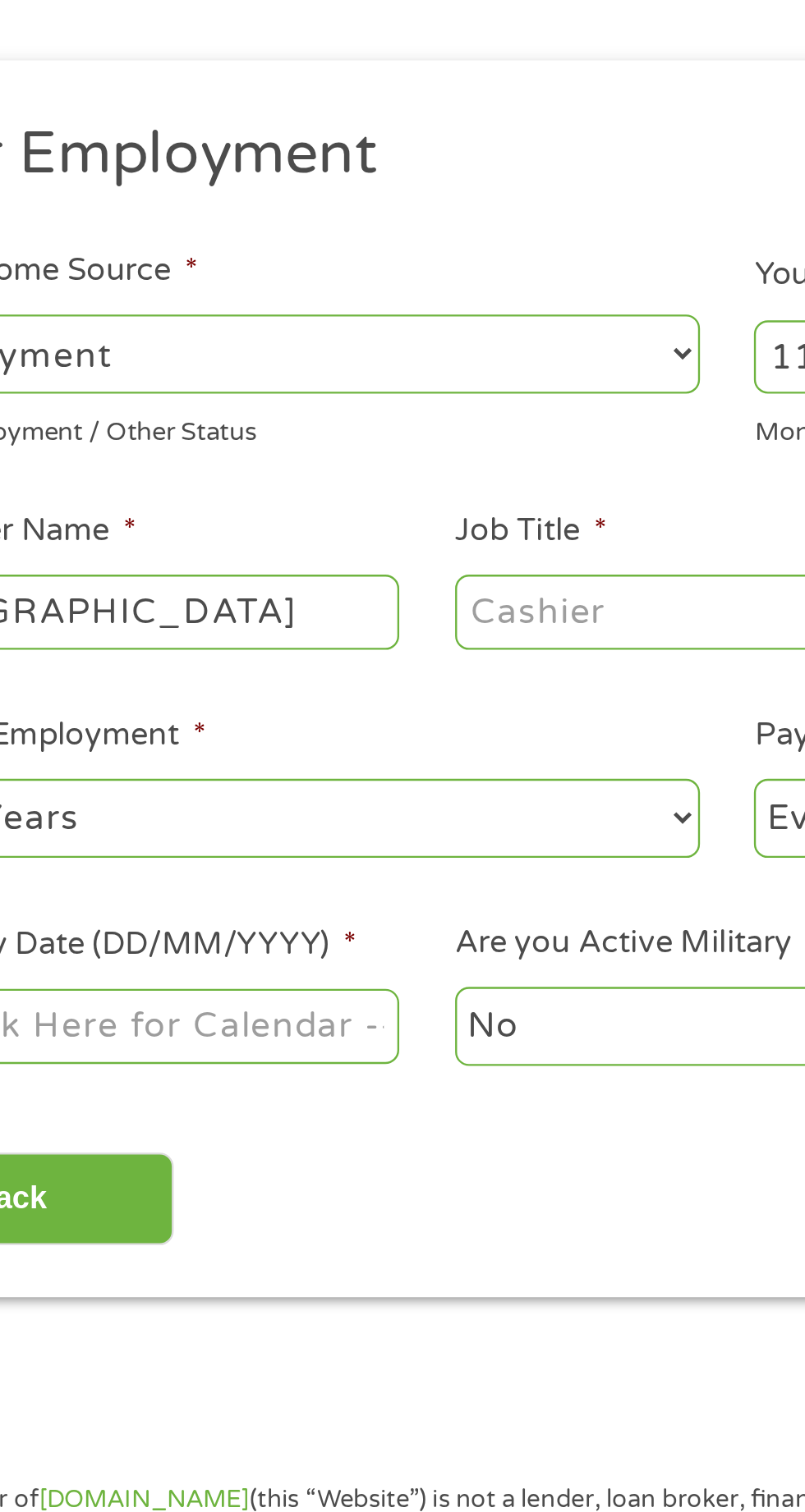
type input "[GEOGRAPHIC_DATA]"
click at [338, 458] on input "Job Title *" at bounding box center [399, 454] width 224 height 31
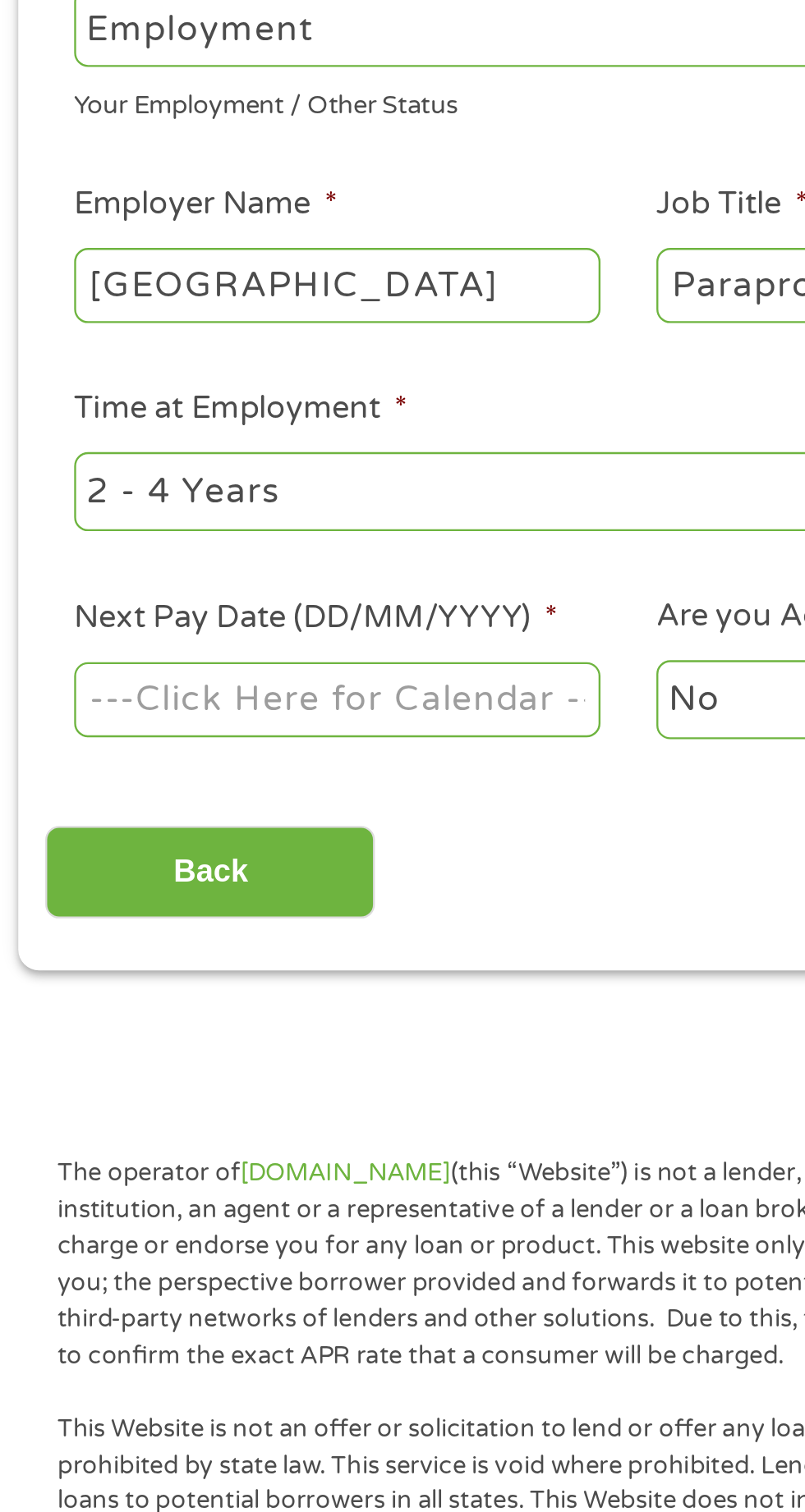
type input "Paraprofessional"
click at [202, 627] on body "Home Get Loan Offer How it works FAQs Blog Cash Loans Quick Loans Online Loans …" at bounding box center [402, 1243] width 805 height 2502
click at [208, 626] on input "Next Pay Date (DD/MM/YYYY) *" at bounding box center [151, 631] width 224 height 31
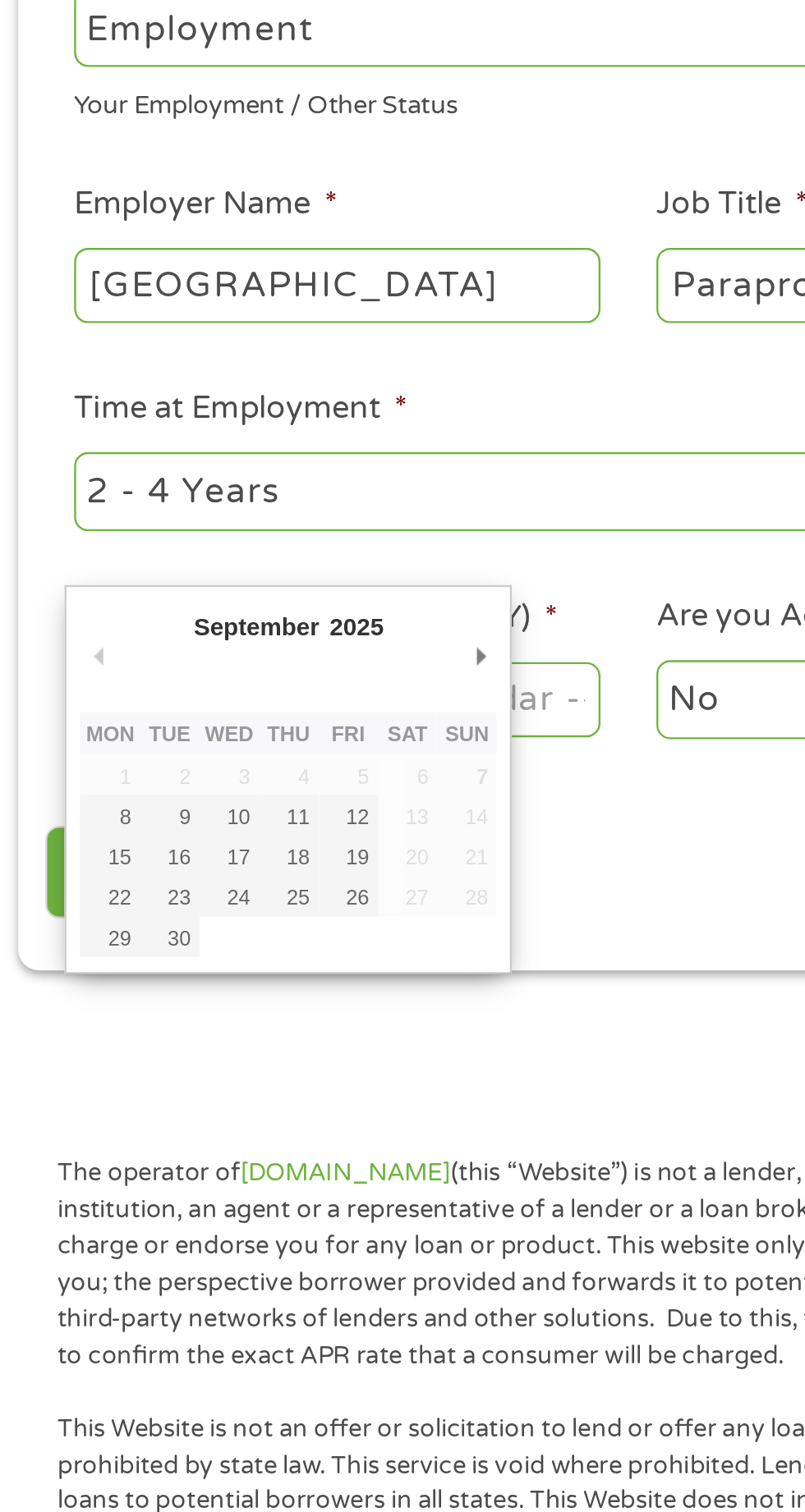
type input "[DATE]"
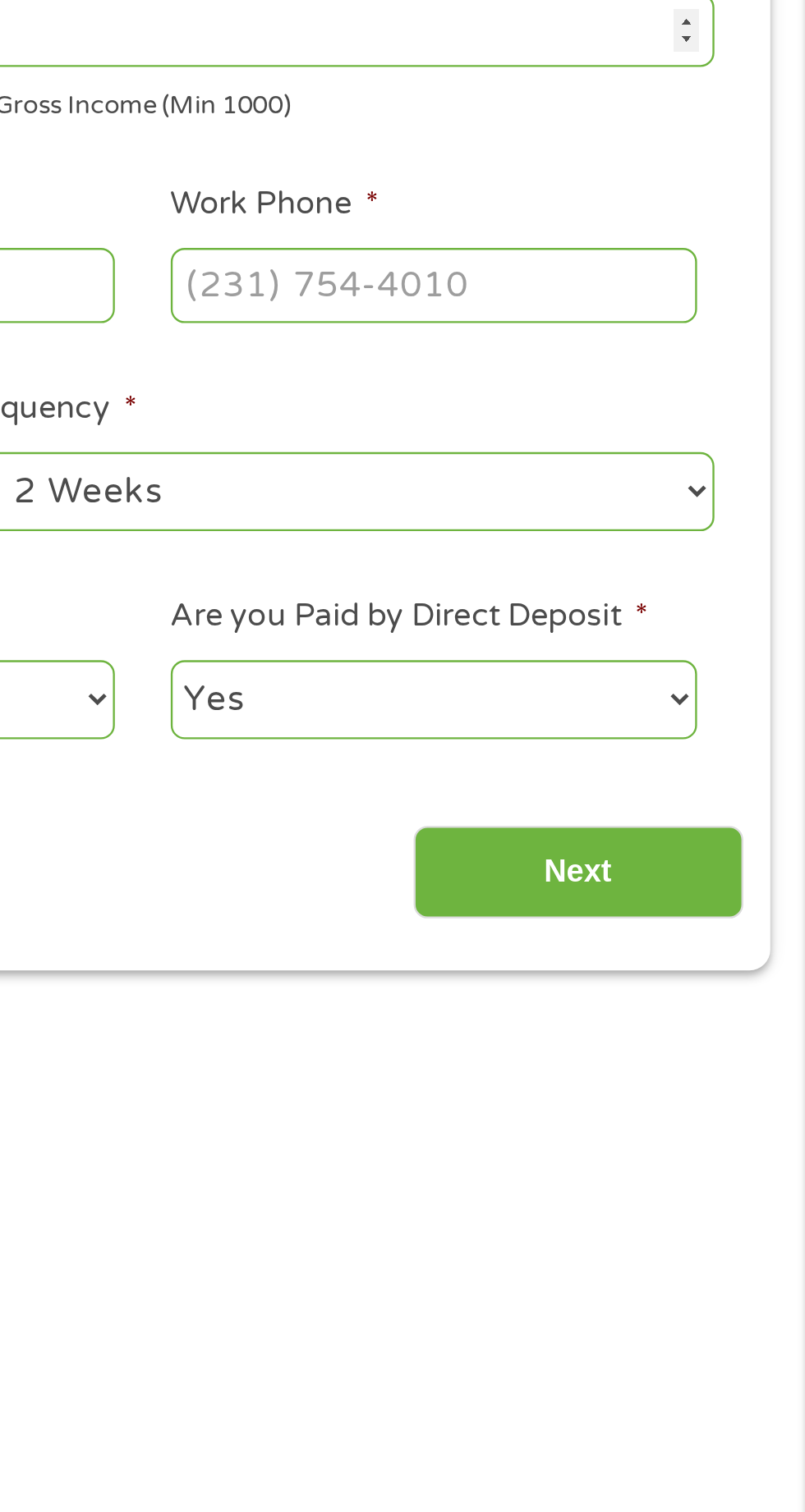
click at [694, 704] on input "Next" at bounding box center [709, 705] width 141 height 41
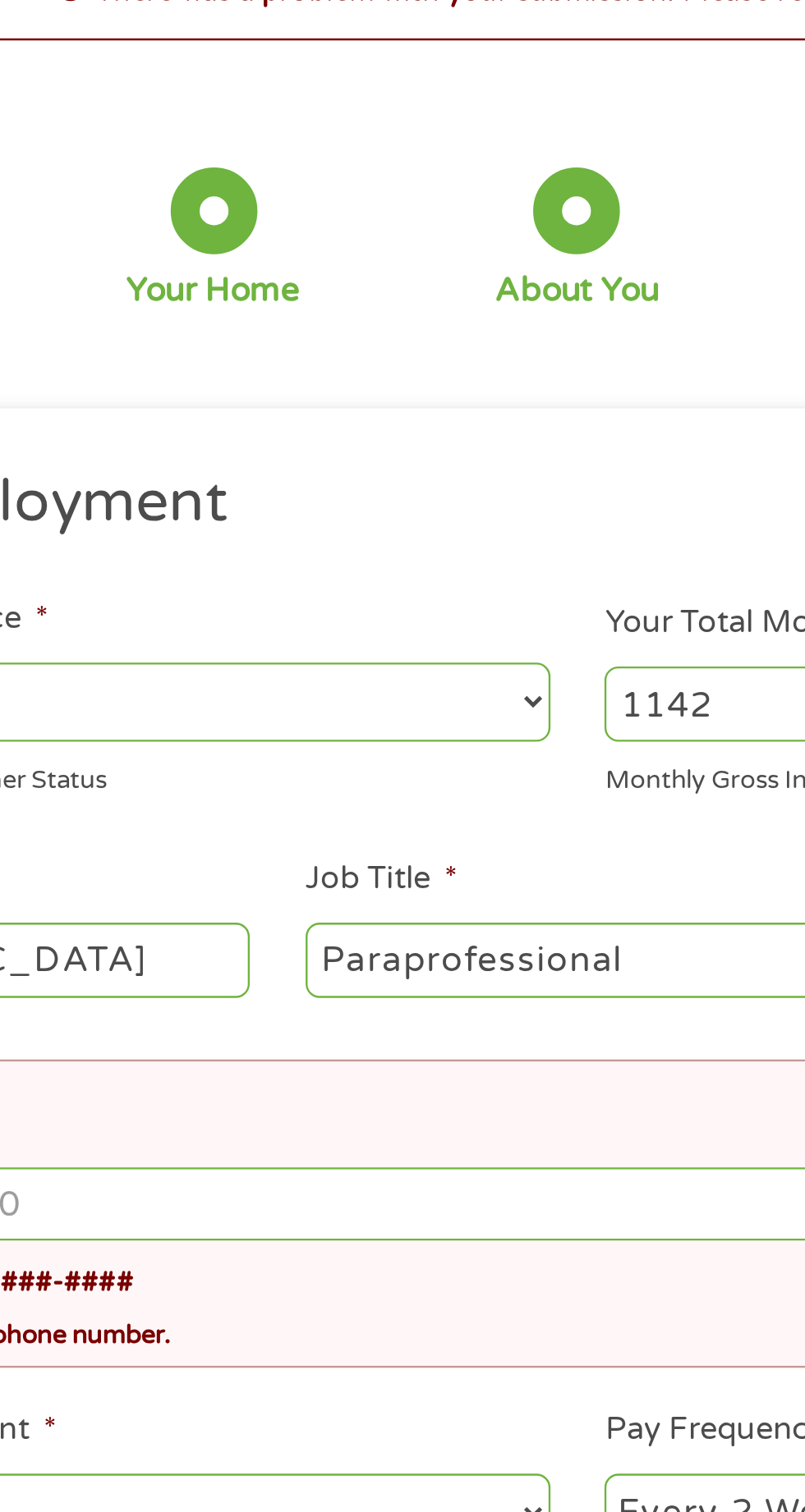
scroll to position [7, 0]
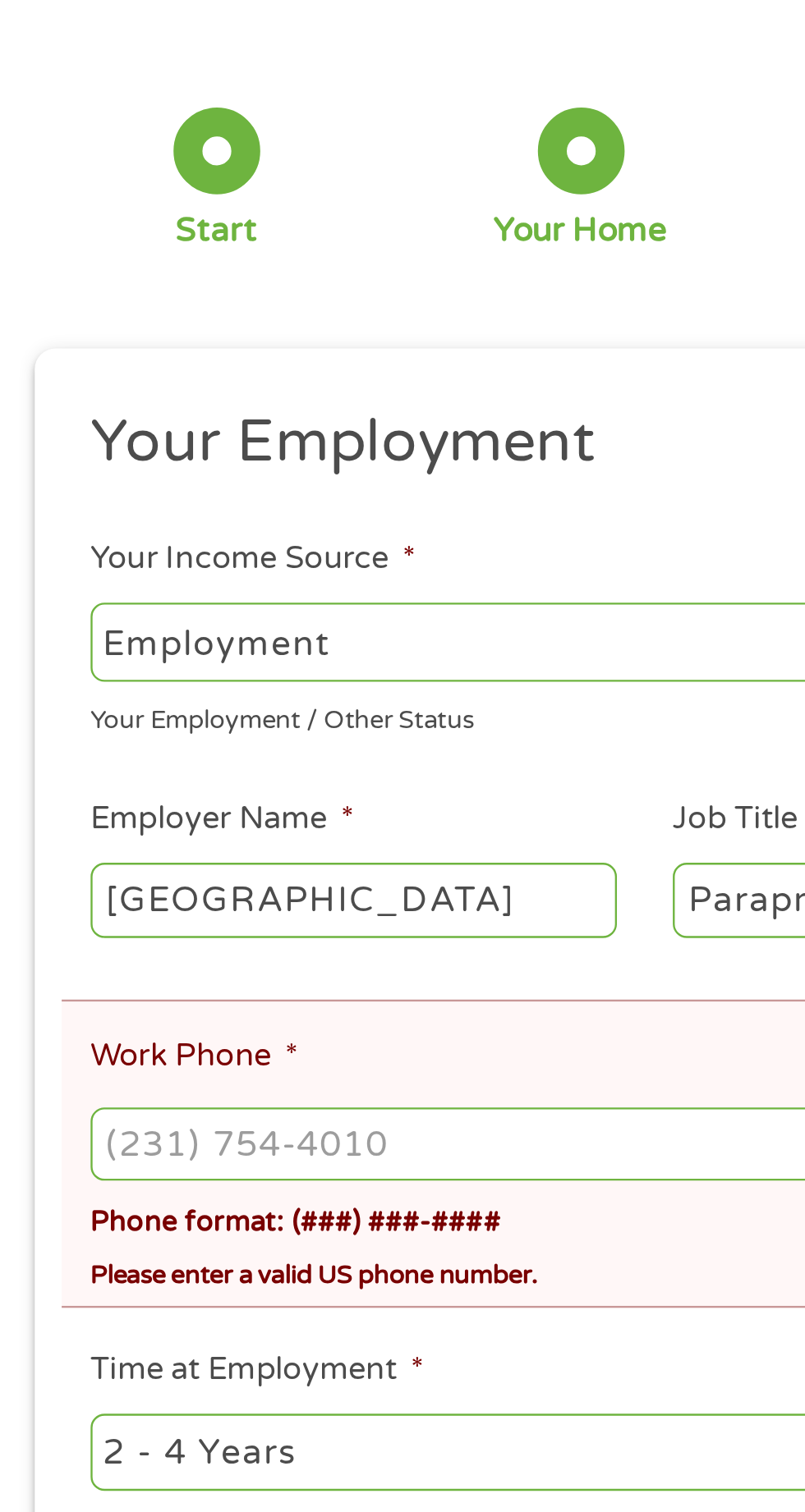
click at [197, 621] on input "Work Phone *" at bounding box center [402, 622] width 728 height 31
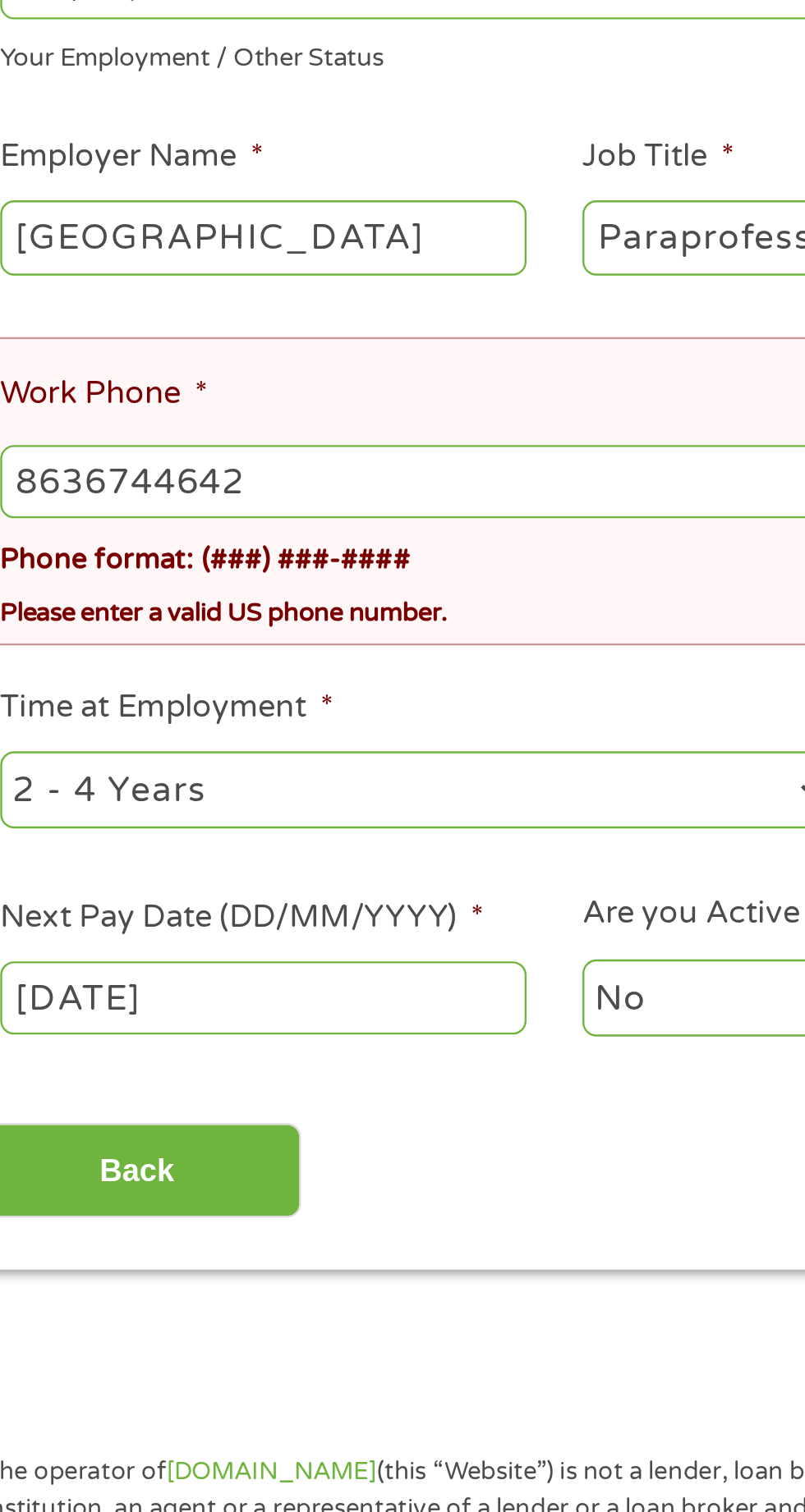
type input "[PHONE_NUMBER]"
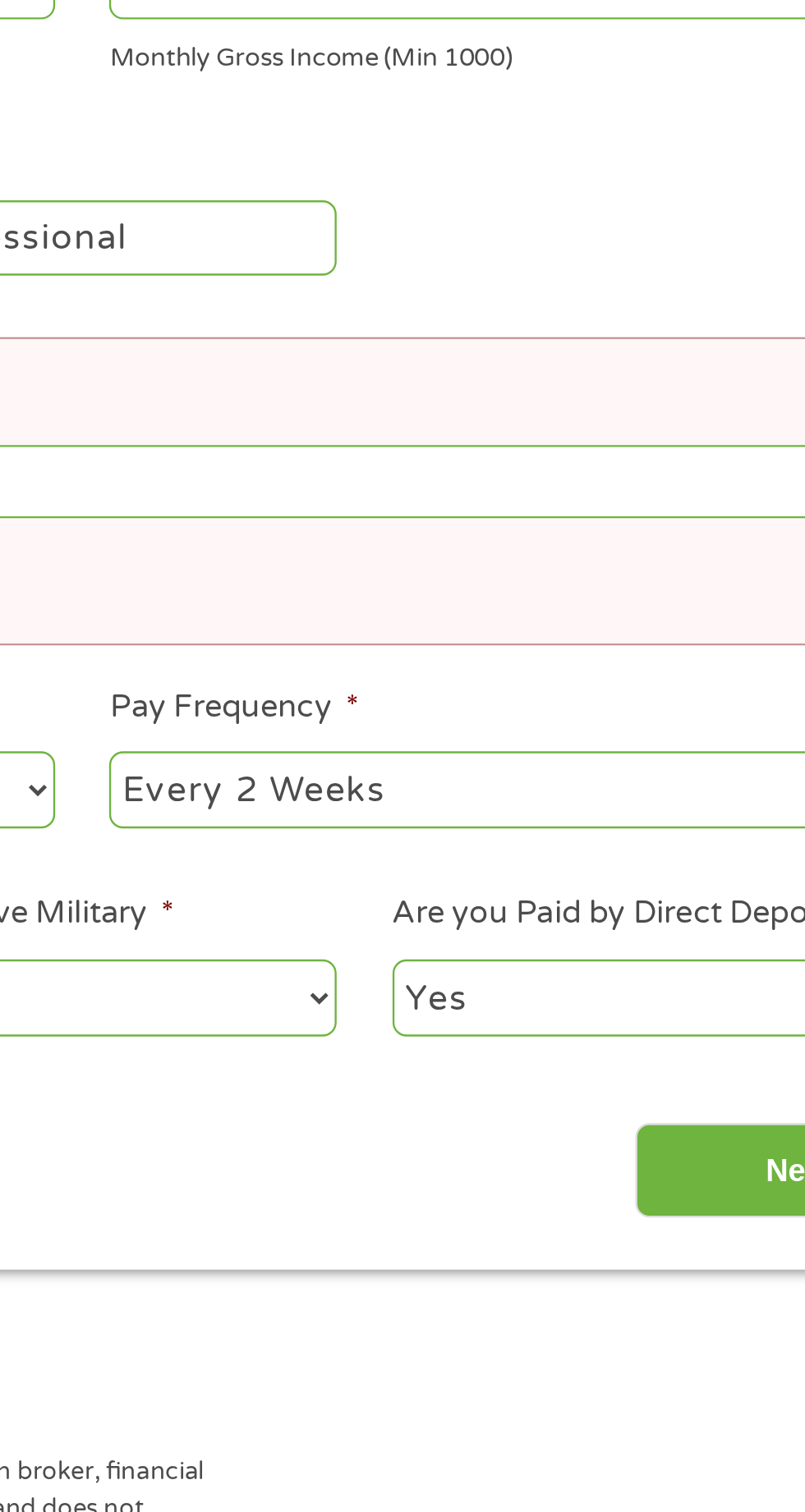
click at [660, 917] on input "Next" at bounding box center [709, 916] width 141 height 41
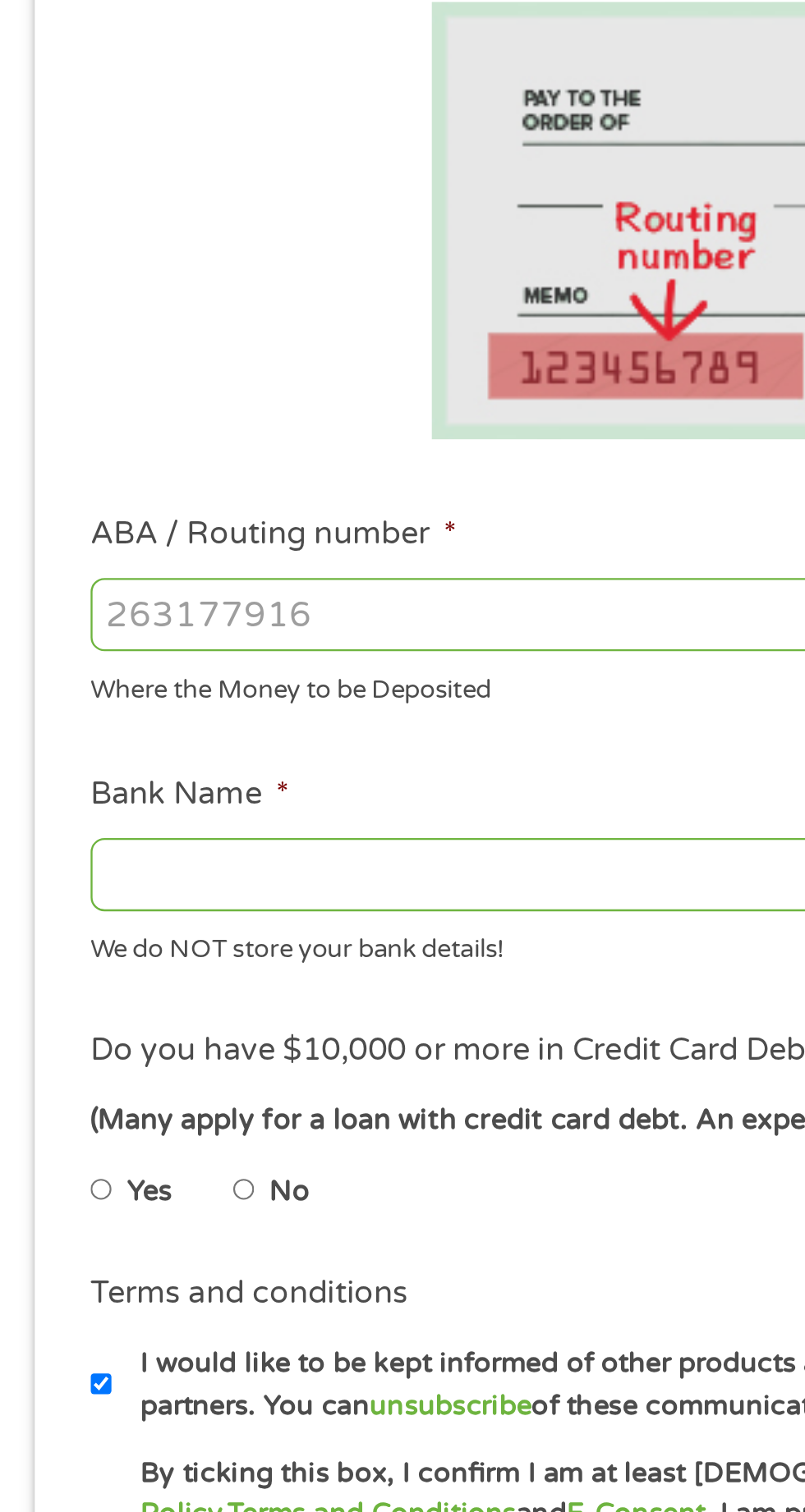
click at [194, 577] on input "ABA / Routing number *" at bounding box center [214, 577] width 352 height 31
type input "267077795"
type input "EVERGLADES CU"
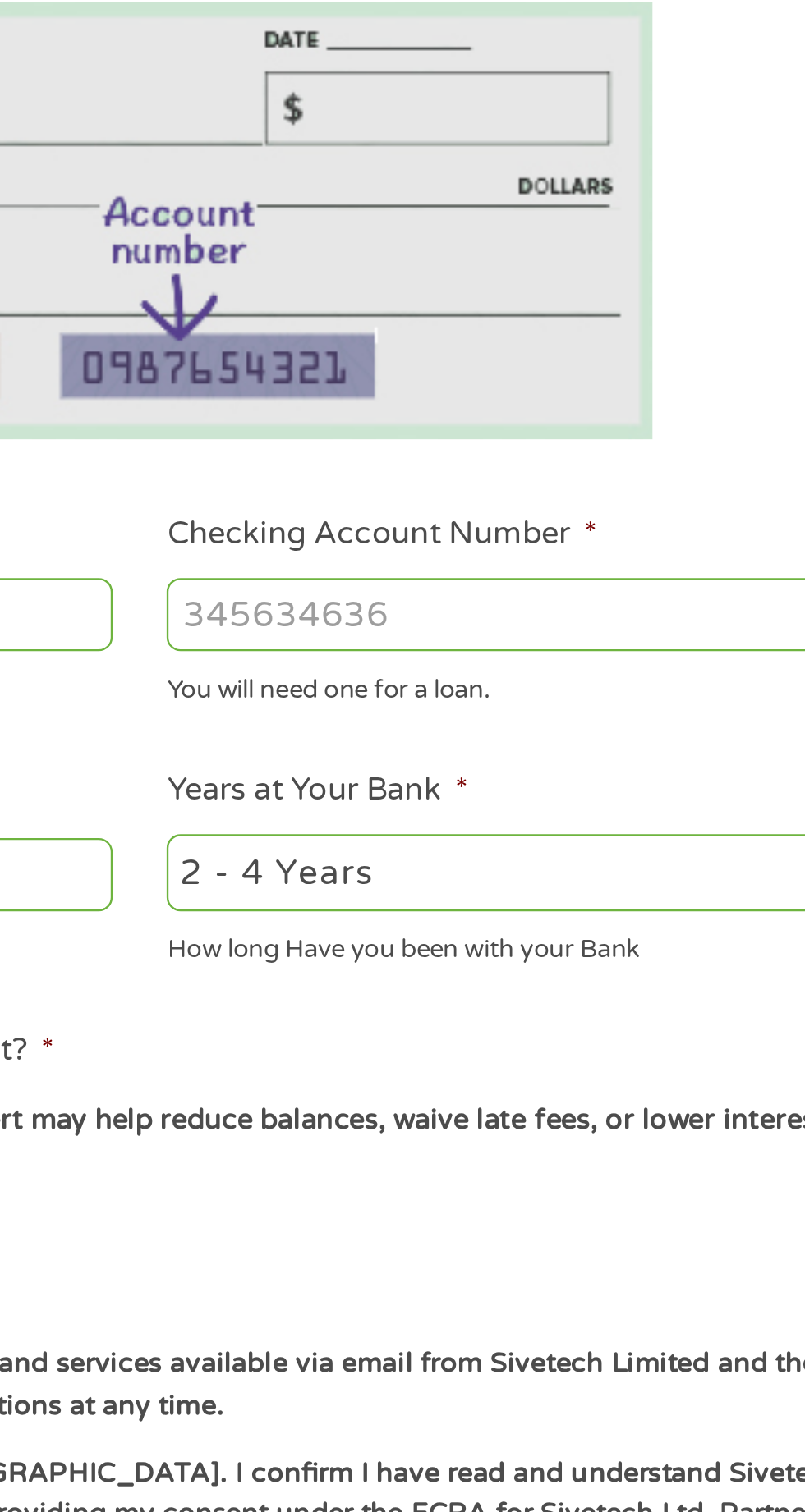
type input "267077795"
click at [578, 575] on input "Checking Account Number *" at bounding box center [590, 577] width 352 height 31
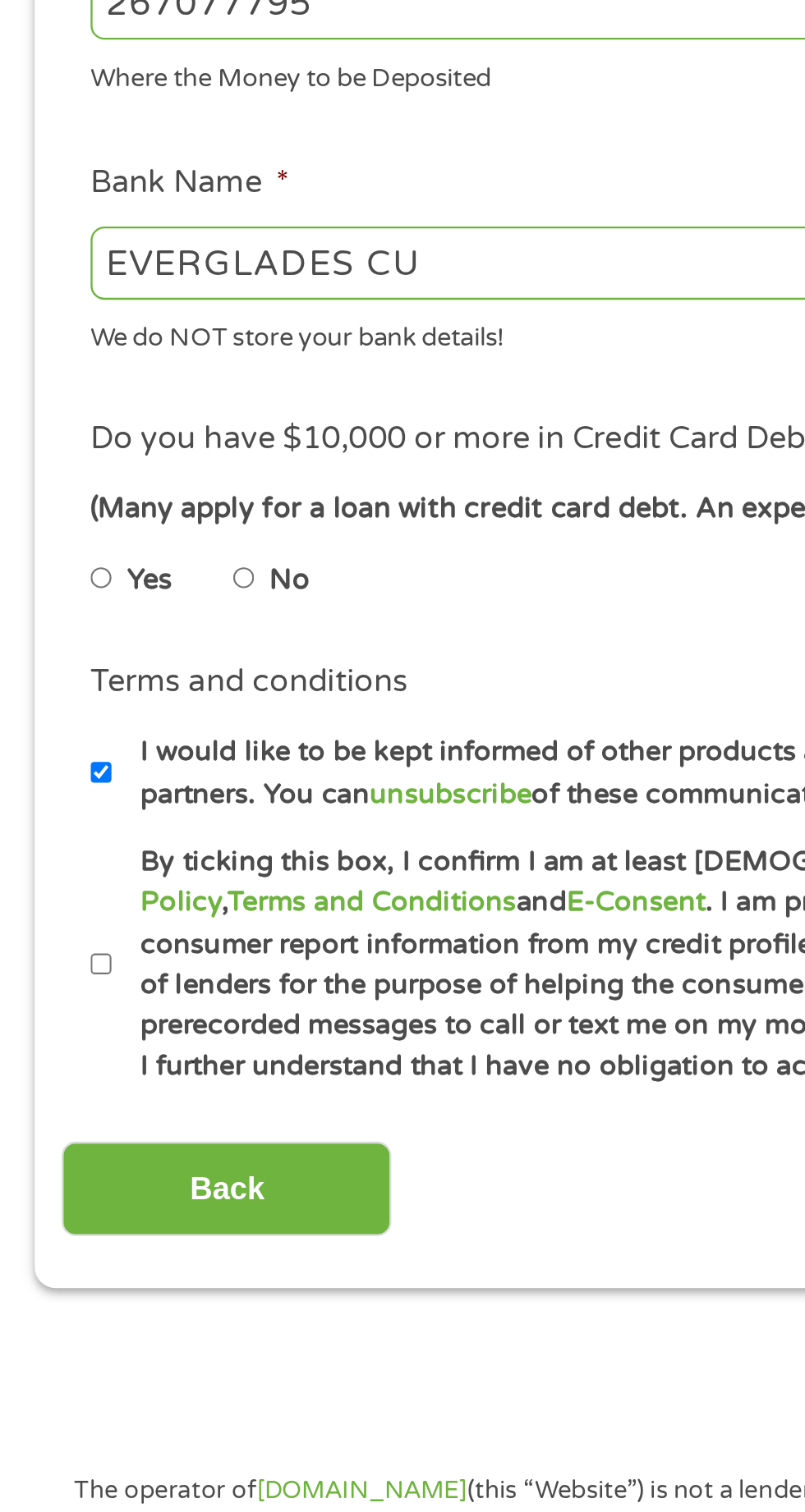
type input "7100047665"
click at [109, 826] on input "No" at bounding box center [104, 823] width 10 height 26
radio input "true"
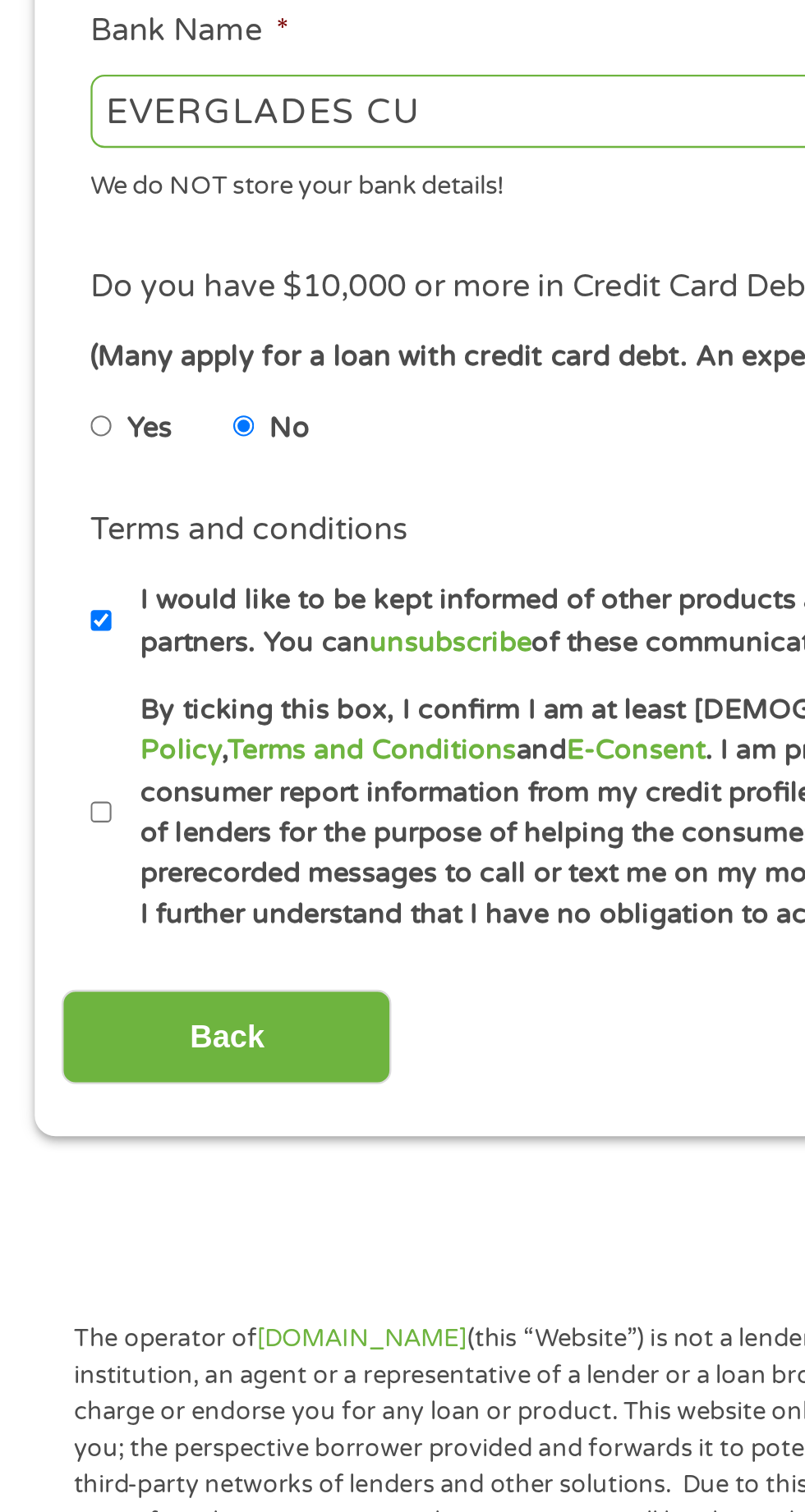
click at [42, 991] on input "By ticking this box, I confirm I am at least [DEMOGRAPHIC_DATA]. I confirm I ha…" at bounding box center [44, 987] width 10 height 26
checkbox input "true"
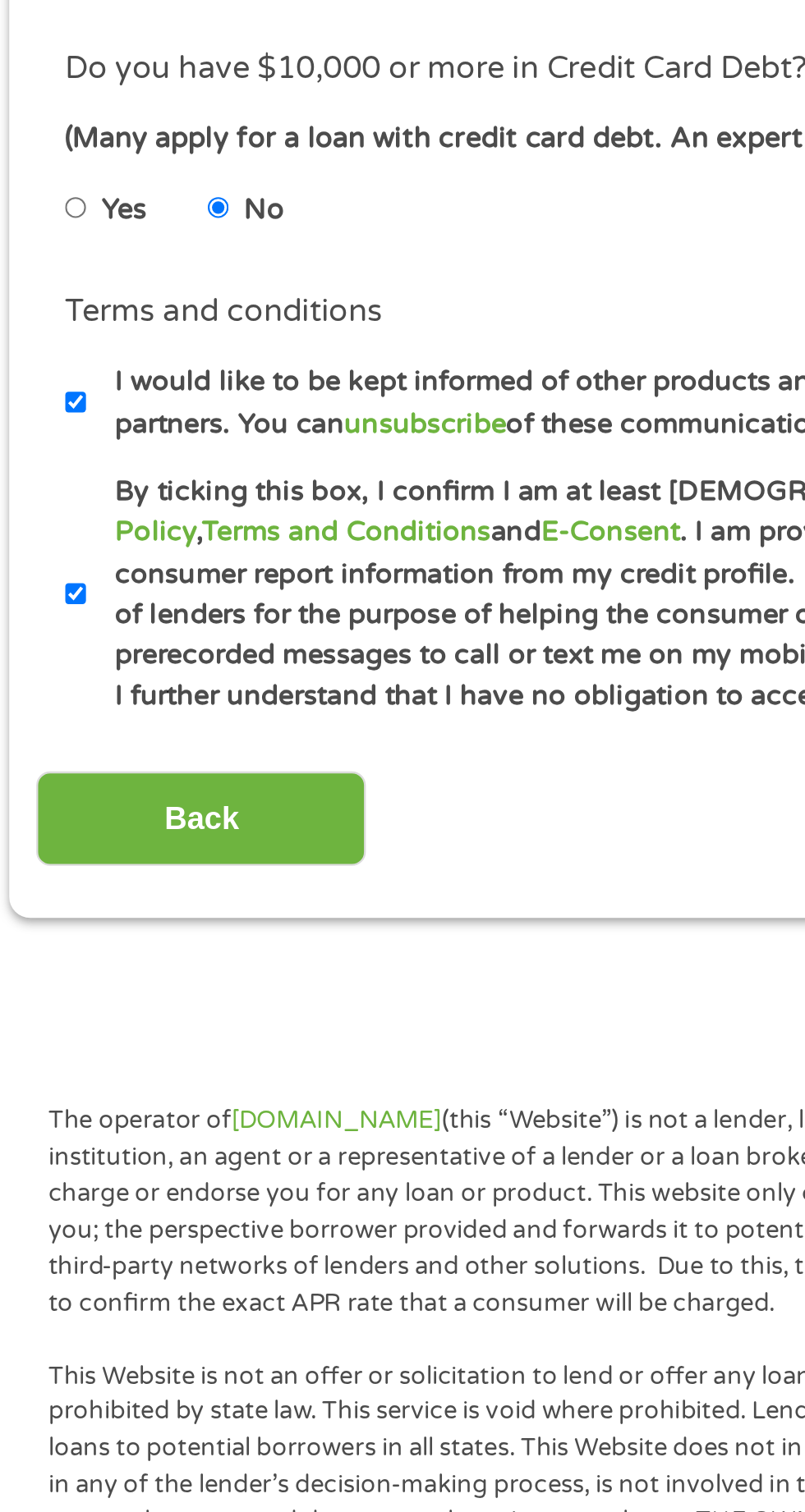
click at [47, 910] on input "I would like to be kept informed of other products and services available via e…" at bounding box center [44, 906] width 10 height 26
checkbox input "false"
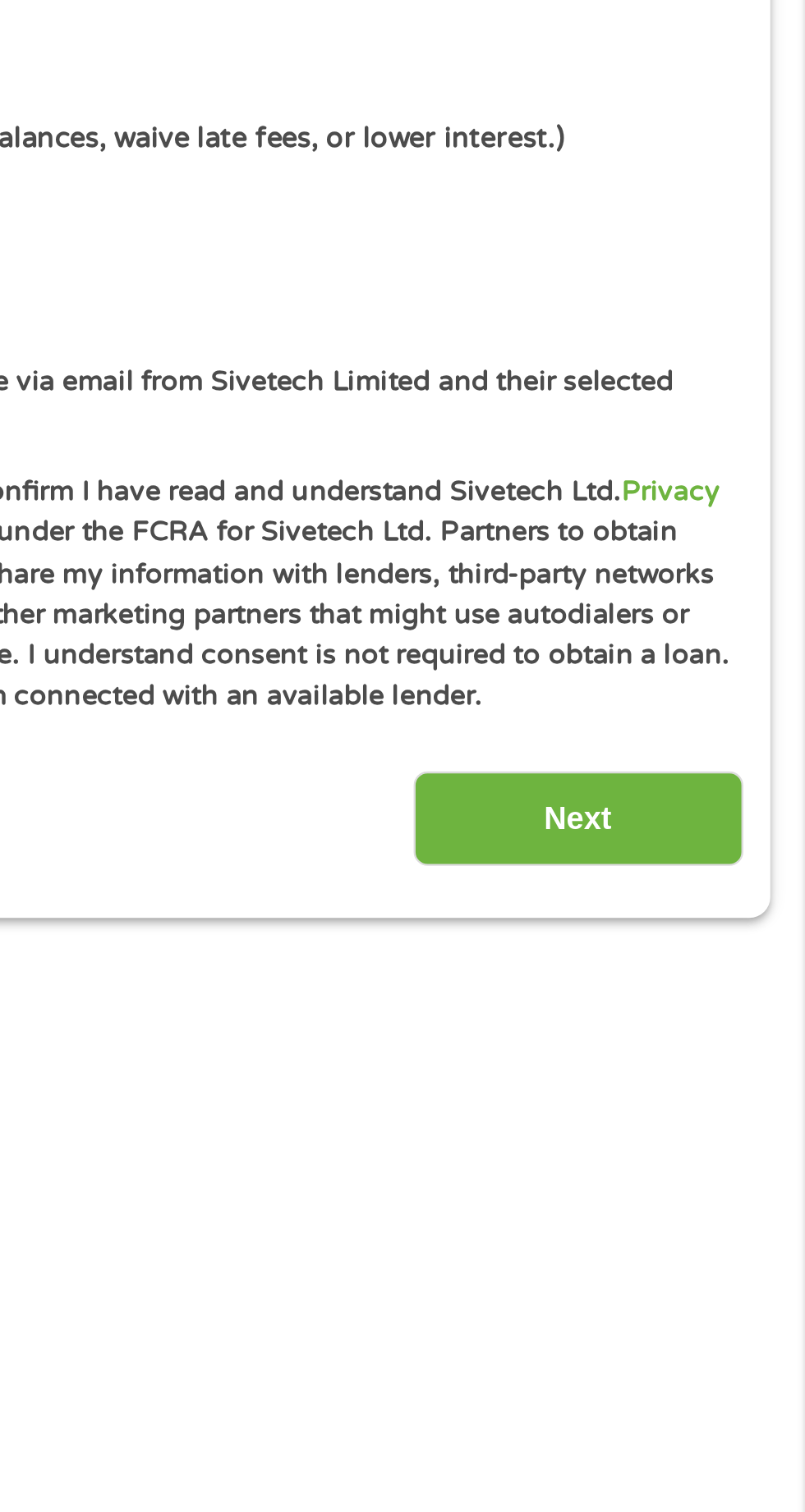
click at [712, 1082] on input "Next" at bounding box center [709, 1083] width 141 height 41
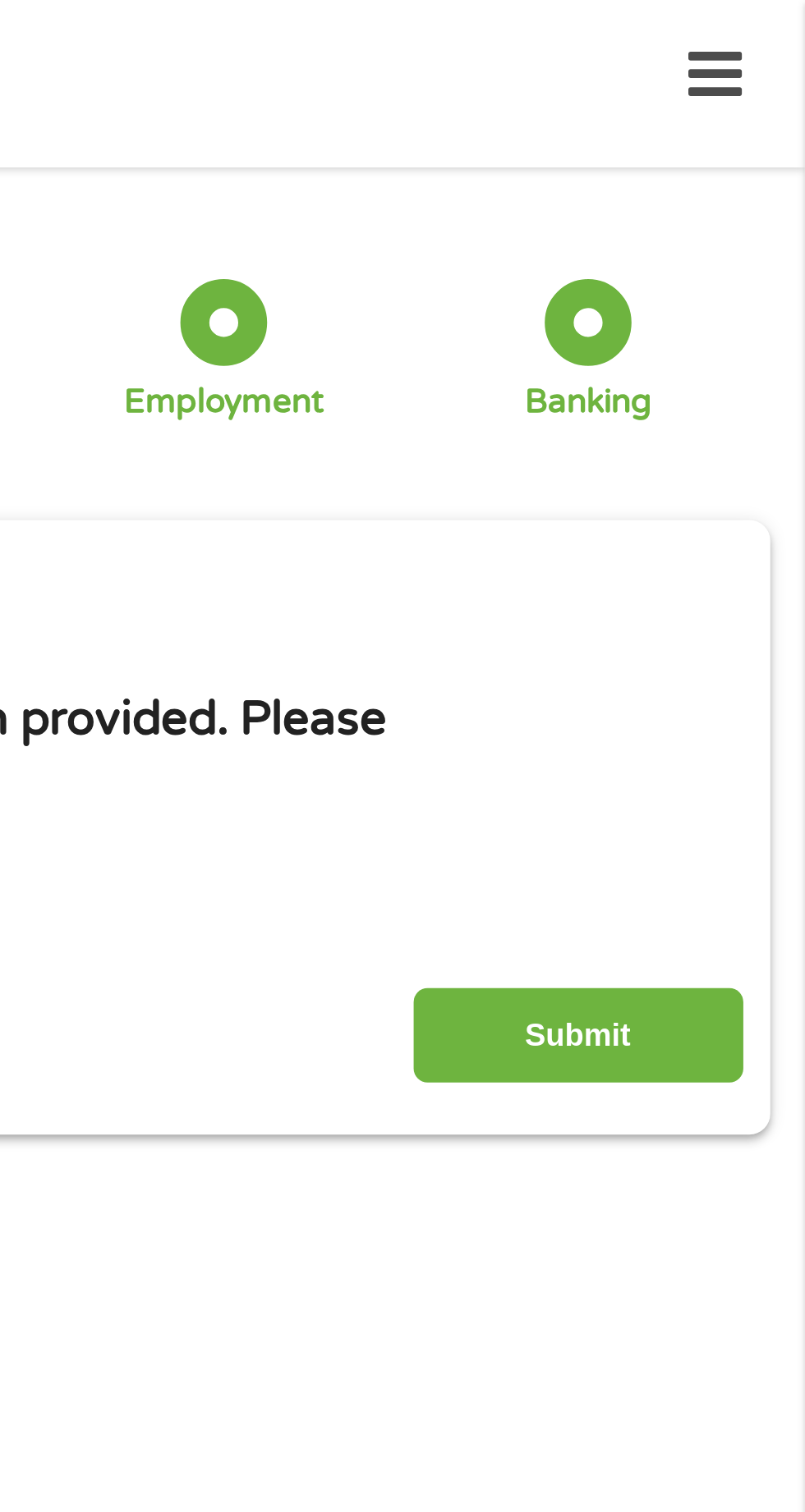
scroll to position [5, 0]
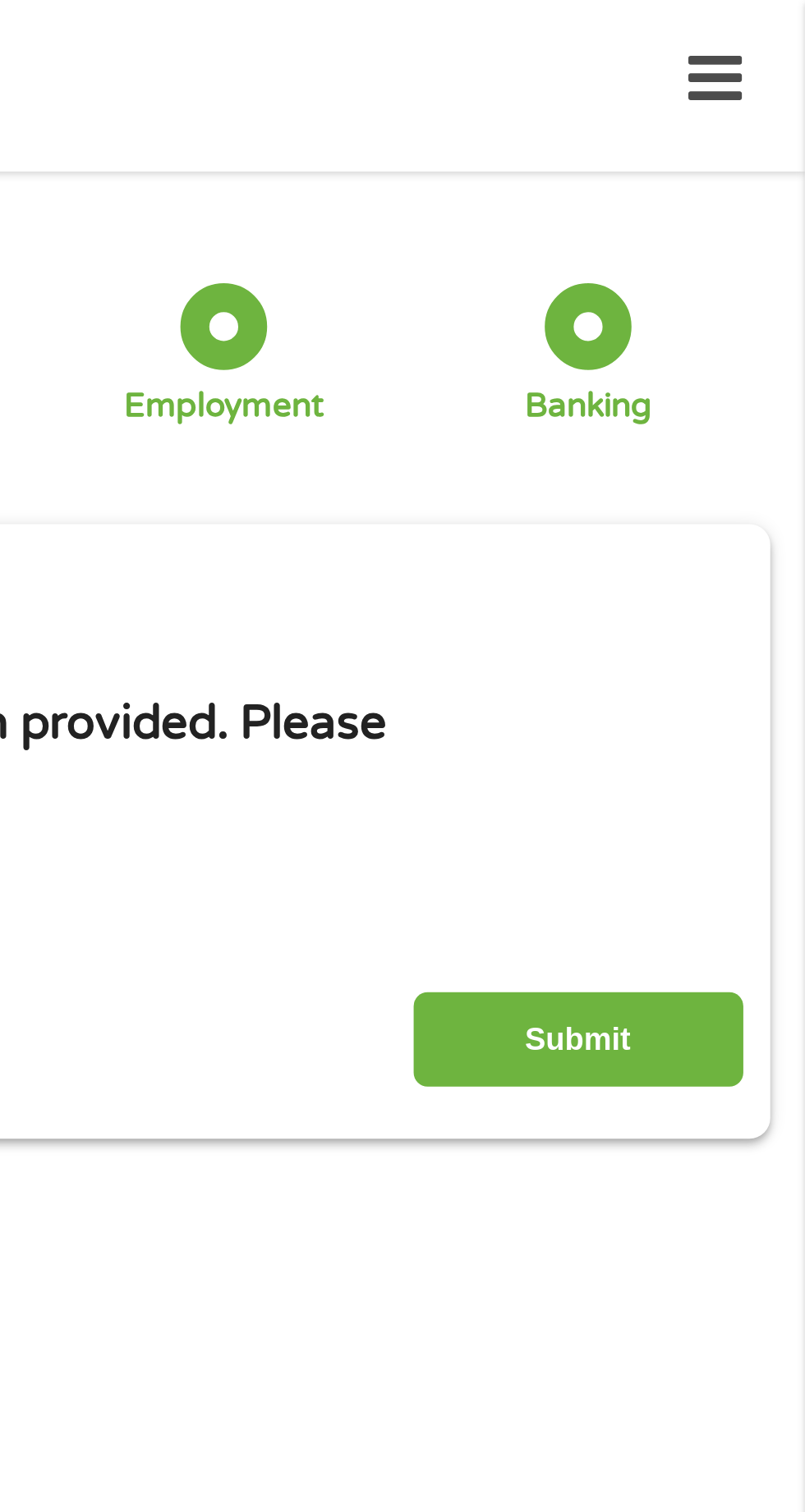
click at [697, 436] on input "Submit" at bounding box center [709, 442] width 141 height 41
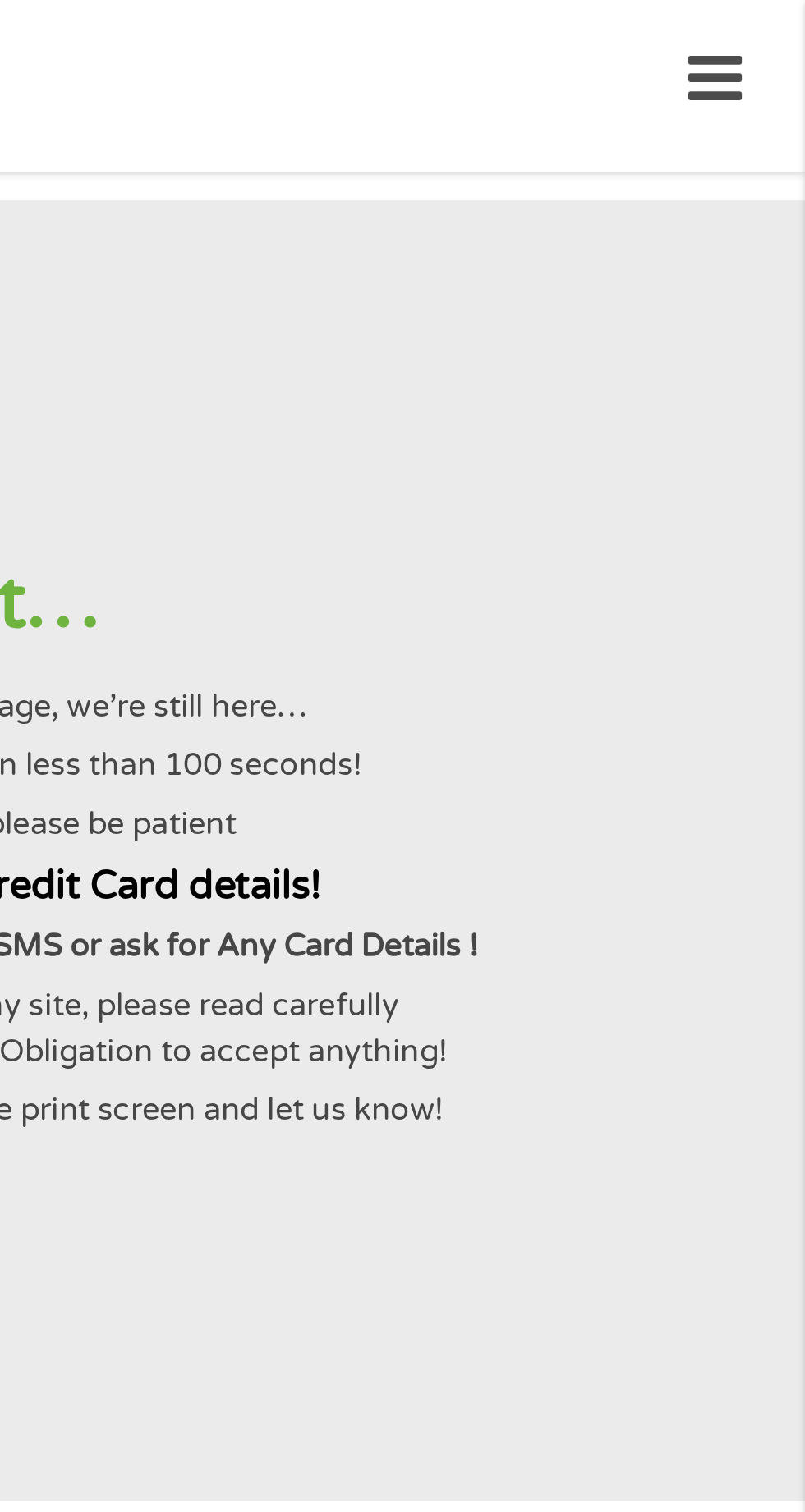
scroll to position [0, 0]
